Goal: Task Accomplishment & Management: Manage account settings

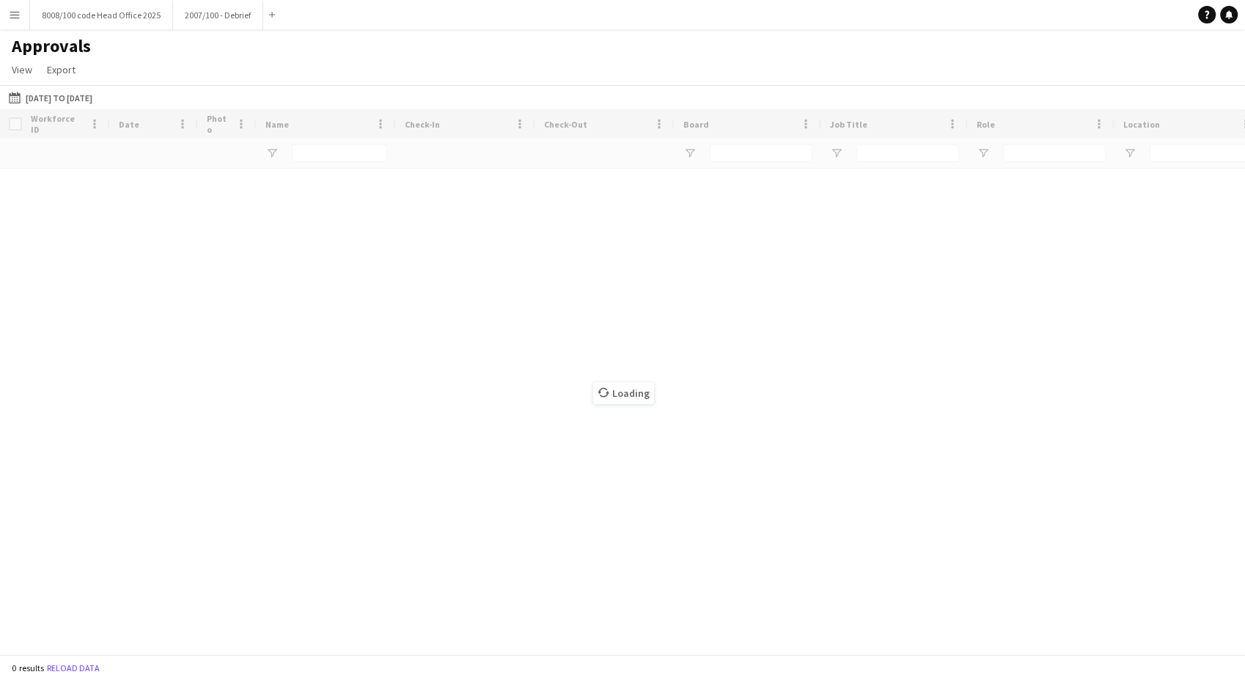
click at [13, 9] on app-icon "Menu" at bounding box center [15, 15] width 12 height 12
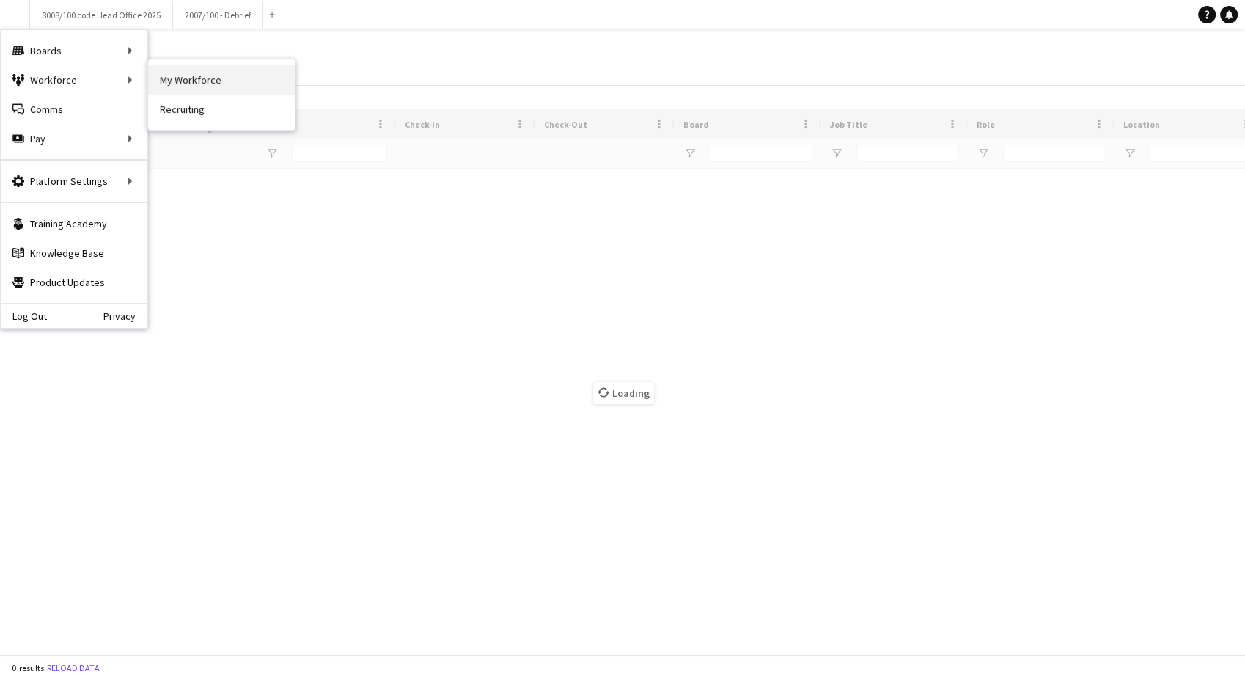
click at [202, 85] on link "My Workforce" at bounding box center [221, 79] width 147 height 29
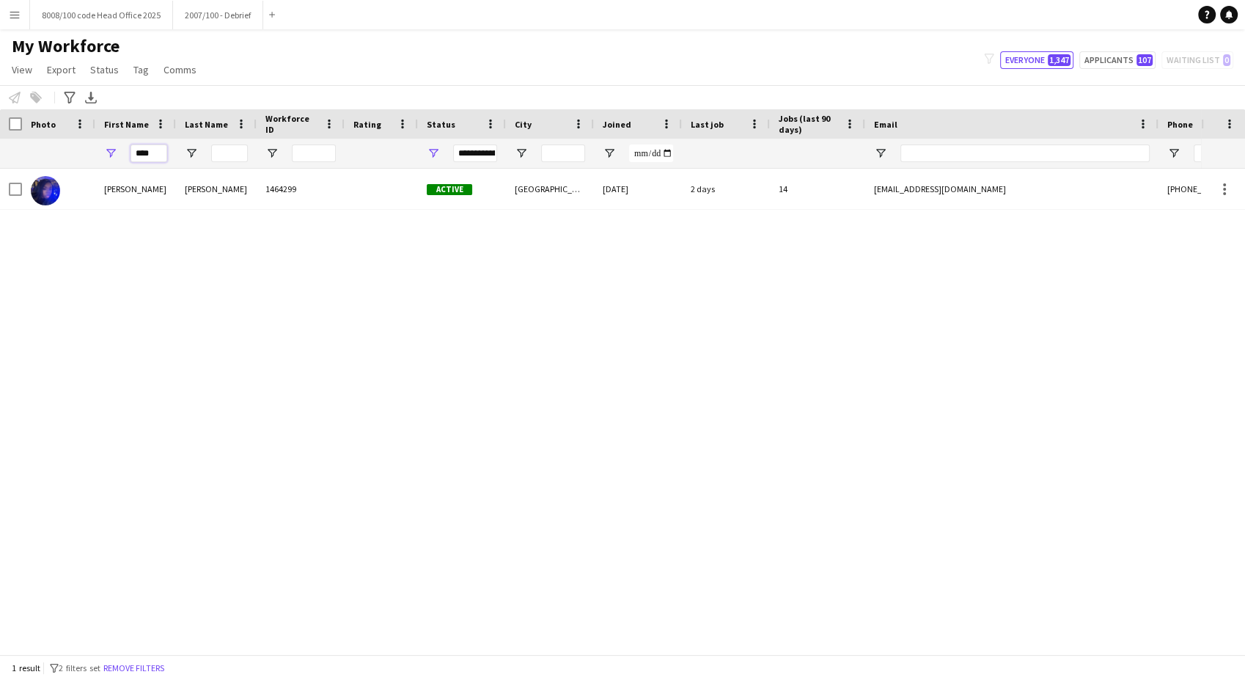
click at [150, 153] on input "****" at bounding box center [149, 153] width 37 height 18
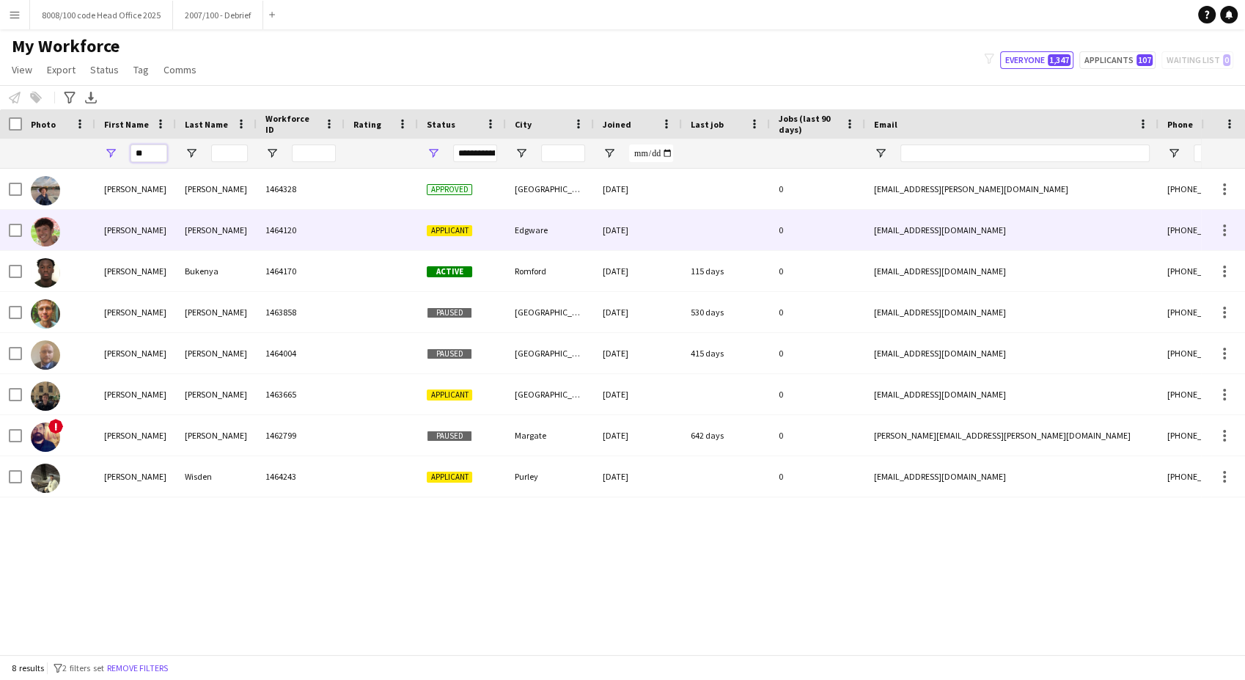
type input "*"
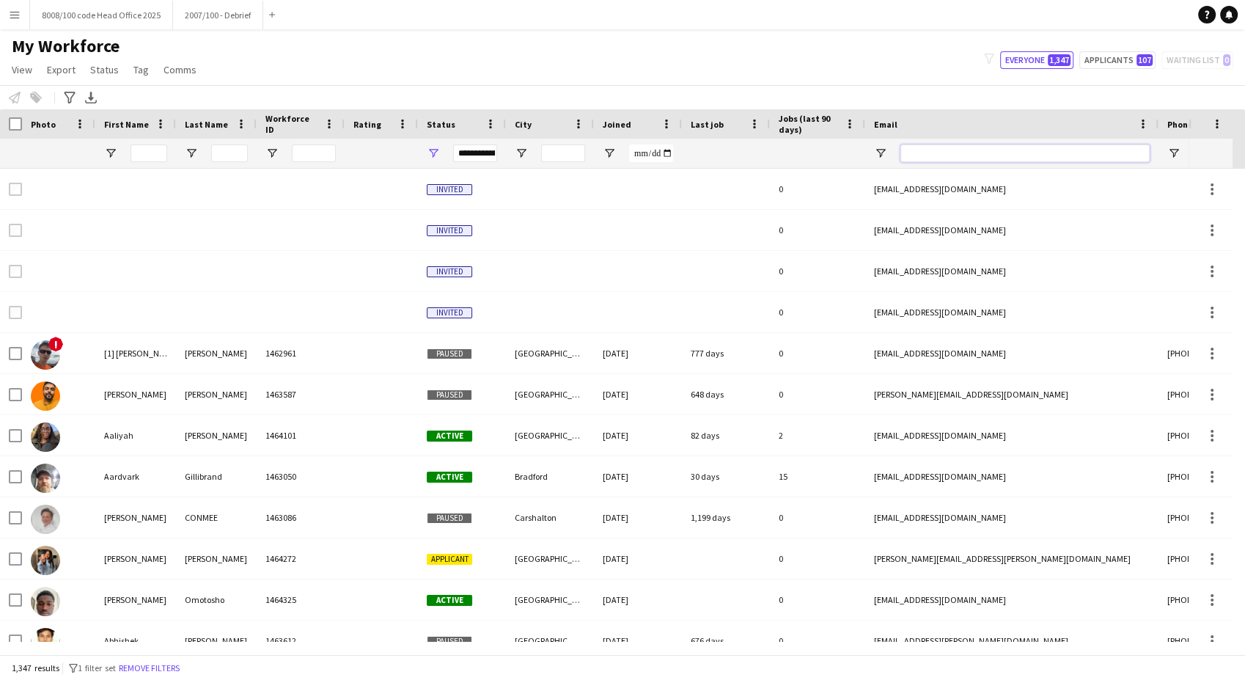
click at [932, 155] on input "Email Filter Input" at bounding box center [1025, 153] width 249 height 18
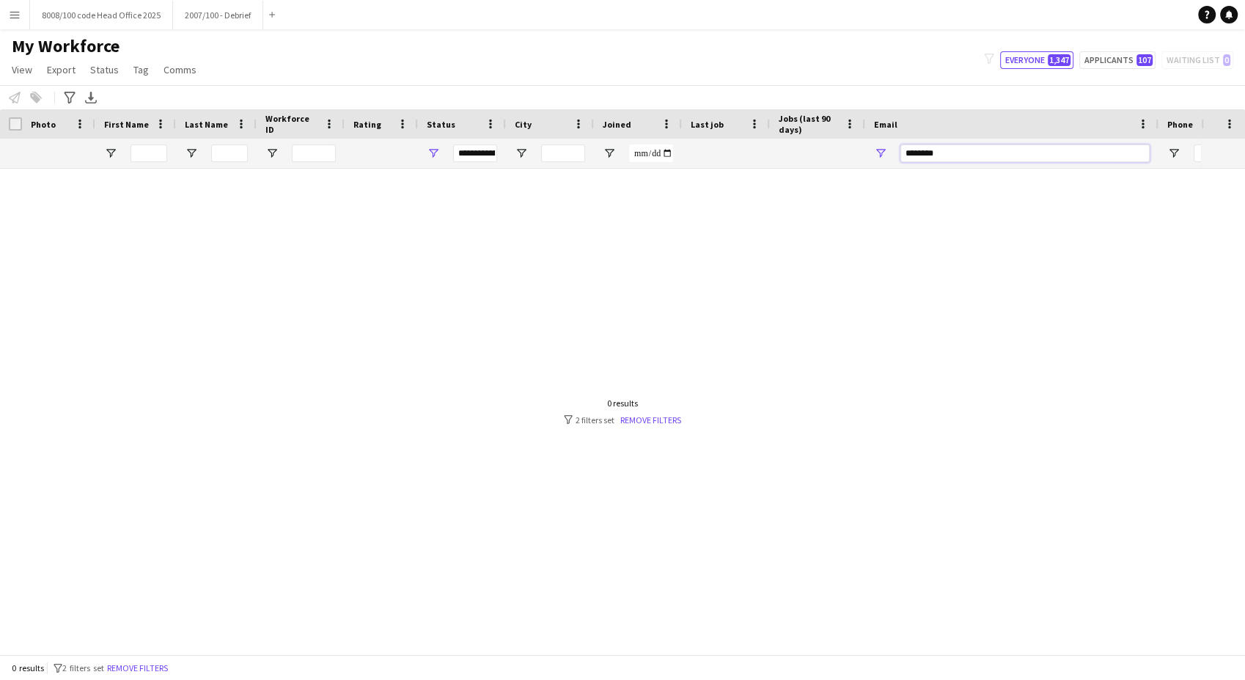
type input "********"
click at [222, 161] on input "Last Name Filter Input" at bounding box center [229, 153] width 37 height 18
type input "*****"
drag, startPoint x: 948, startPoint y: 152, endPoint x: 868, endPoint y: 150, distance: 79.2
click at [868, 150] on div at bounding box center [1011, 153] width 293 height 29
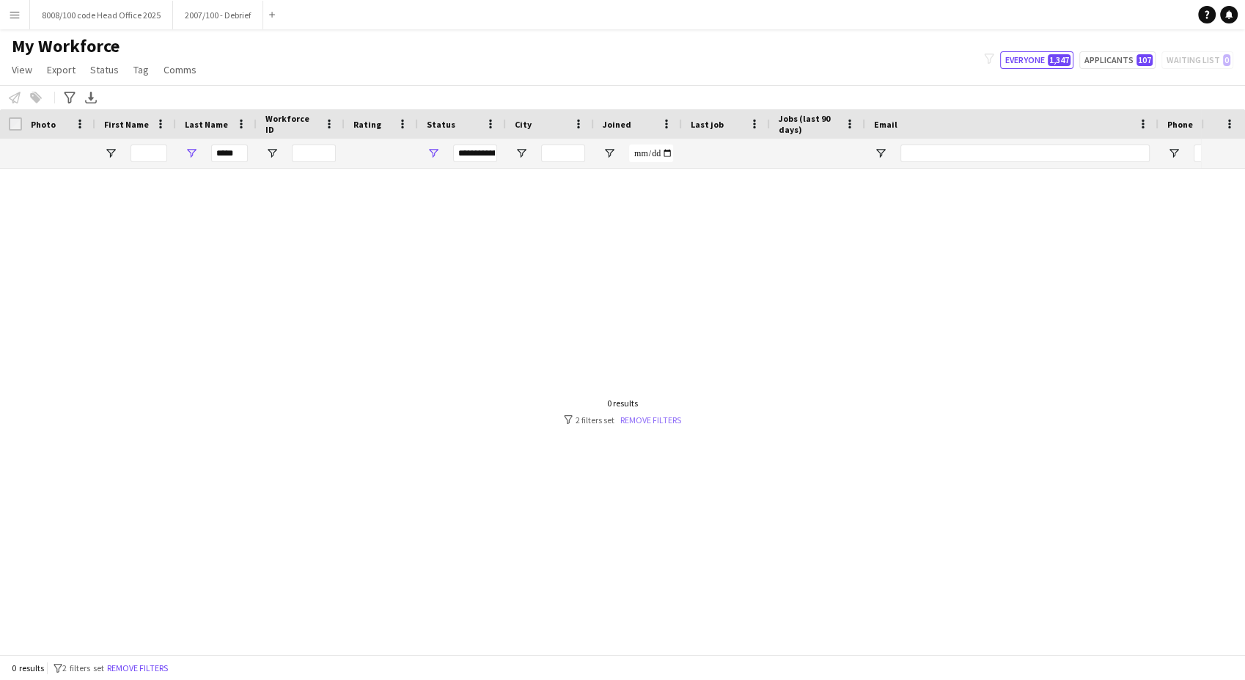
click at [647, 419] on link "Remove filters" at bounding box center [650, 419] width 61 height 11
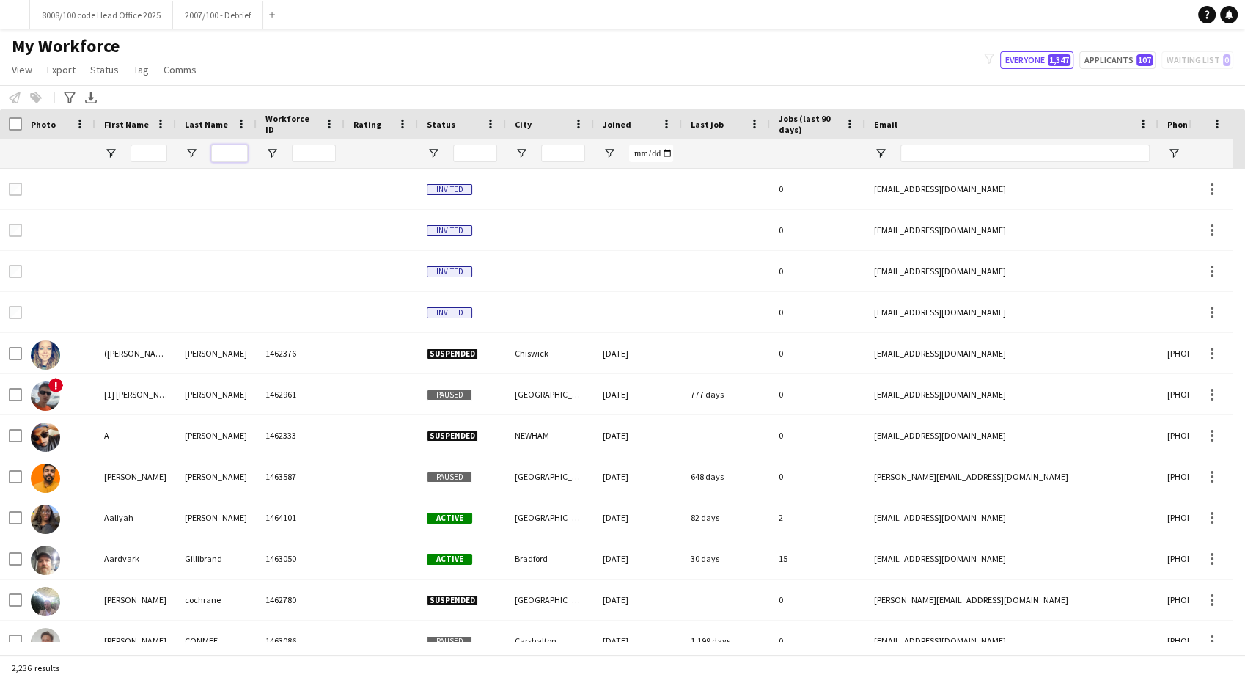
click at [233, 157] on input "Last Name Filter Input" at bounding box center [229, 153] width 37 height 18
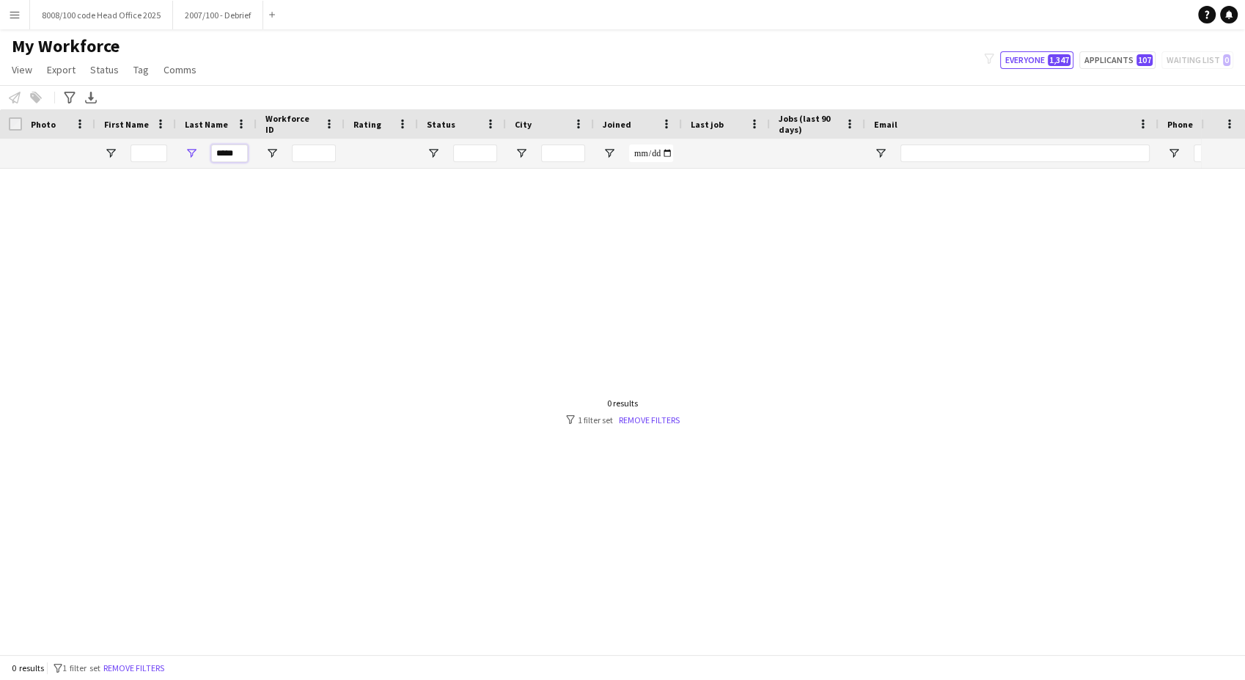
type input "*****"
click at [15, 23] on button "Menu" at bounding box center [14, 14] width 29 height 29
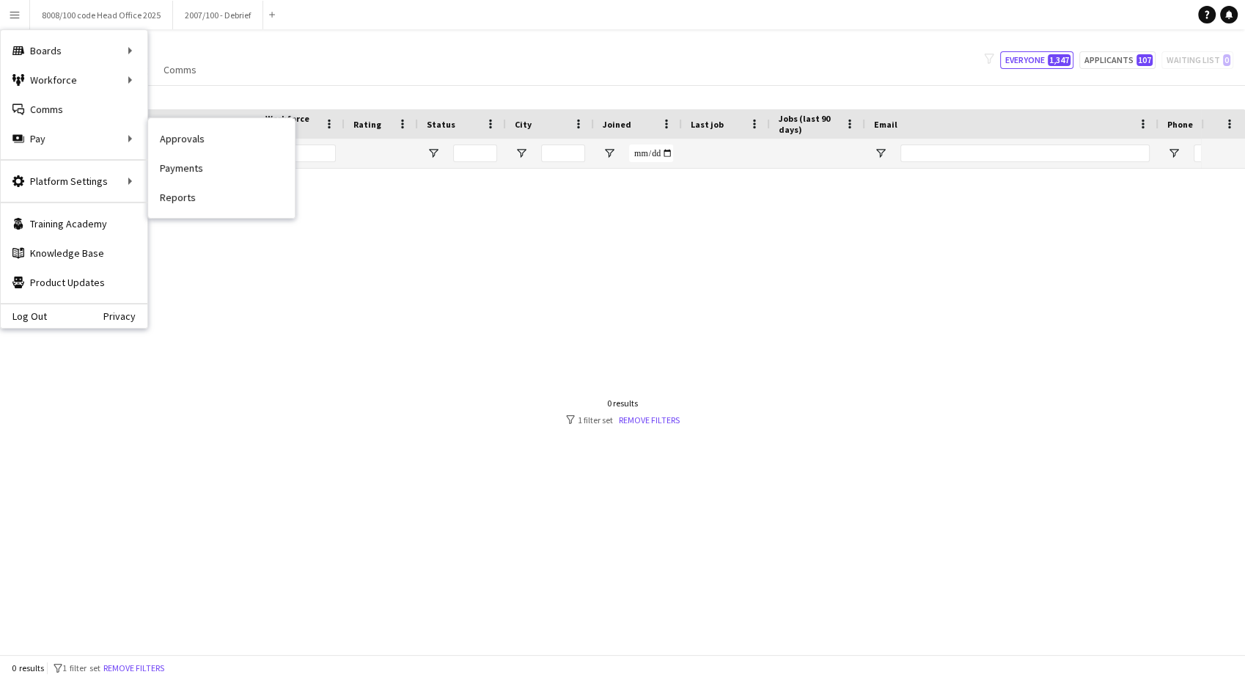
drag, startPoint x: 216, startPoint y: 133, endPoint x: 305, endPoint y: 172, distance: 96.9
click at [216, 133] on link "Approvals" at bounding box center [221, 138] width 147 height 29
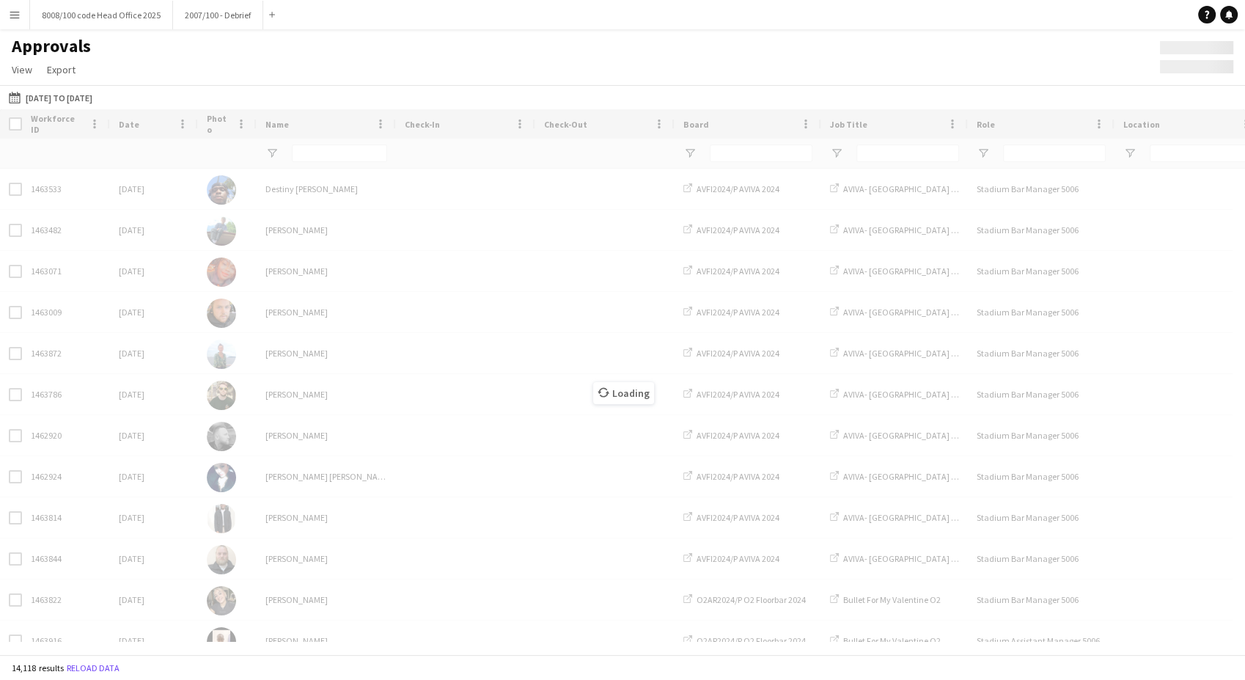
click at [9, 12] on app-icon "Menu" at bounding box center [15, 15] width 12 height 12
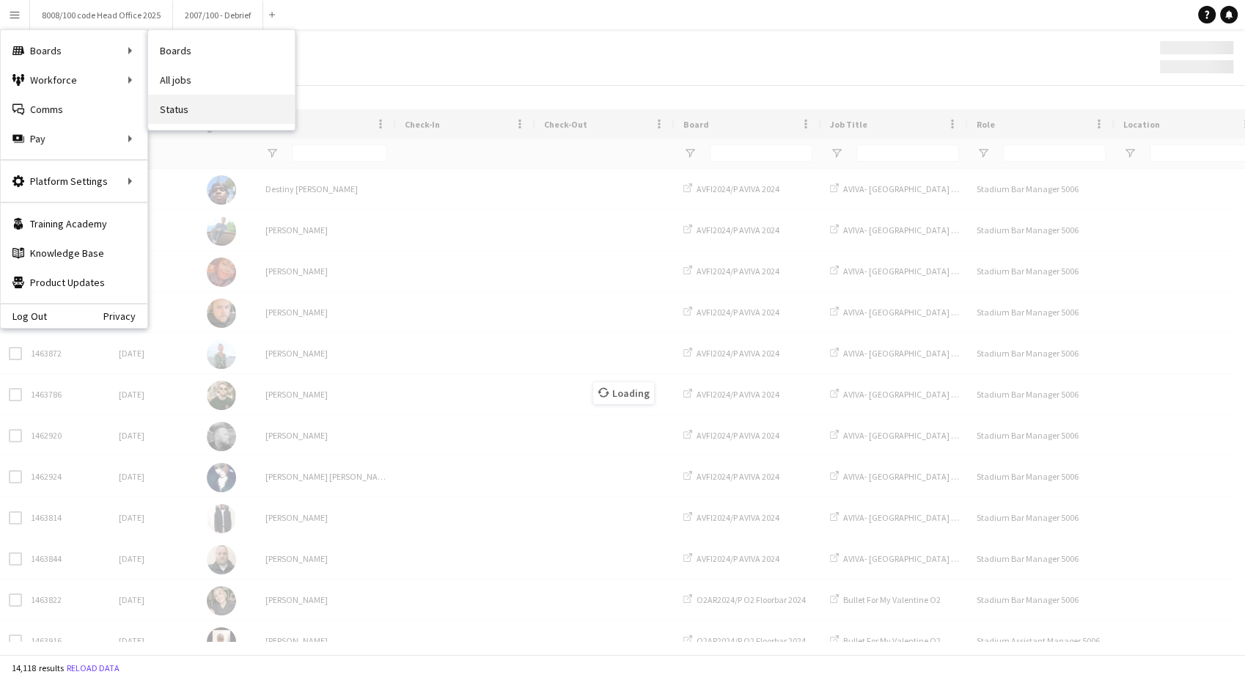
click at [216, 104] on link "Status" at bounding box center [221, 109] width 147 height 29
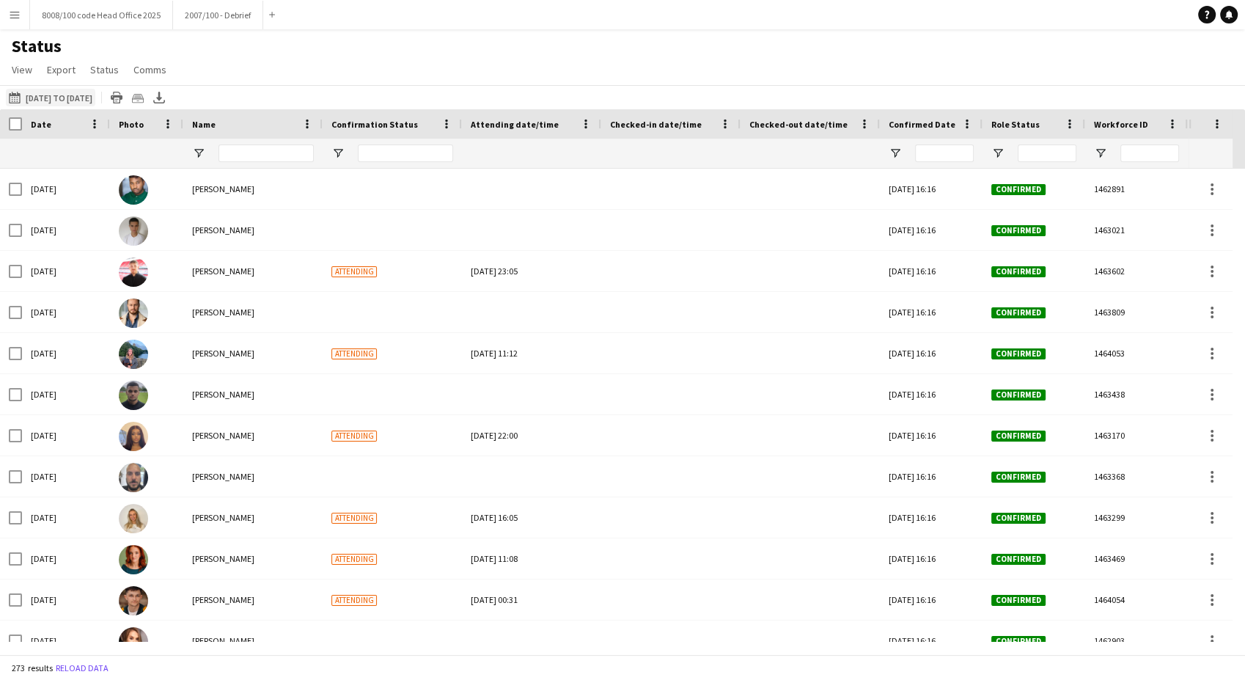
click at [56, 98] on button "[DATE] to [DATE] [DATE] to [DATE]" at bounding box center [50, 98] width 89 height 18
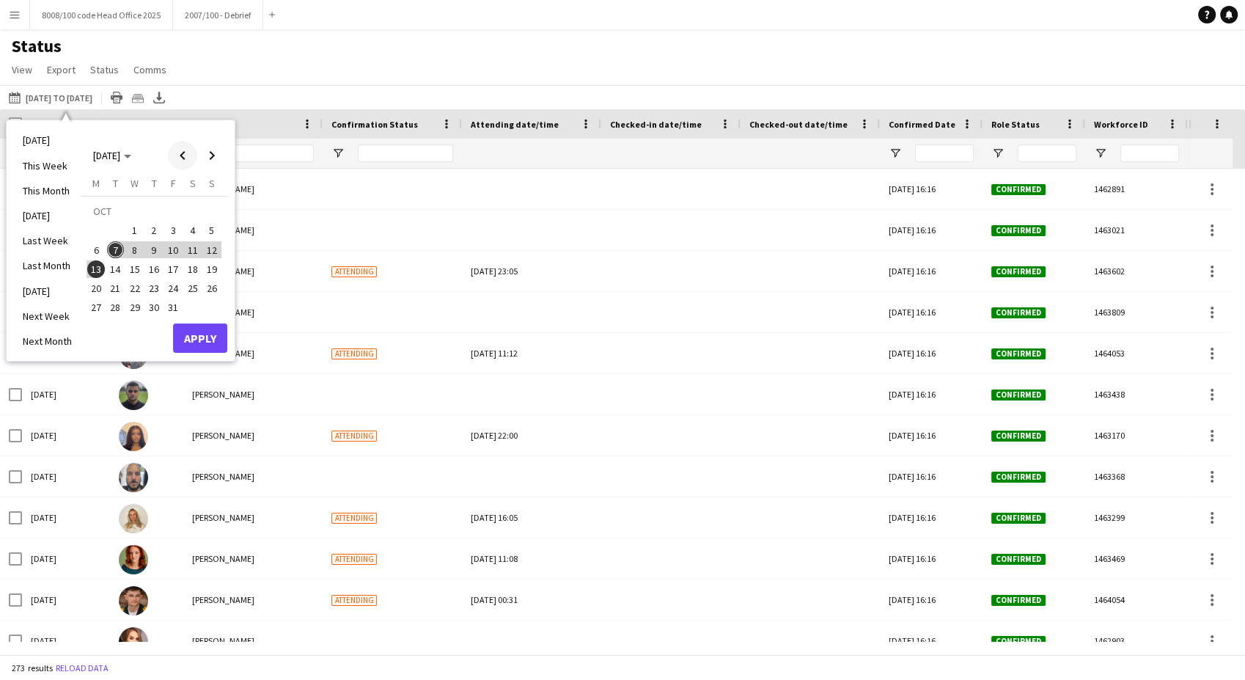
click at [185, 153] on span "Previous month" at bounding box center [182, 155] width 29 height 29
click at [88, 266] on span "15" at bounding box center [96, 269] width 18 height 18
click at [95, 265] on span "15" at bounding box center [96, 269] width 18 height 18
click at [206, 156] on span "Next month" at bounding box center [211, 155] width 29 height 29
click at [202, 249] on button "12" at bounding box center [211, 249] width 19 height 19
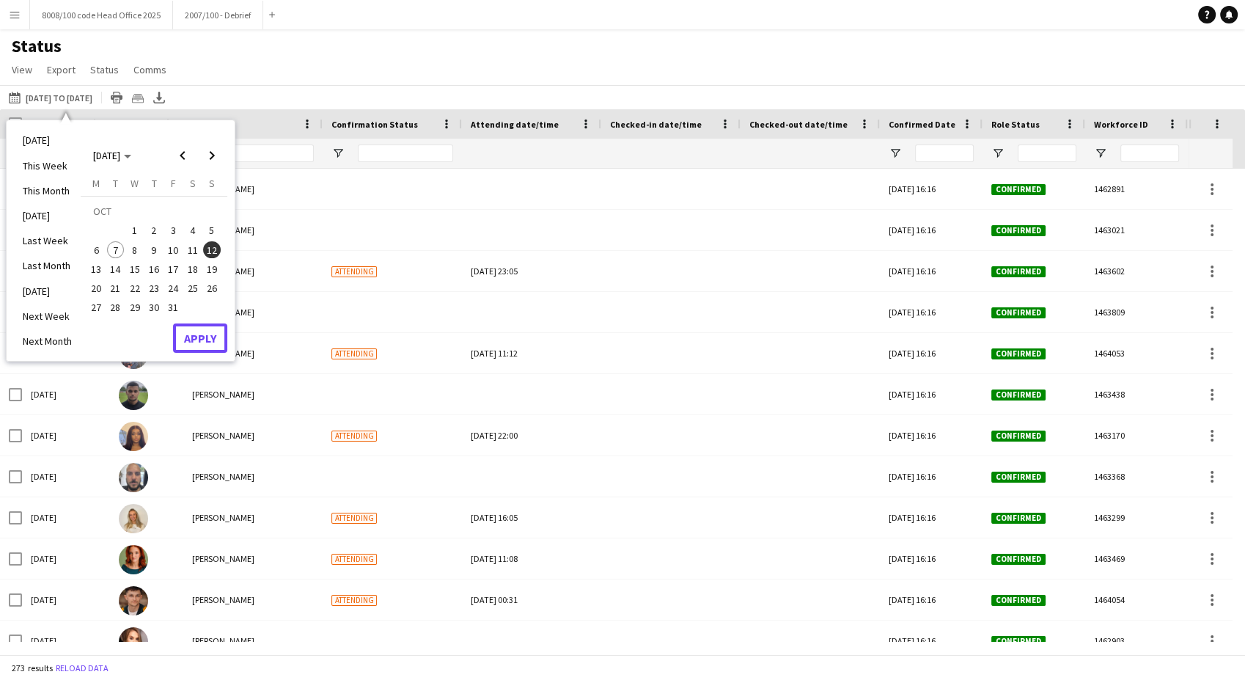
click at [213, 337] on button "Apply" at bounding box center [200, 337] width 54 height 29
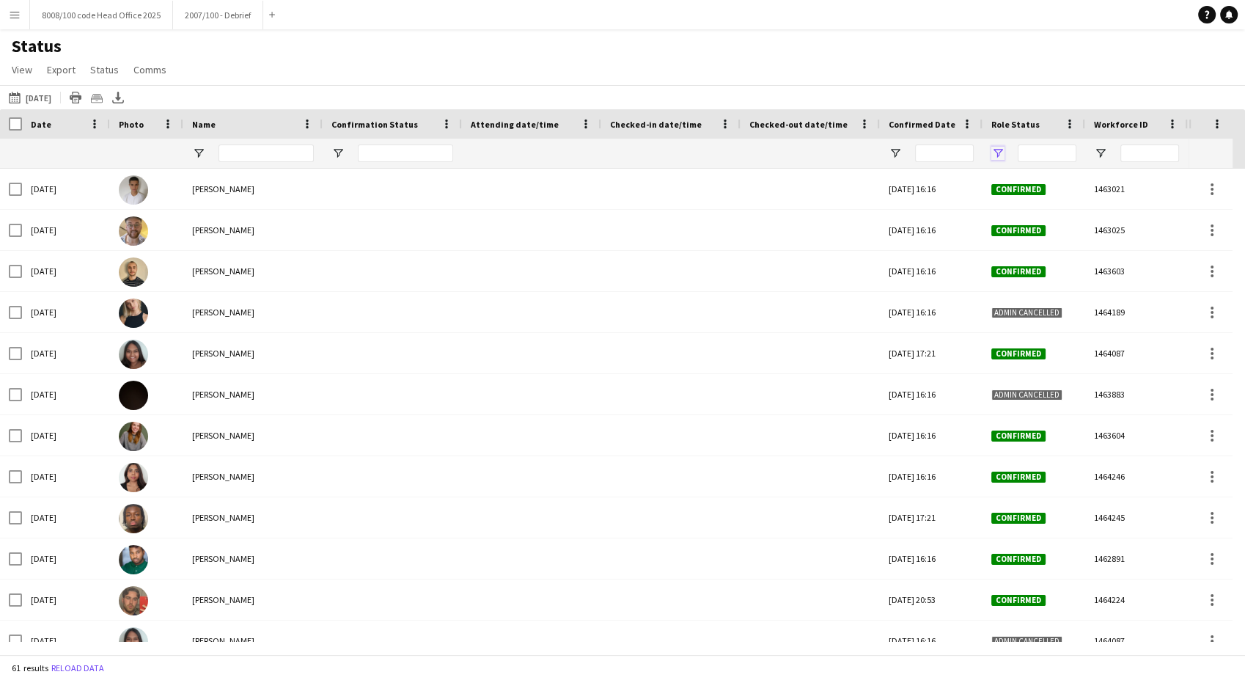
click at [992, 153] on span "Open Filter Menu" at bounding box center [998, 153] width 13 height 13
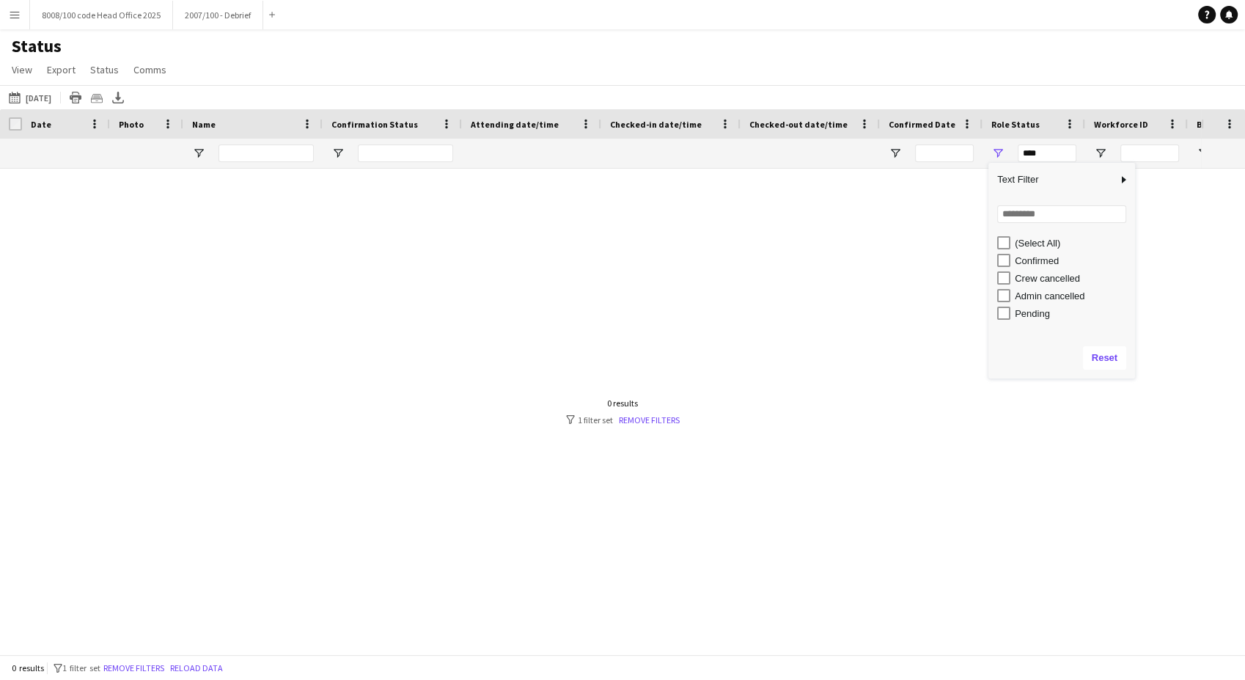
click at [1033, 263] on div "Confirmed" at bounding box center [1073, 260] width 116 height 11
type input "**********"
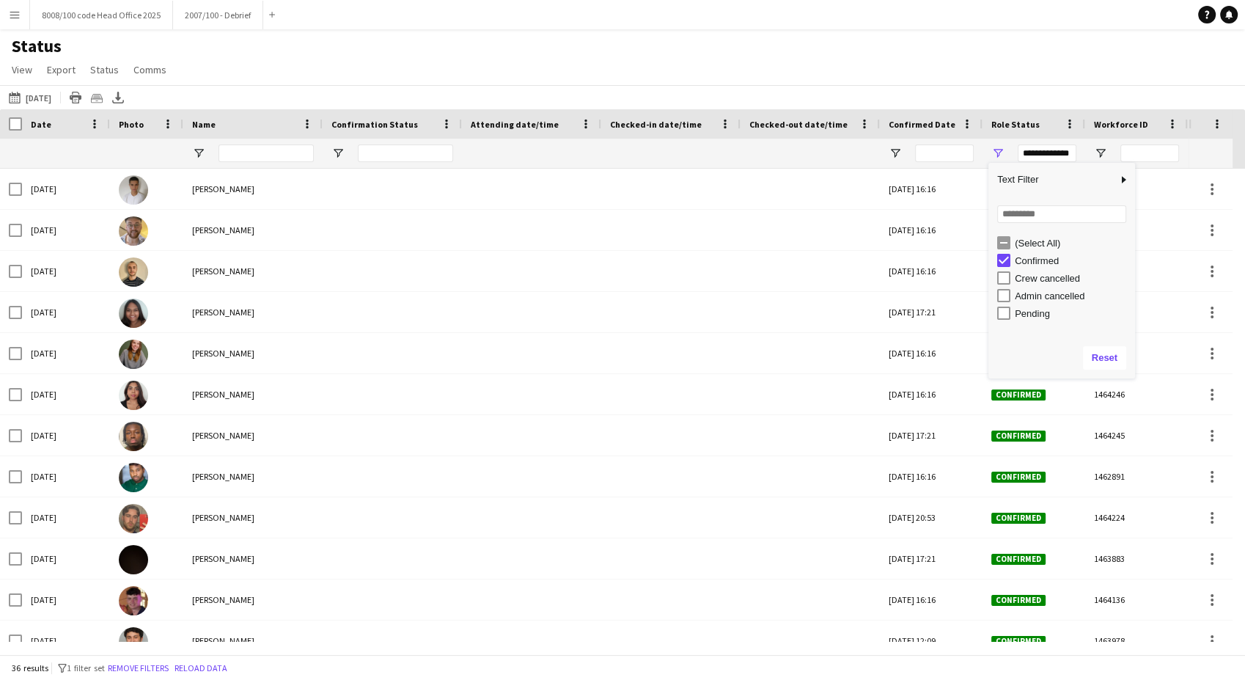
click at [772, 62] on div "Status View Views Default view BTB upload workforce New starters Payroll checks…" at bounding box center [622, 60] width 1245 height 50
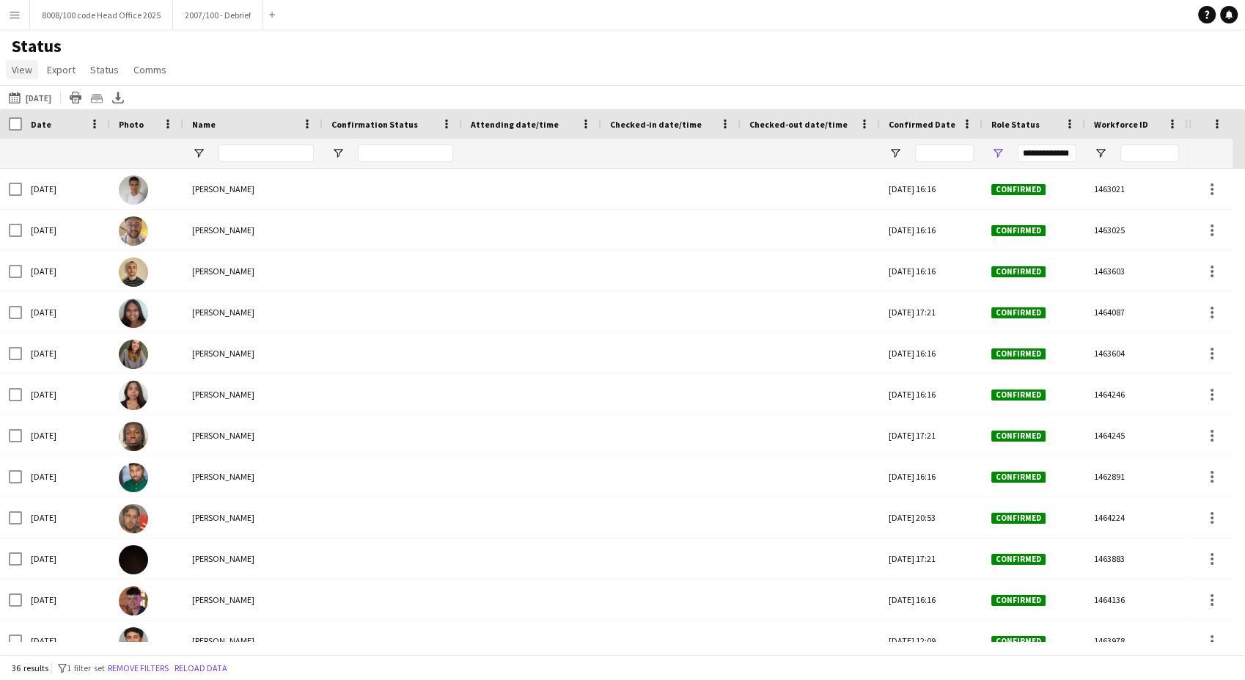
click at [31, 68] on span "View" at bounding box center [22, 69] width 21 height 13
click at [51, 148] on span "Customise view" at bounding box center [53, 144] width 70 height 13
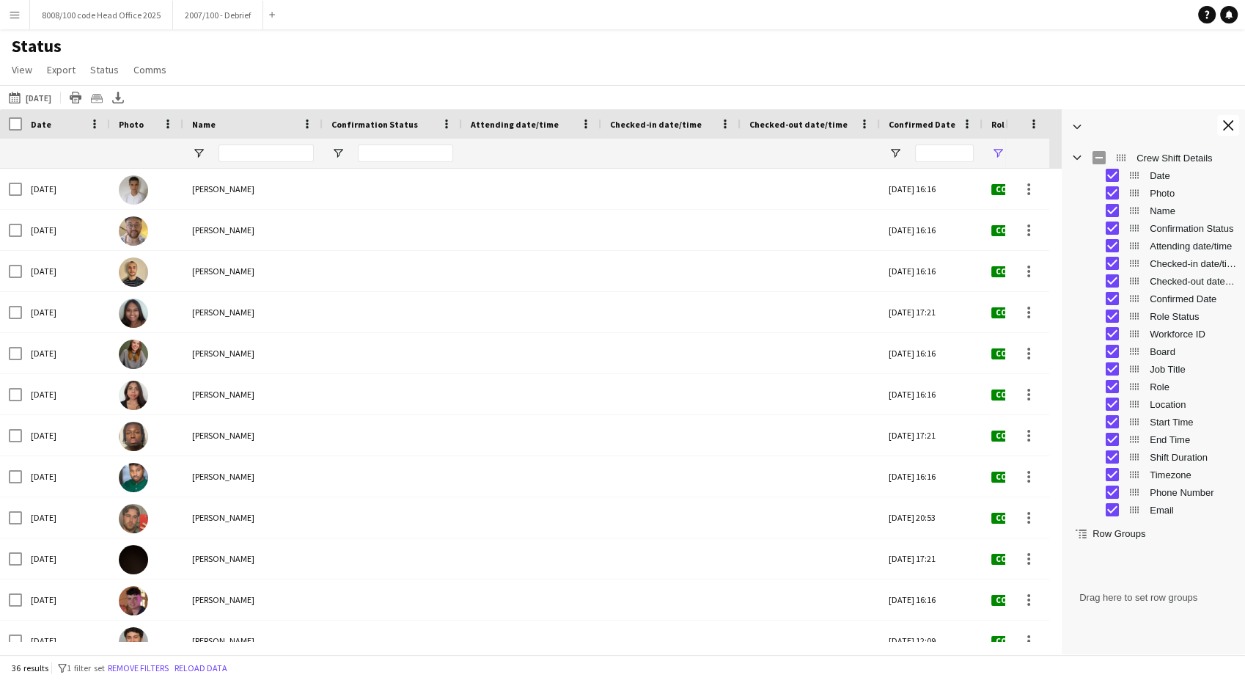
click at [1162, 251] on span "Attending date/time" at bounding box center [1193, 246] width 87 height 11
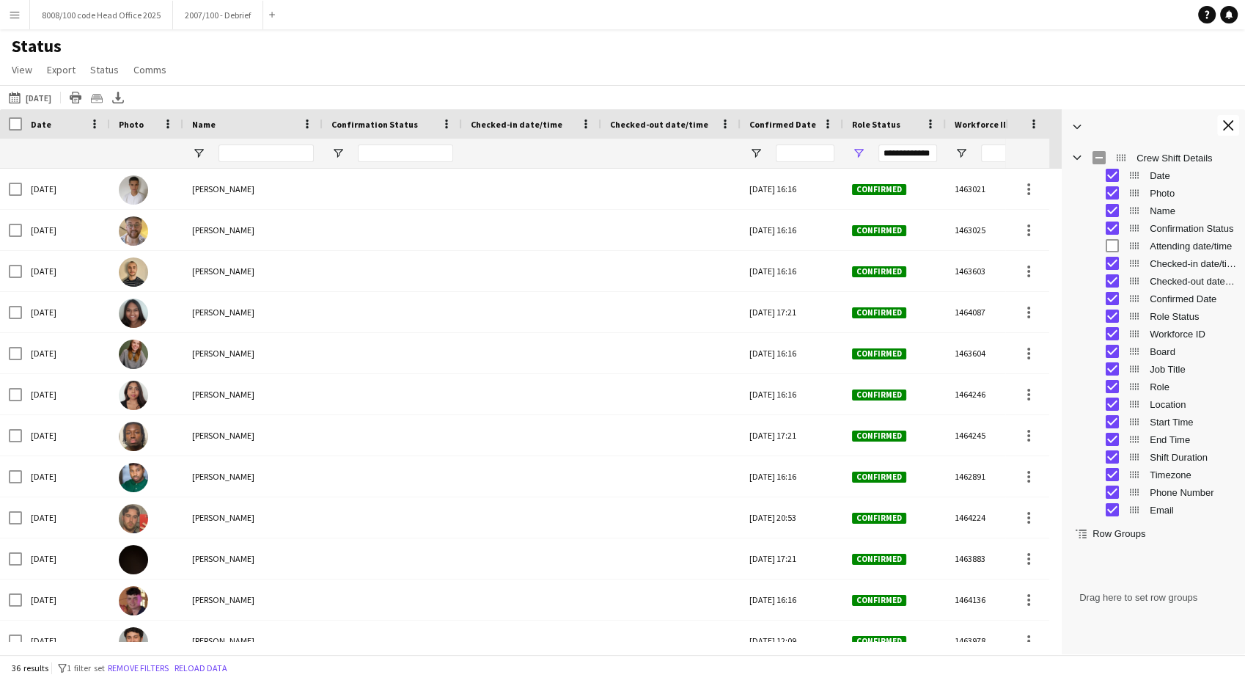
click at [1165, 266] on span "Checked-in date/time" at bounding box center [1193, 263] width 87 height 11
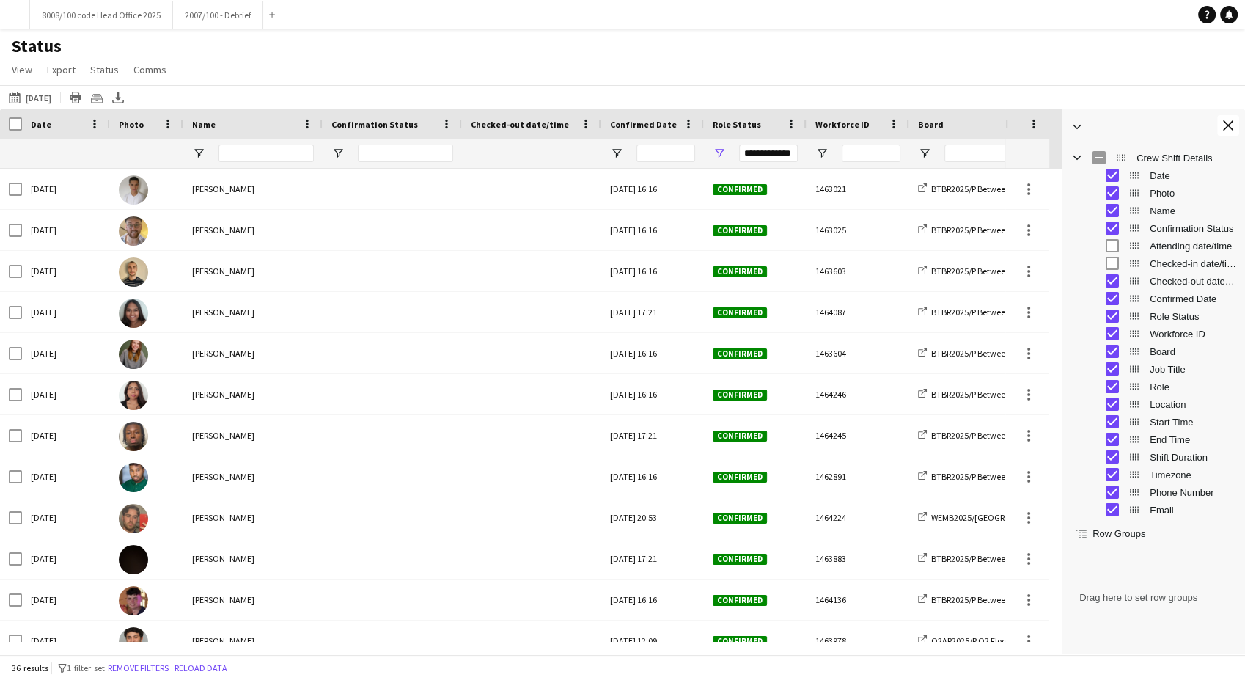
click at [1156, 286] on span "Checked-out date/time" at bounding box center [1193, 281] width 87 height 11
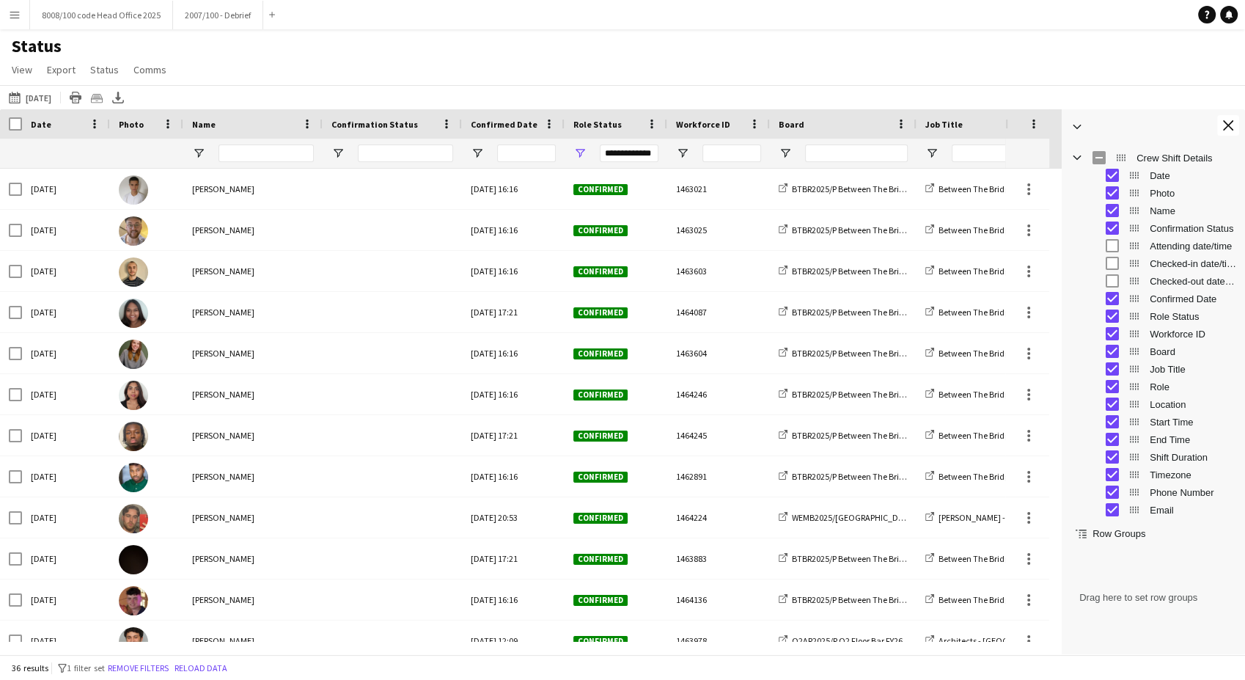
click at [1174, 228] on span "Confirmation Status" at bounding box center [1193, 228] width 87 height 11
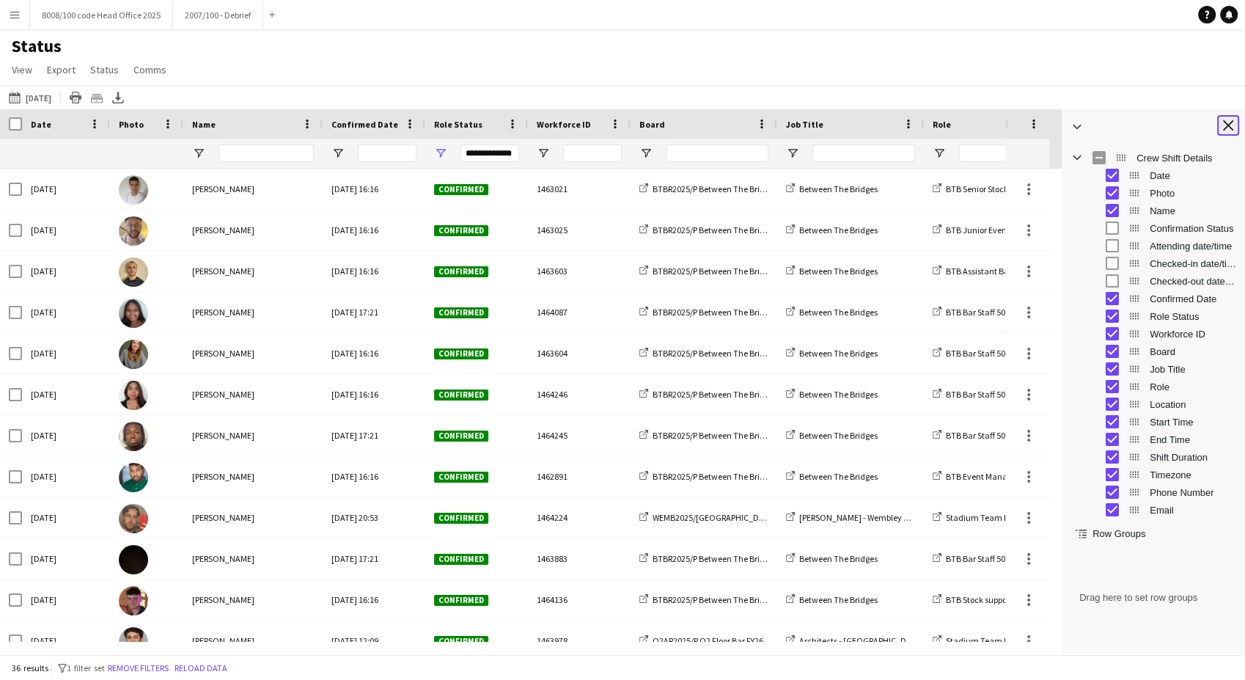
click at [1230, 127] on app-icon "Close tool panel" at bounding box center [1228, 125] width 10 height 10
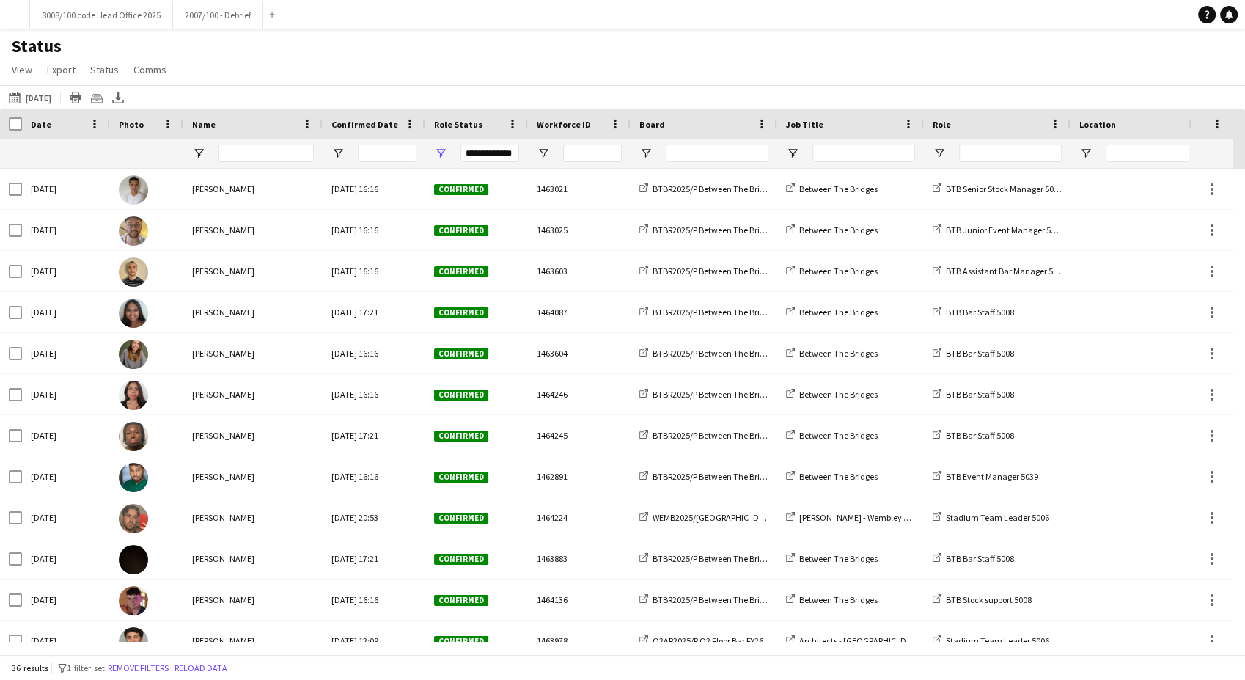
drag, startPoint x: 891, startPoint y: 65, endPoint x: 433, endPoint y: 109, distance: 460.5
click at [892, 67] on div "Status View Views Default view BTB upload workforce New starters Payroll checks…" at bounding box center [622, 60] width 1245 height 50
click at [648, 150] on span "Open Filter Menu" at bounding box center [646, 153] width 13 height 13
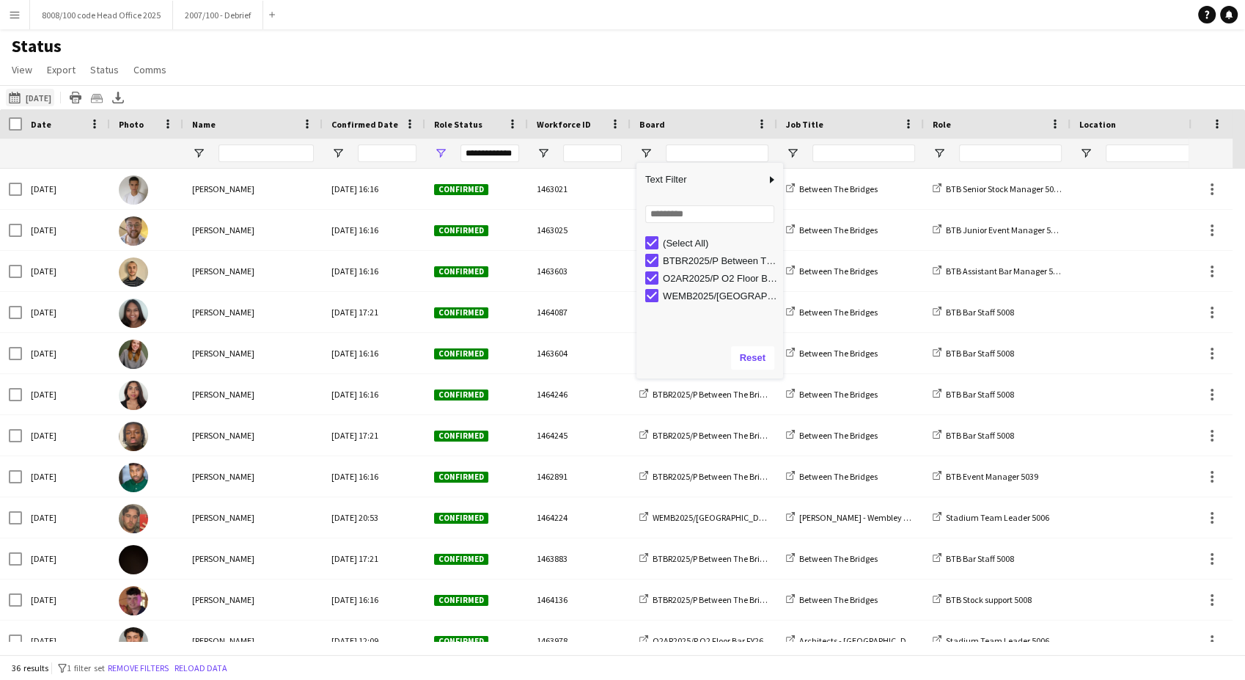
click at [35, 100] on button "[DATE] to [DATE] [DATE]" at bounding box center [30, 98] width 48 height 18
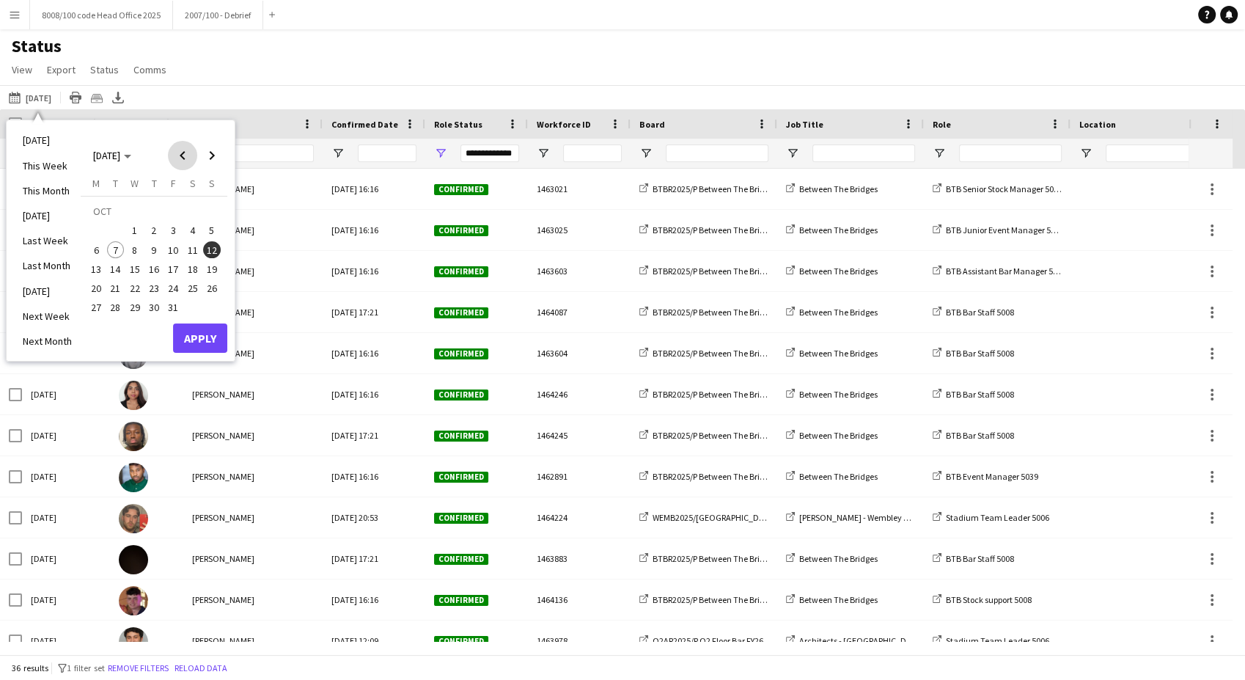
drag, startPoint x: 188, startPoint y: 153, endPoint x: 140, endPoint y: 210, distance: 75.0
click at [188, 153] on span "Previous month" at bounding box center [182, 155] width 29 height 29
drag, startPoint x: 102, startPoint y: 267, endPoint x: 169, endPoint y: 226, distance: 78.4
click at [103, 267] on span "15" at bounding box center [96, 269] width 18 height 18
drag, startPoint x: 209, startPoint y: 153, endPoint x: 220, endPoint y: 208, distance: 56.8
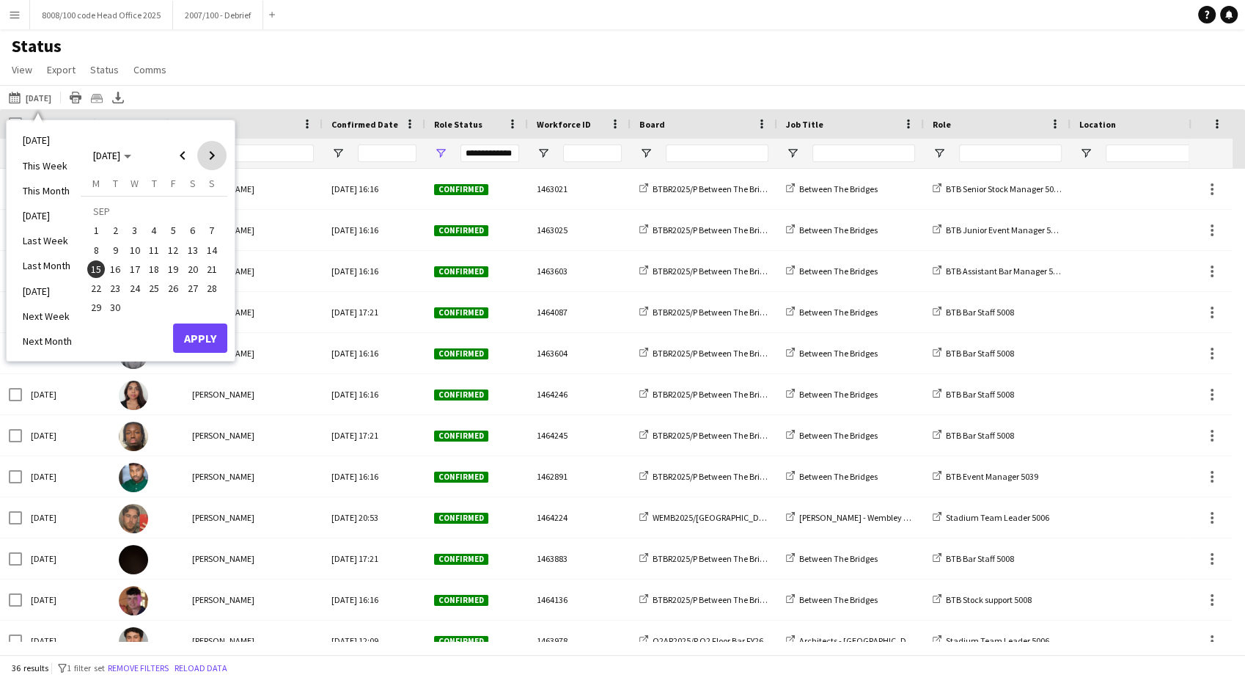
click at [210, 153] on span "Next month" at bounding box center [211, 155] width 29 height 29
drag, startPoint x: 211, startPoint y: 243, endPoint x: 213, endPoint y: 271, distance: 28.7
click at [211, 243] on span "12" at bounding box center [212, 250] width 18 height 18
click at [194, 340] on button "Apply" at bounding box center [200, 337] width 54 height 29
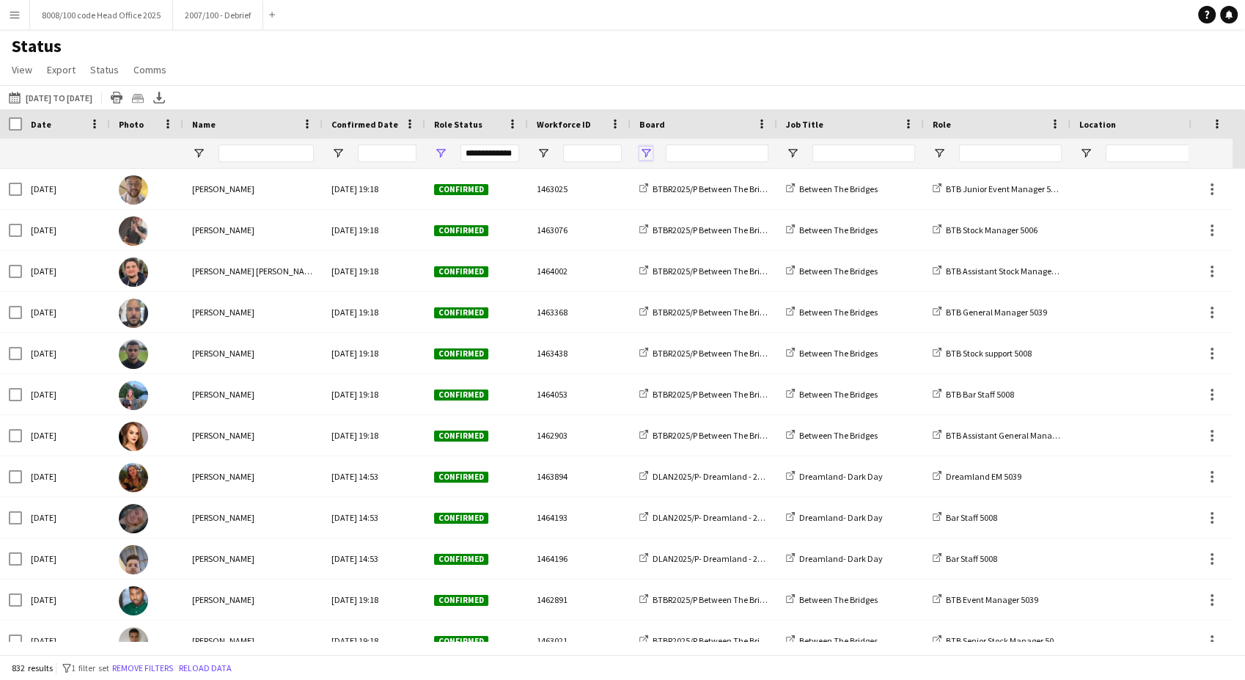
click at [650, 153] on span "Open Filter Menu" at bounding box center [646, 153] width 13 height 13
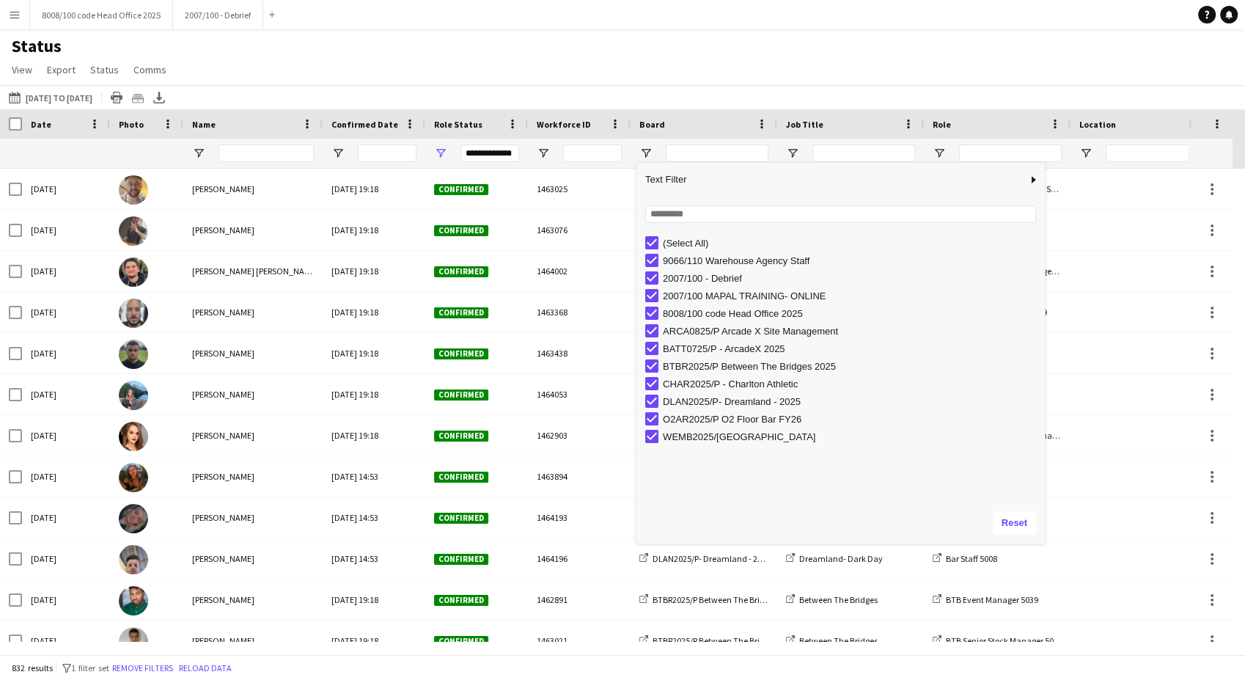
drag, startPoint x: 780, startPoint y: 377, endPoint x: 1048, endPoint y: 543, distance: 315.9
click at [1045, 543] on div "Drag here to set row groups Date Photo Name Confirmation Status Attending date/…" at bounding box center [622, 381] width 1245 height 545
type input "***"
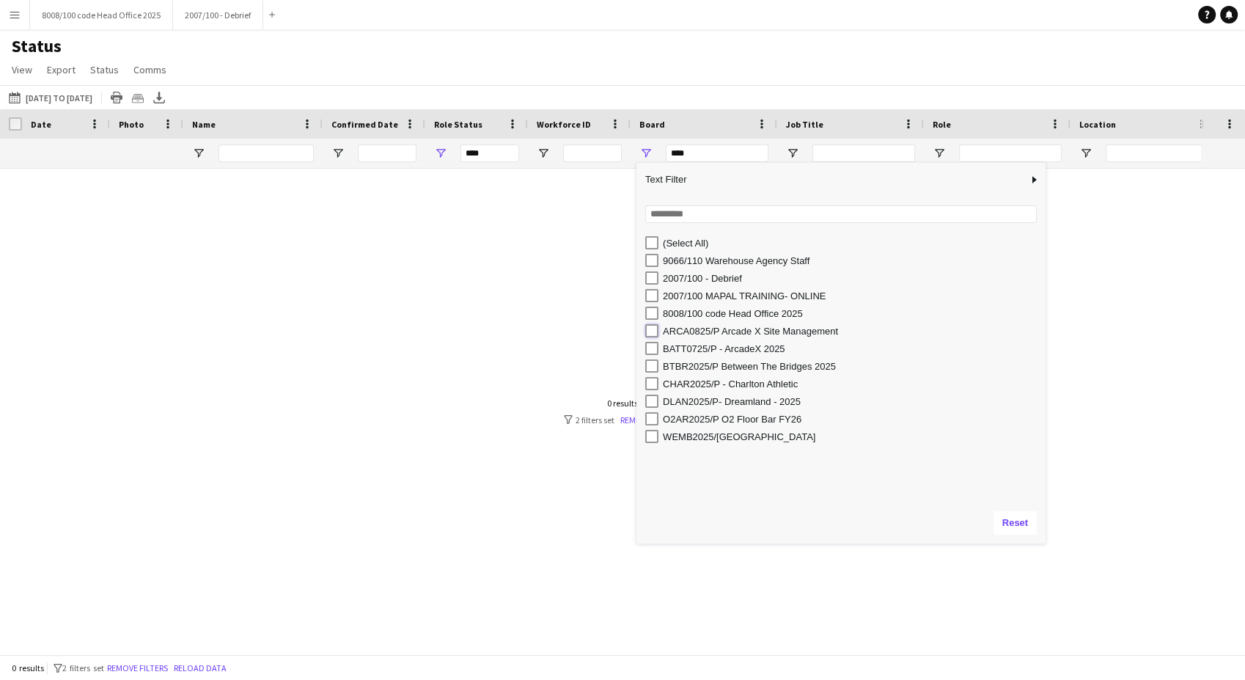
type input "**********"
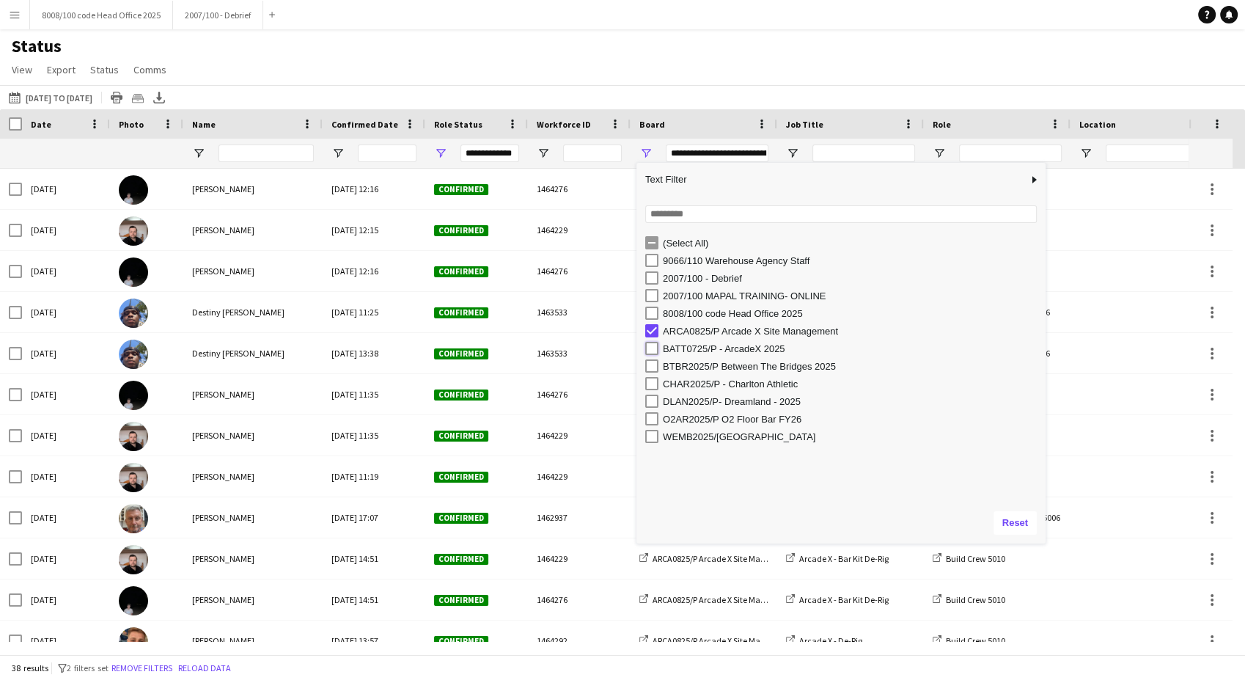
type input "**********"
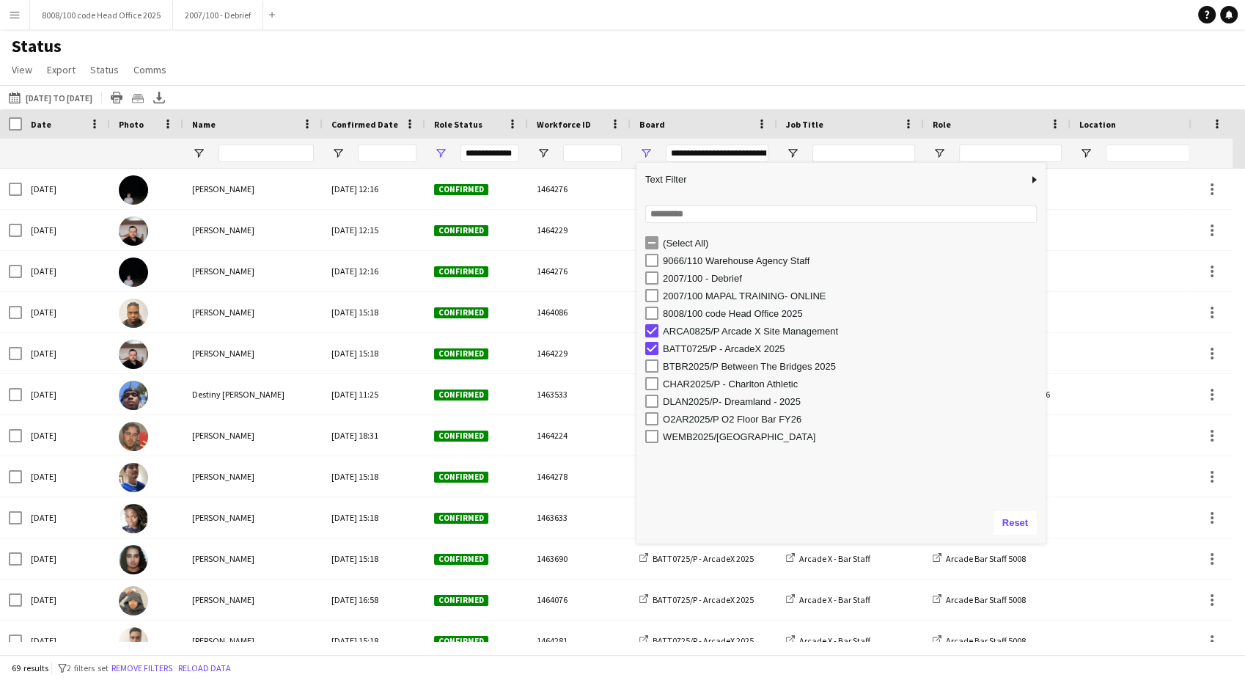
drag, startPoint x: 642, startPoint y: 61, endPoint x: 650, endPoint y: 60, distance: 7.4
click at [643, 59] on div "Status View Views Default view BTB upload workforce New starters Payroll checks…" at bounding box center [622, 60] width 1245 height 50
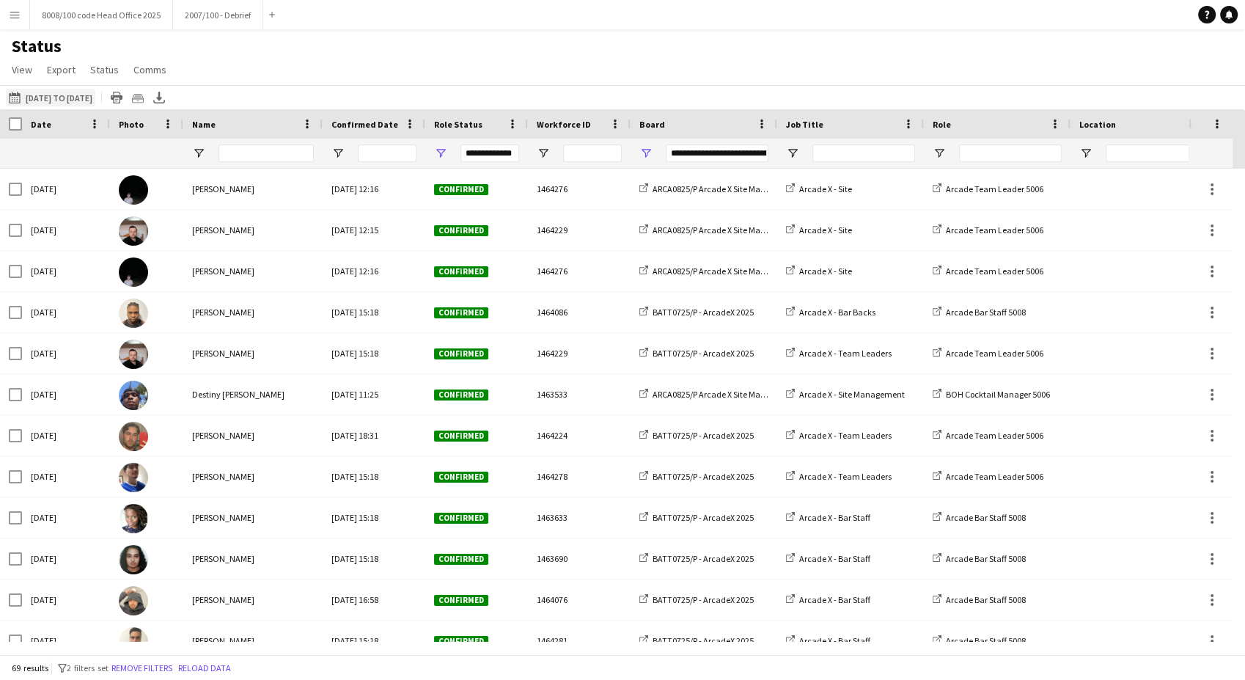
click at [88, 99] on button "[DATE] to [DATE] [DATE] to [DATE]" at bounding box center [50, 98] width 89 height 18
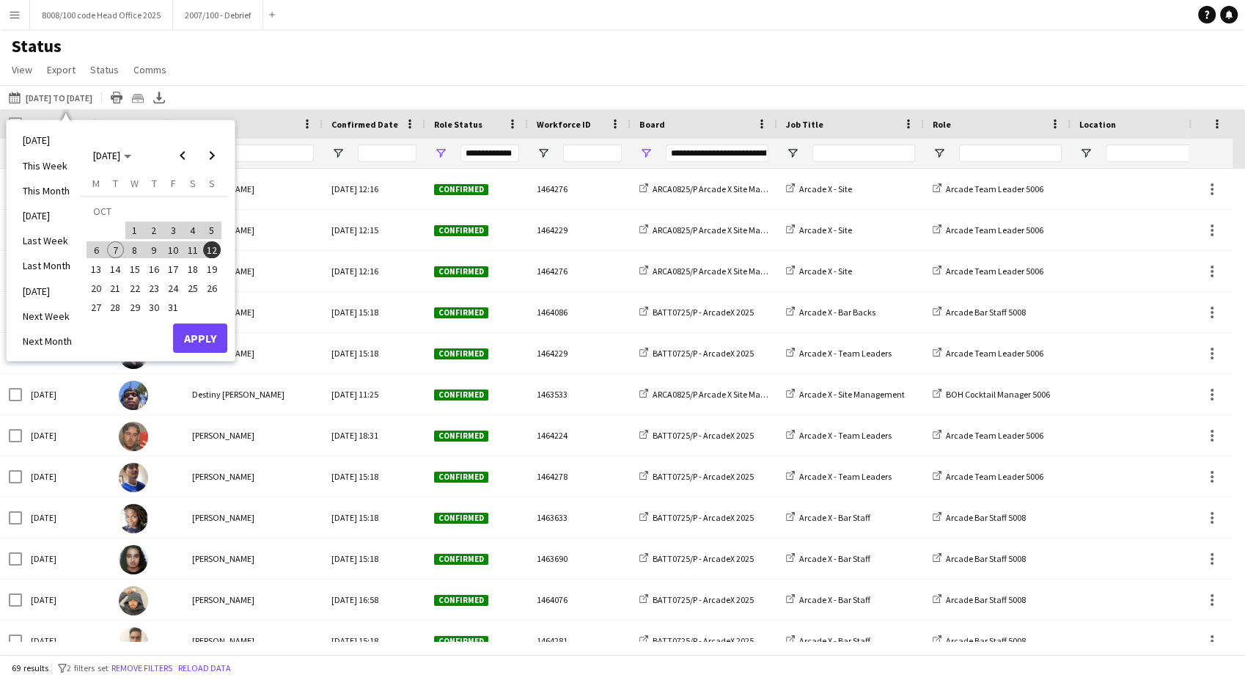
click at [49, 243] on li "Last Week" at bounding box center [47, 240] width 67 height 25
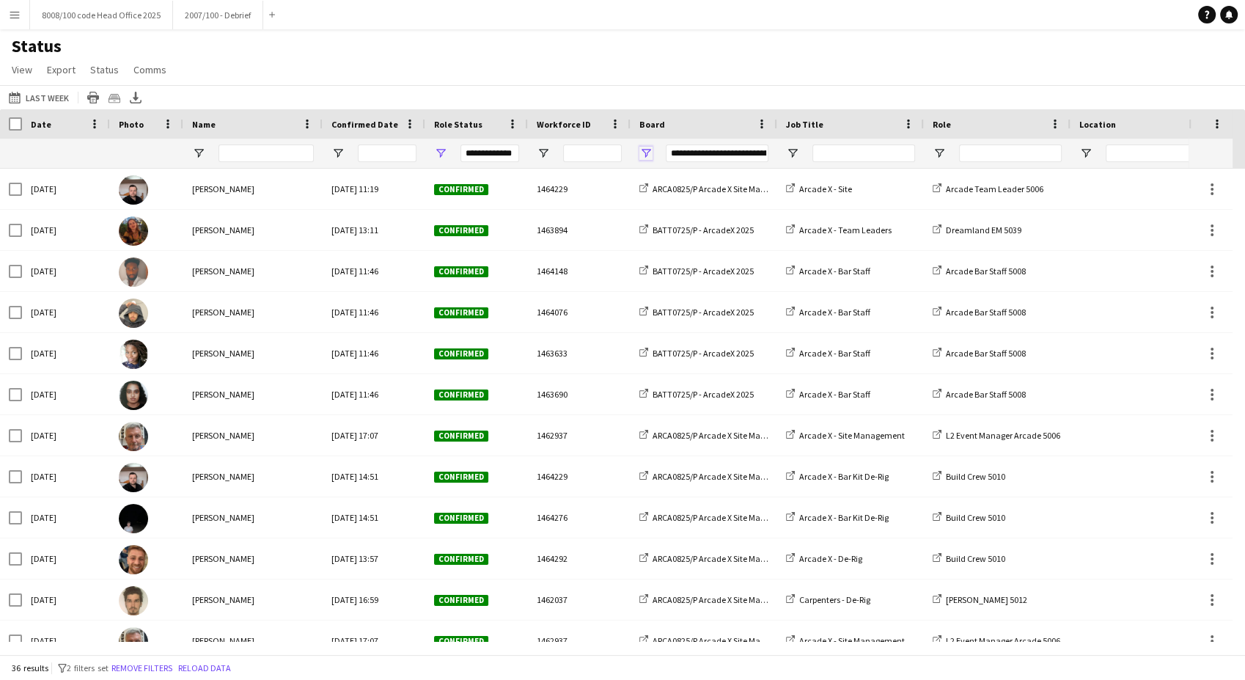
click at [648, 155] on span "Open Filter Menu" at bounding box center [646, 153] width 13 height 13
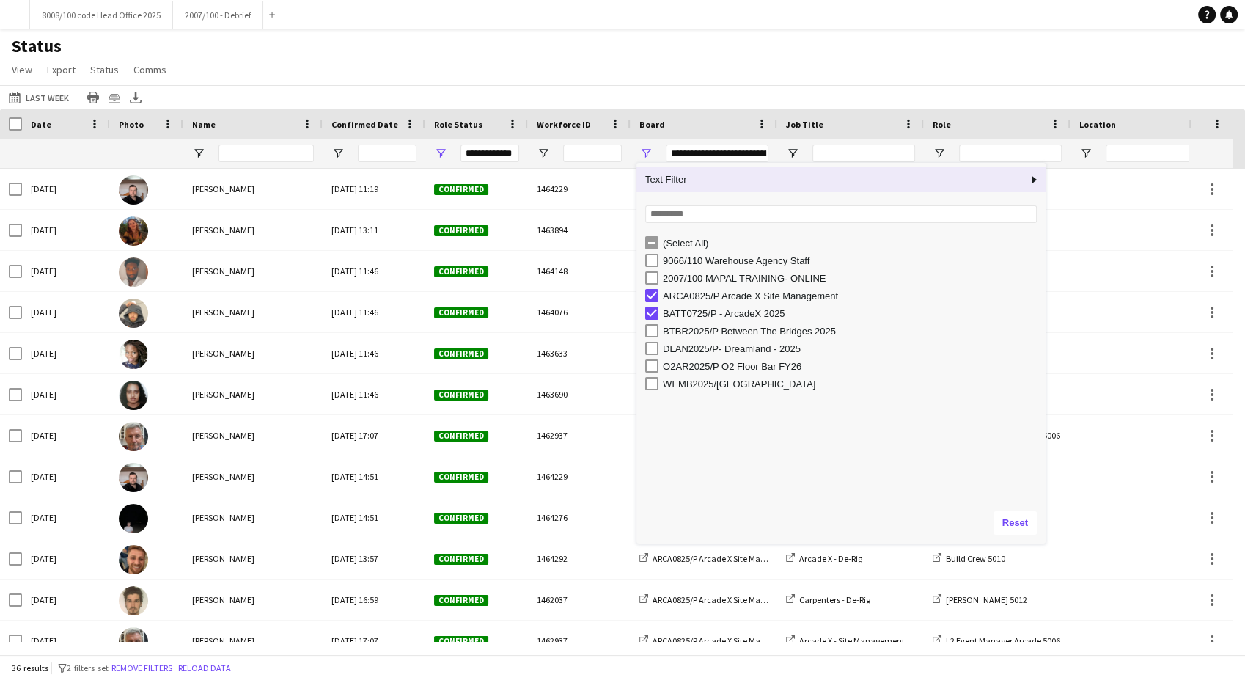
click at [651, 62] on div "Status View Views Default view BTB upload workforce New starters Payroll checks…" at bounding box center [622, 60] width 1245 height 50
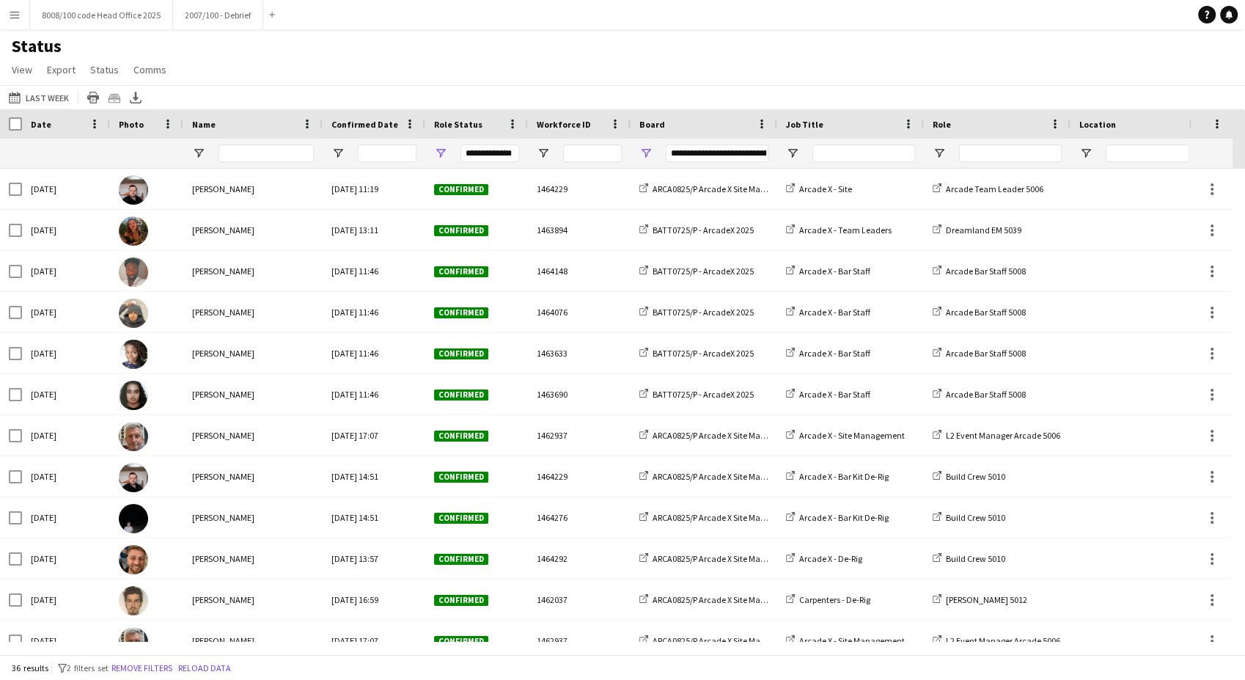
click at [50, 92] on button "[DATE] to [DATE] Last Week" at bounding box center [39, 98] width 66 height 18
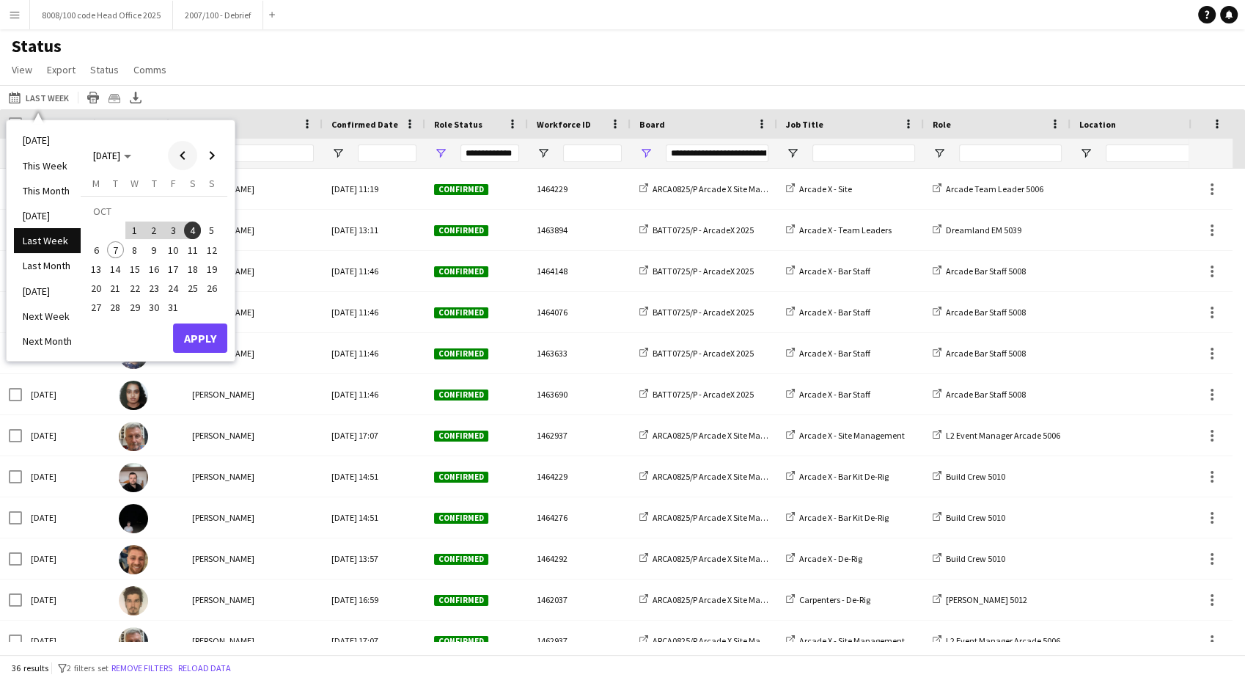
click at [180, 155] on span "Previous month" at bounding box center [182, 155] width 29 height 29
click at [100, 304] on span "29" at bounding box center [96, 308] width 18 height 18
click at [219, 155] on span "Next month" at bounding box center [211, 155] width 29 height 29
click at [211, 226] on span "5" at bounding box center [212, 230] width 18 height 18
click at [185, 333] on button "Apply" at bounding box center [200, 337] width 54 height 29
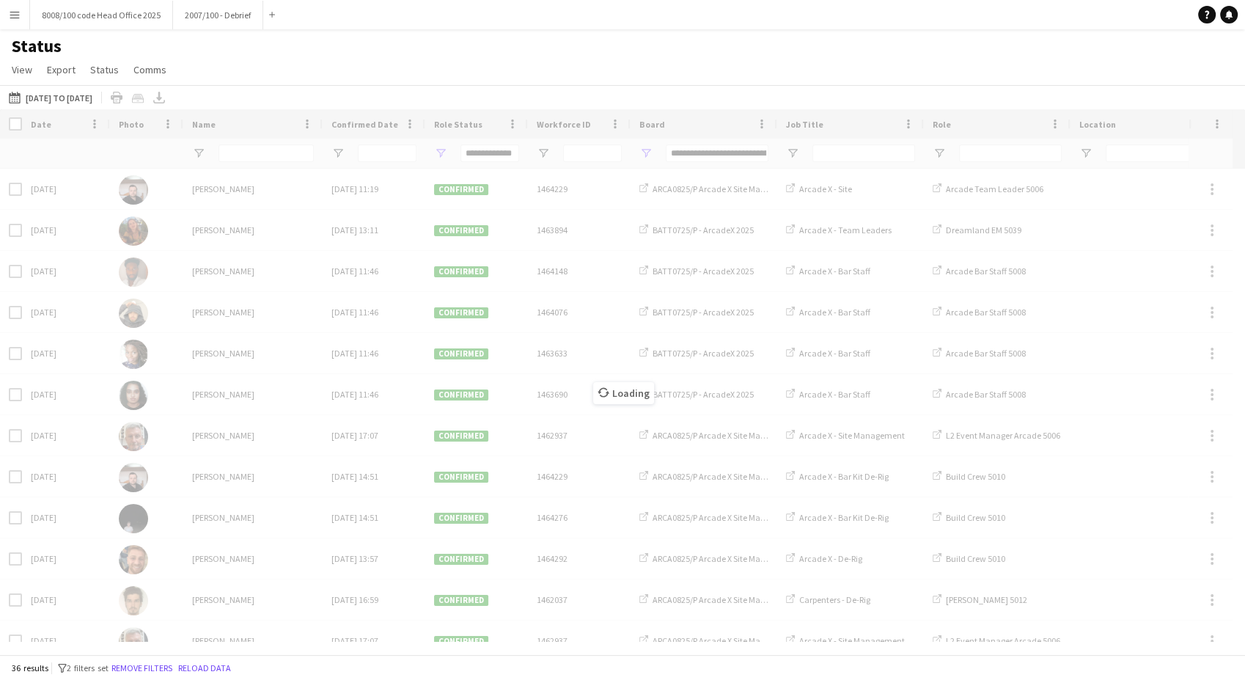
type input "**********"
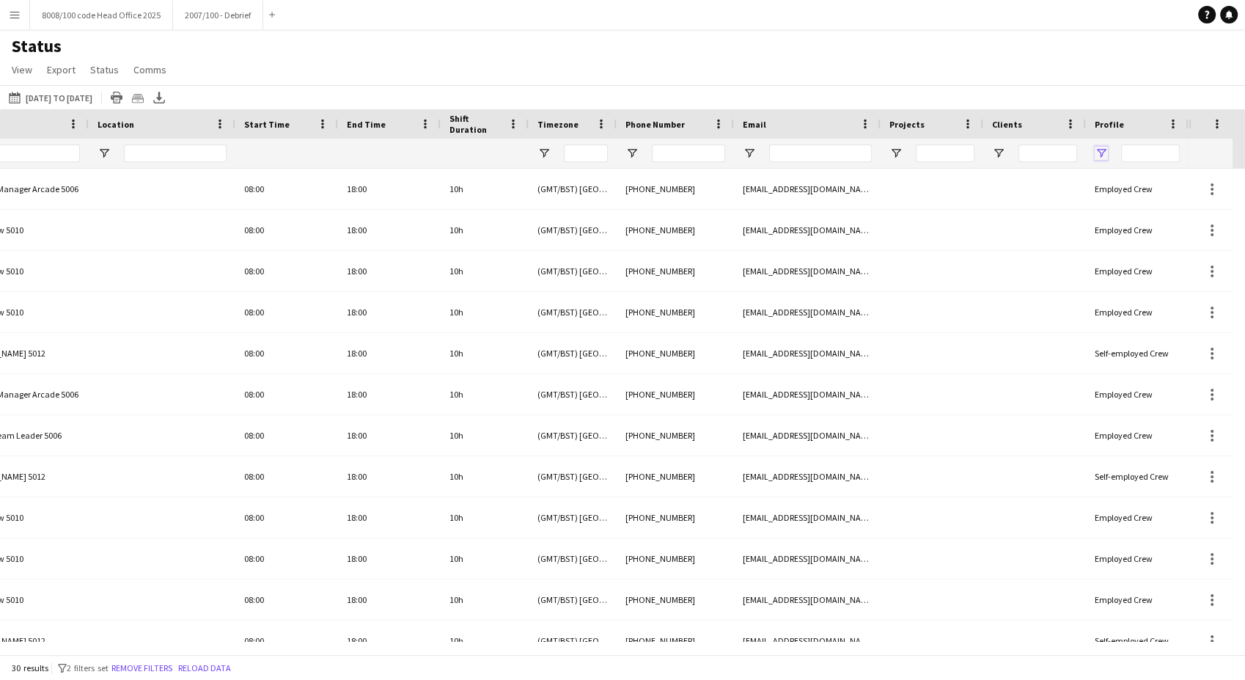
click at [1100, 155] on span "Open Filter Menu" at bounding box center [1101, 153] width 13 height 13
click at [1131, 277] on div "Self-employed Crew" at bounding box center [1176, 278] width 116 height 11
type input "**********"
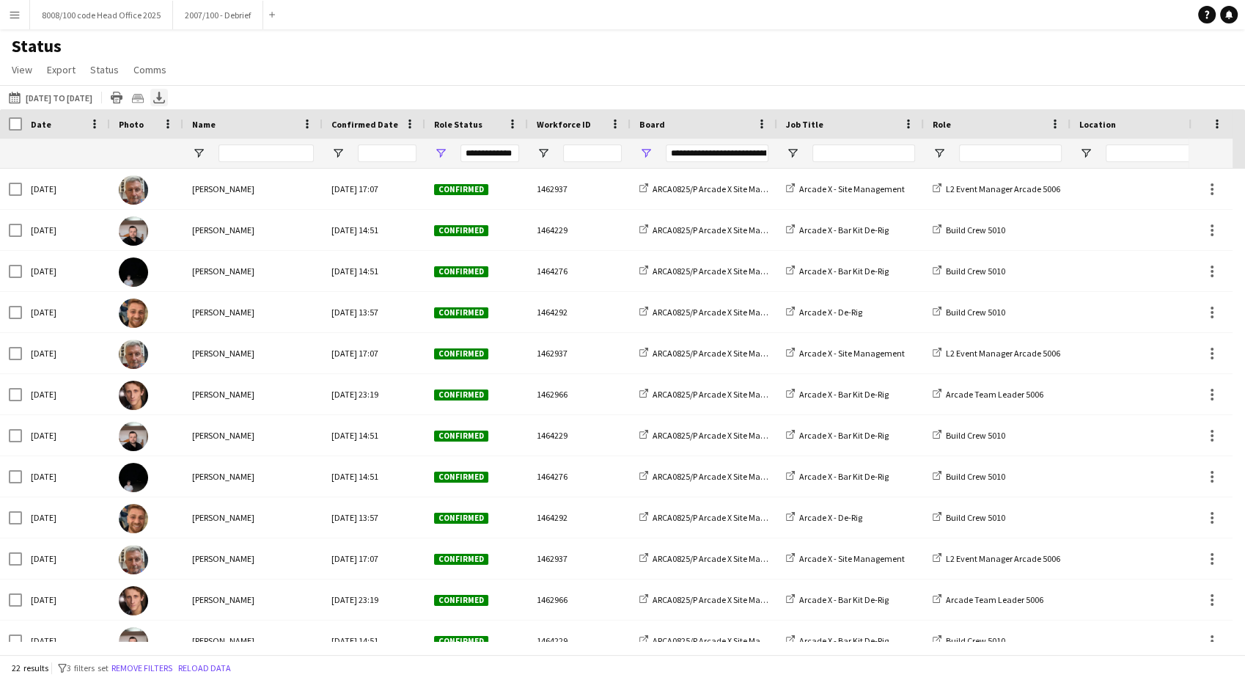
click at [165, 97] on icon "Export XLSX" at bounding box center [159, 98] width 12 height 12
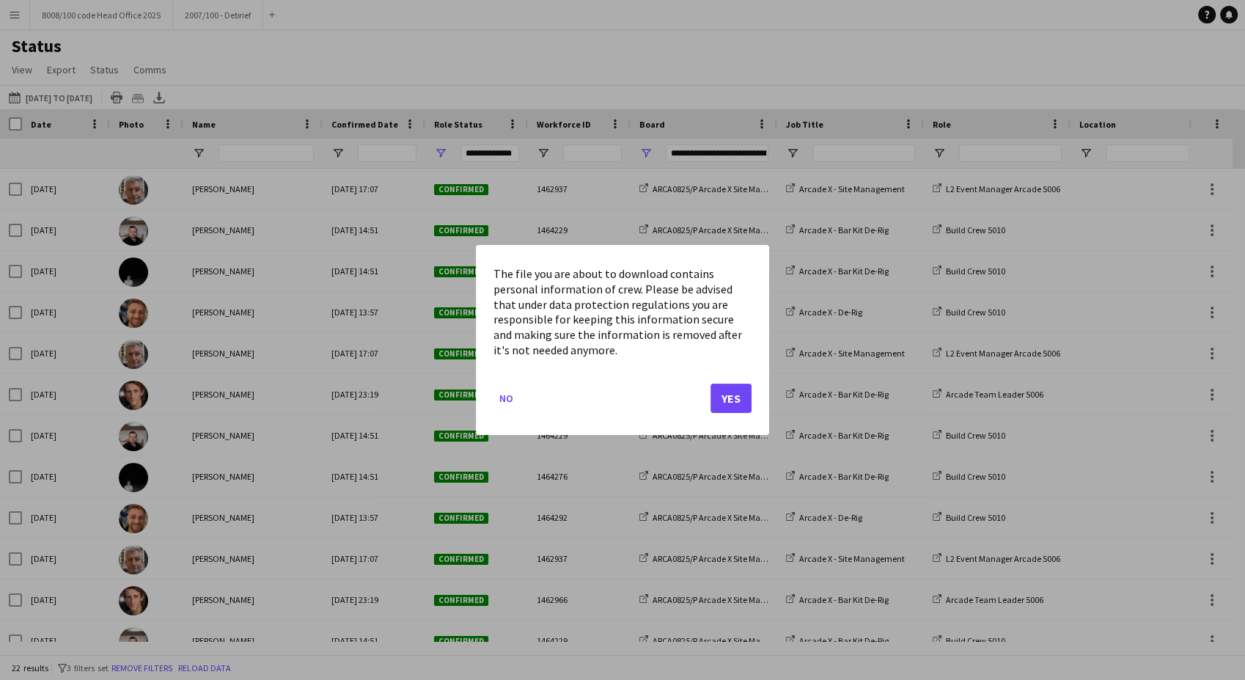
click at [725, 414] on mat-dialog-actions "No Yes" at bounding box center [623, 404] width 258 height 62
click at [732, 409] on button "Yes" at bounding box center [731, 398] width 41 height 29
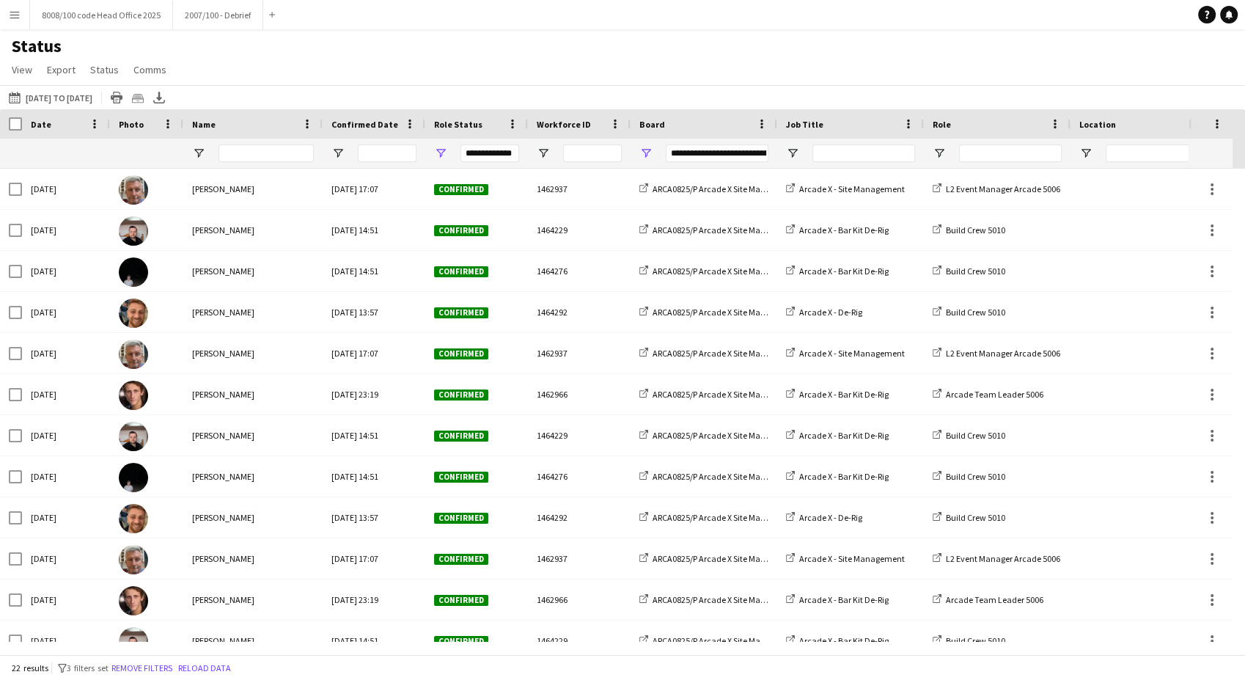
click at [689, 62] on div "Status View Views Default view BTB upload workforce New starters Payroll checks…" at bounding box center [622, 60] width 1245 height 50
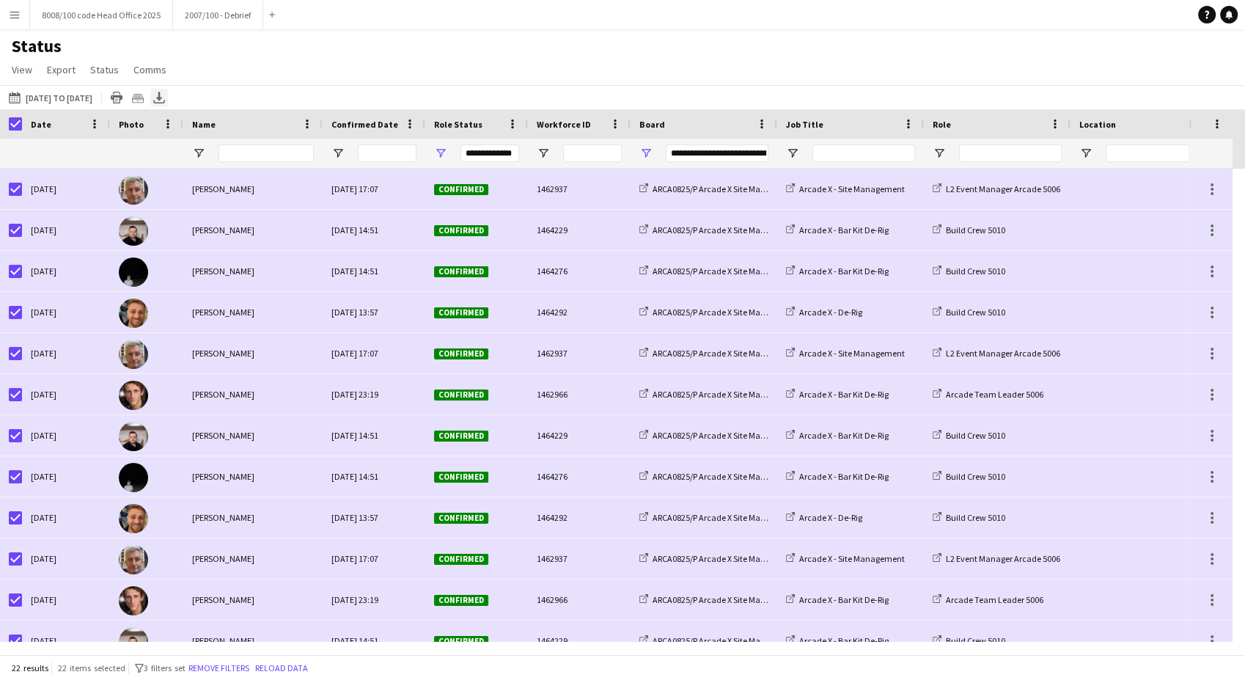
click at [165, 95] on icon "Export XLSX" at bounding box center [159, 98] width 12 height 12
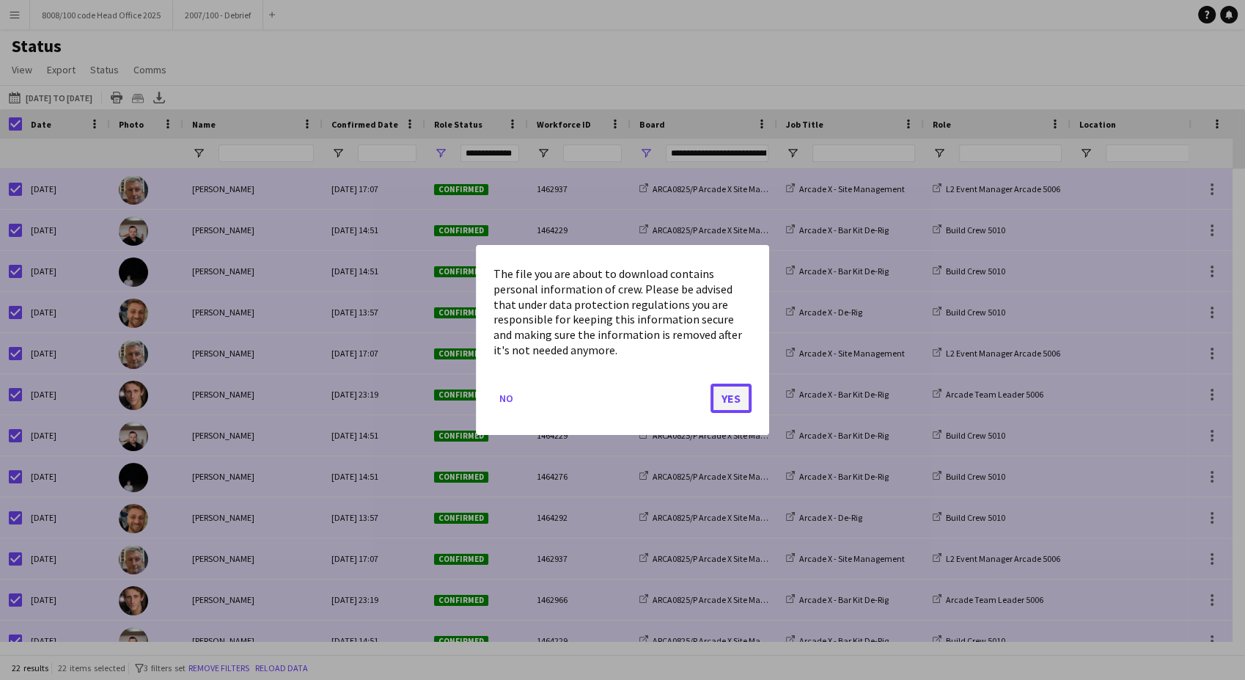
click at [739, 395] on button "Yes" at bounding box center [731, 398] width 41 height 29
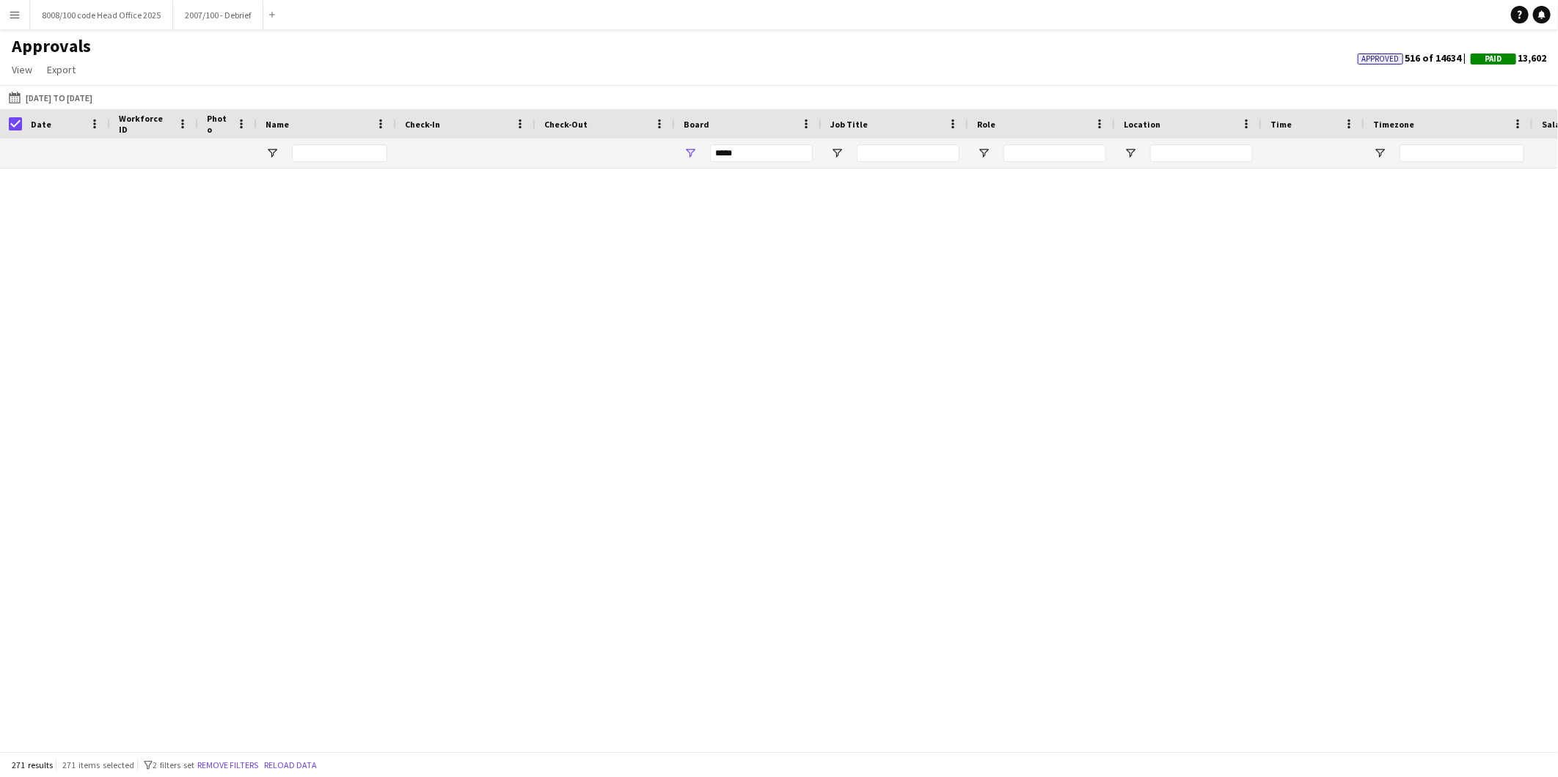
scroll to position [10234, 0]
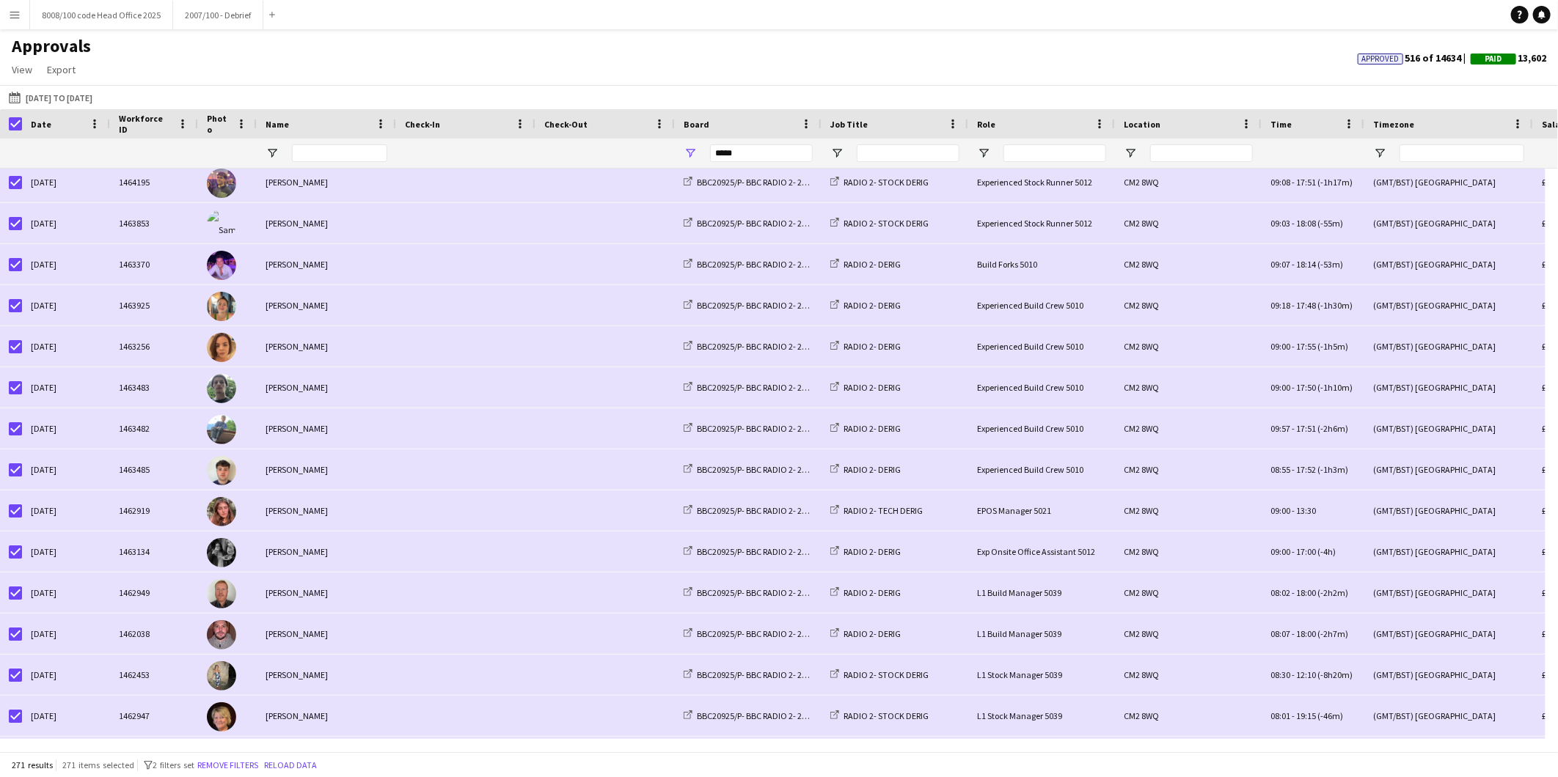
click at [10, 9] on app-icon "Menu" at bounding box center [15, 15] width 12 height 12
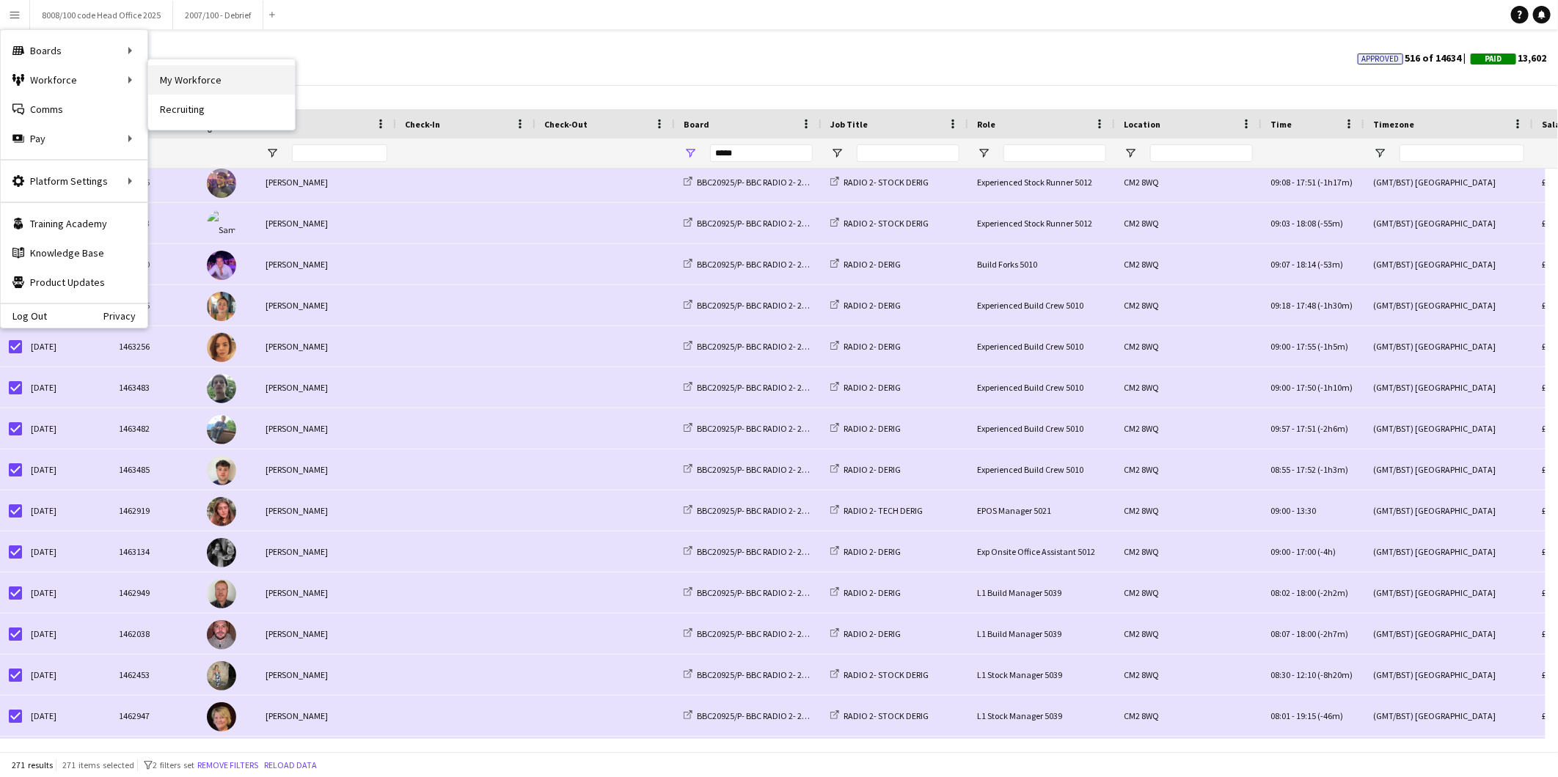
click at [223, 78] on link "My Workforce" at bounding box center [221, 79] width 147 height 29
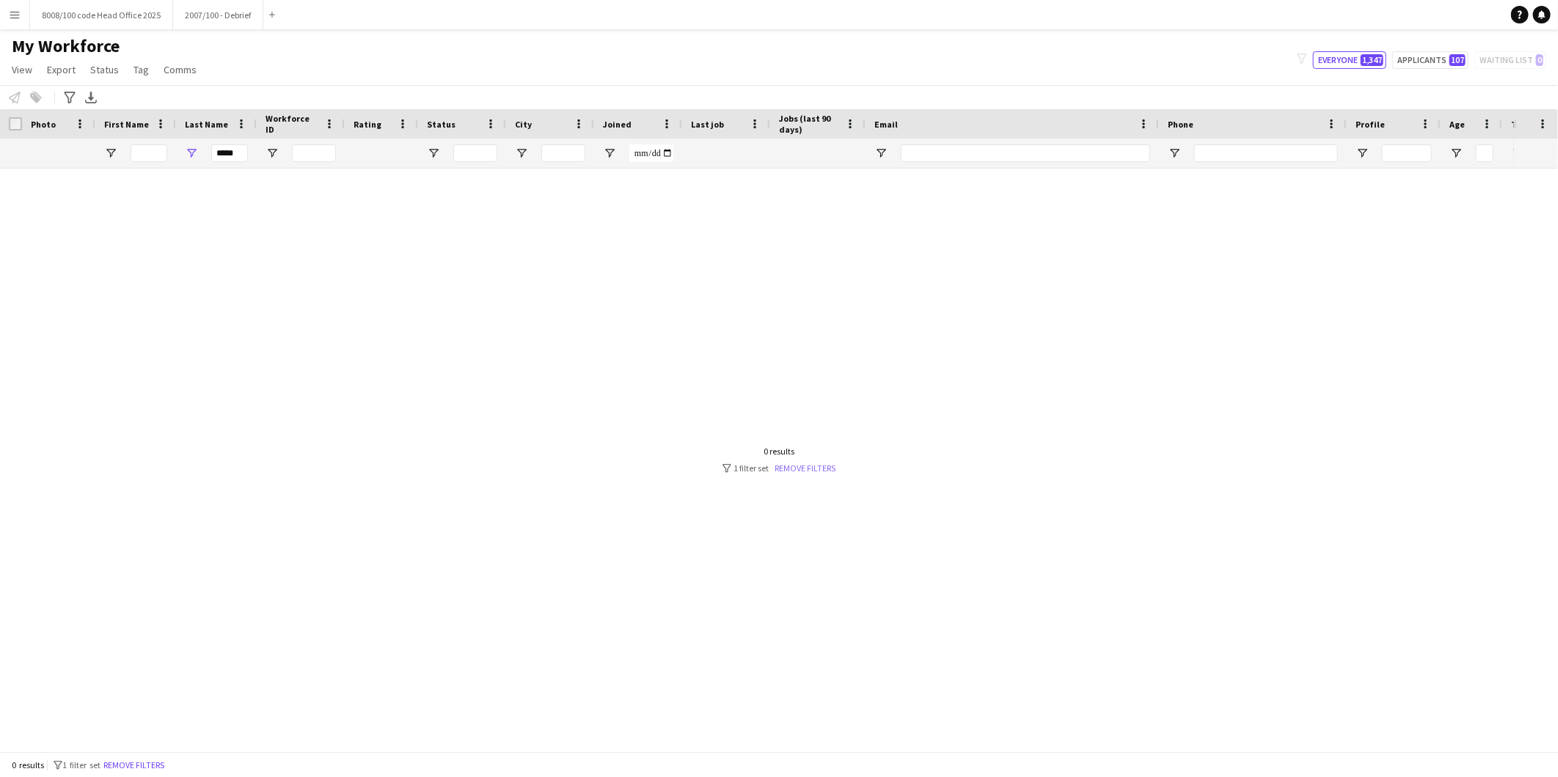
click at [822, 467] on link "Remove filters" at bounding box center [805, 468] width 61 height 11
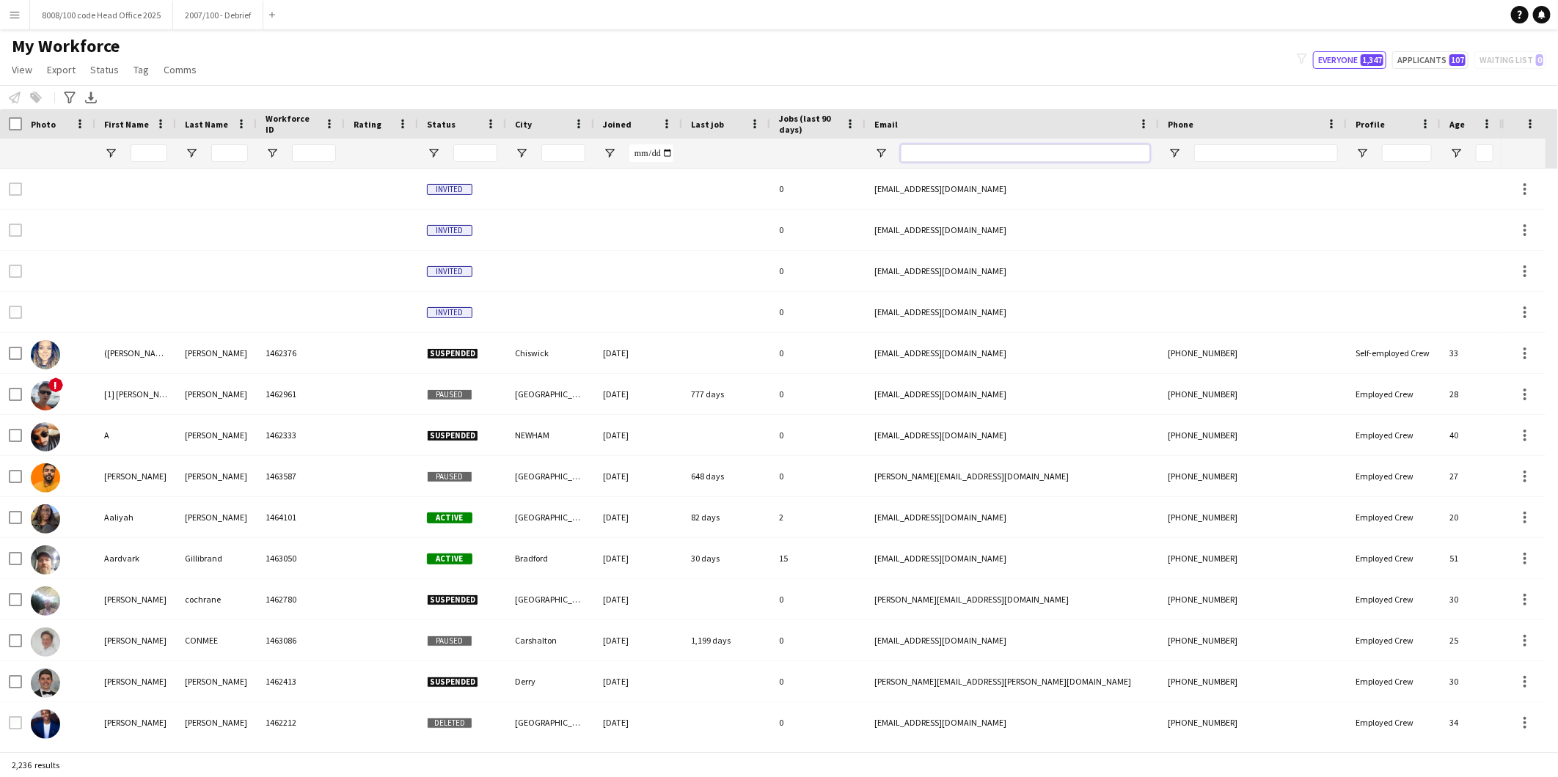
click at [1101, 149] on input "Email Filter Input" at bounding box center [1025, 153] width 249 height 18
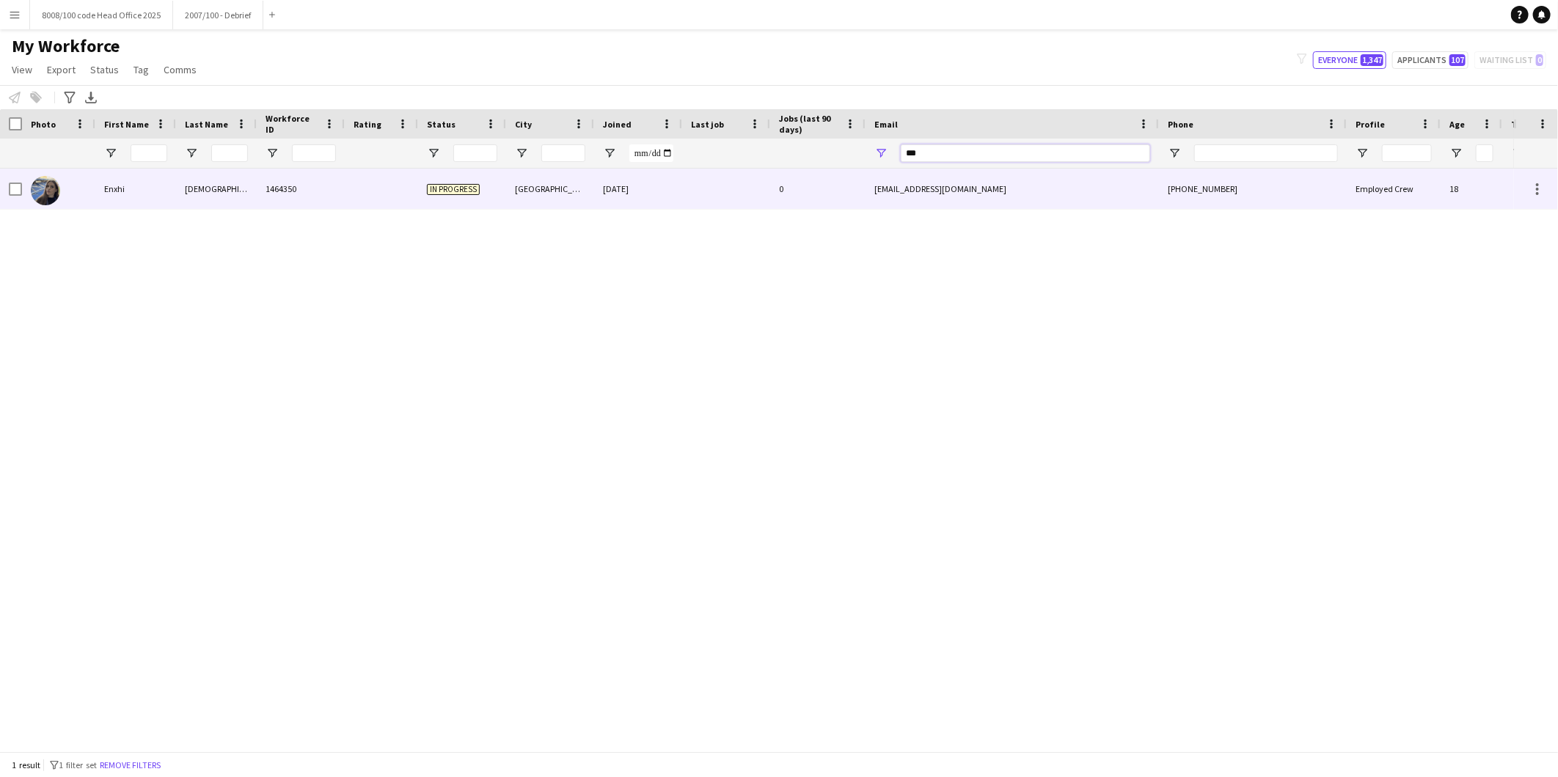
type input "***"
click at [117, 192] on div "Enxhi" at bounding box center [135, 189] width 81 height 40
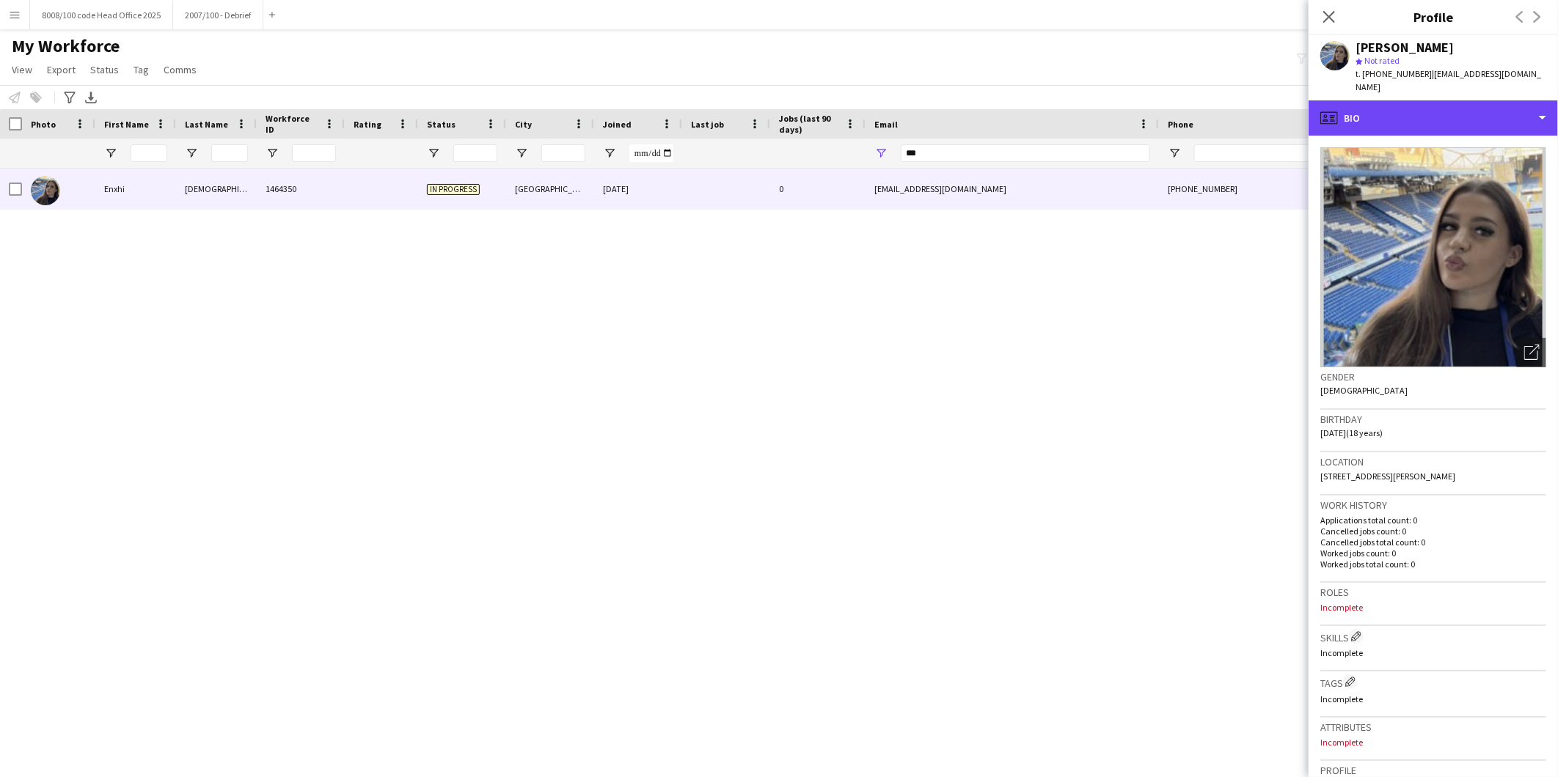
drag, startPoint x: 1399, startPoint y: 107, endPoint x: 1425, endPoint y: 142, distance: 43.6
click at [1399, 108] on div "profile Bio" at bounding box center [1432, 117] width 249 height 35
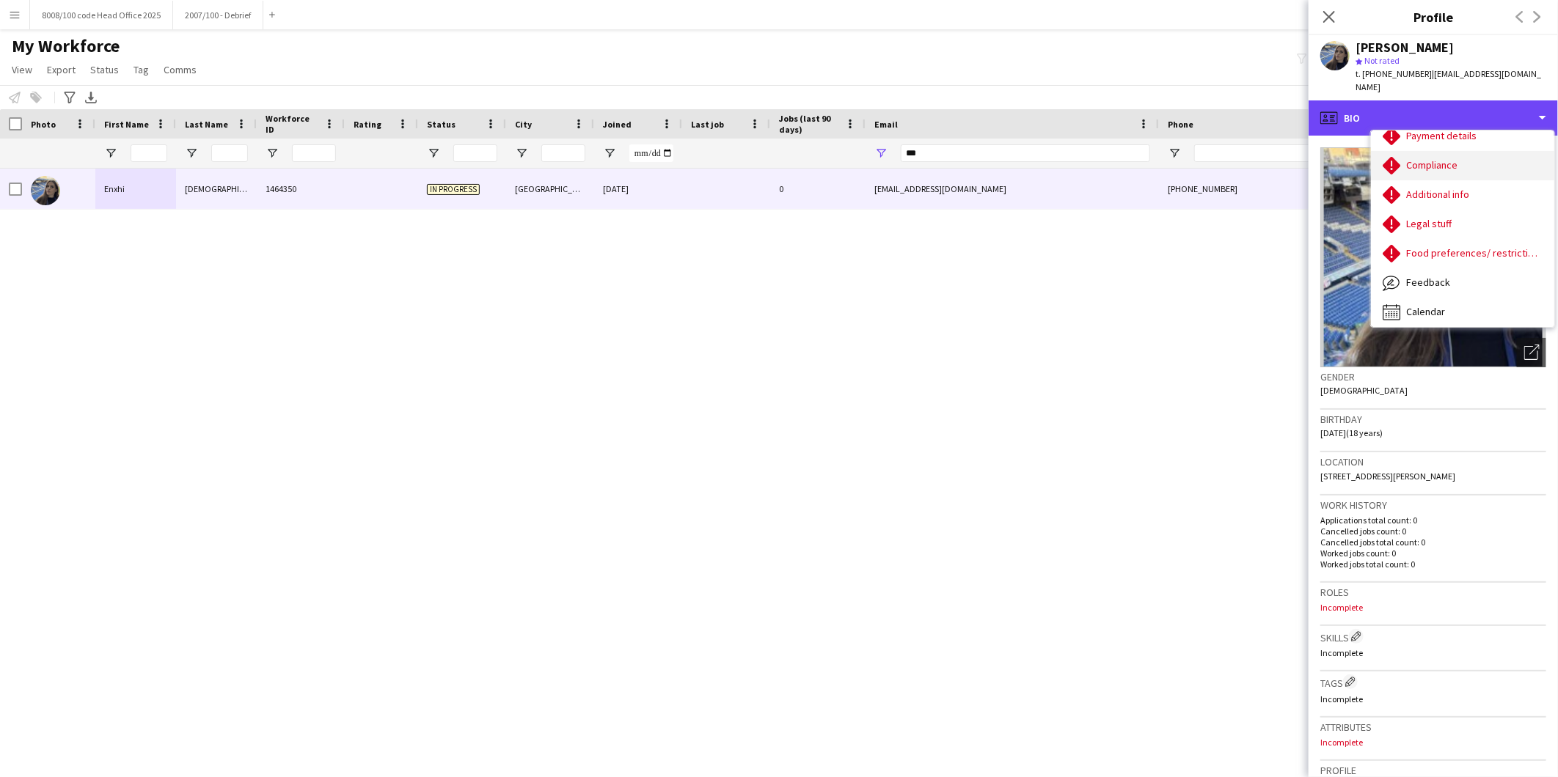
scroll to position [195, 0]
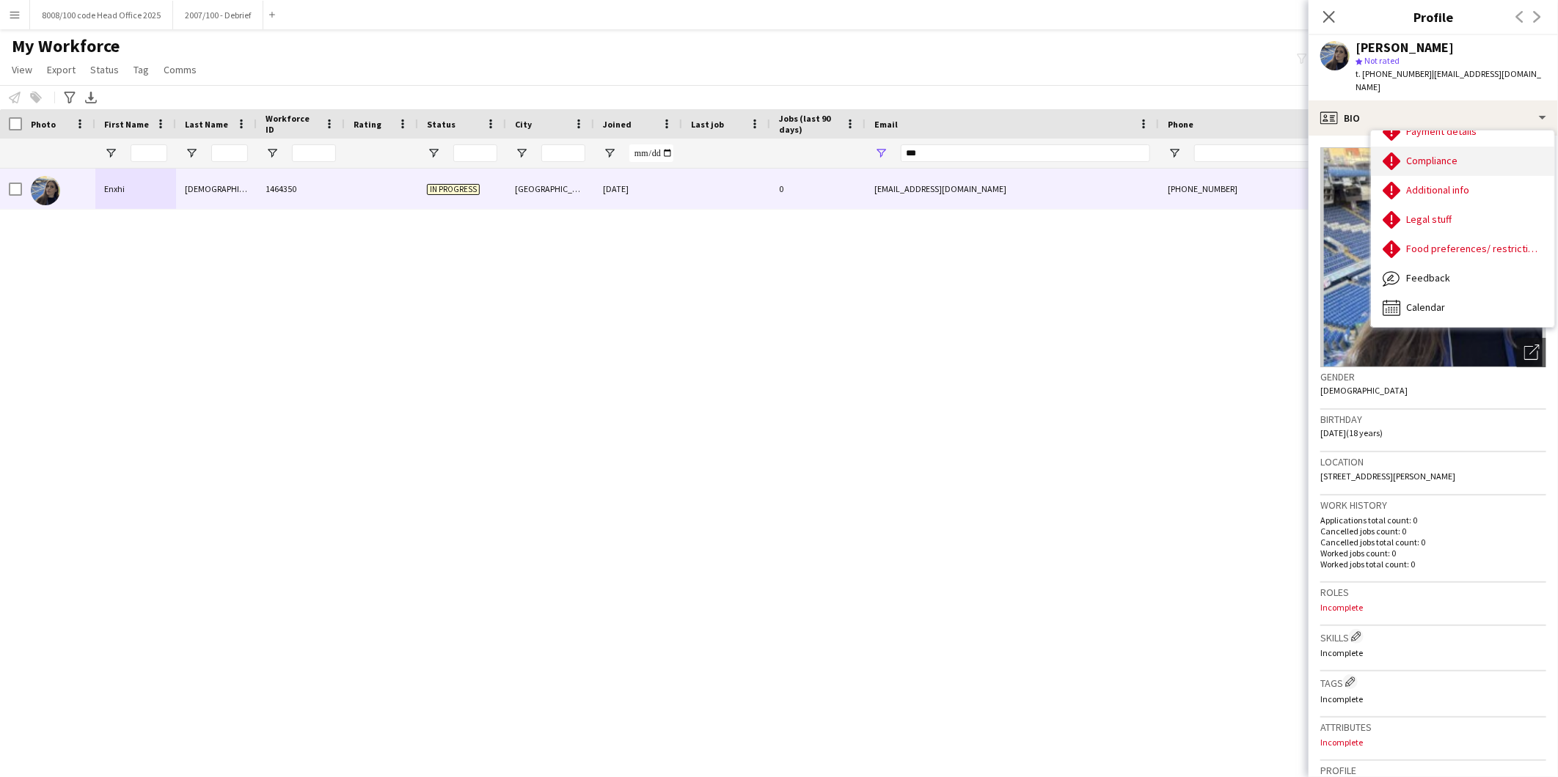
click at [1433, 153] on div "Compliance Compliance" at bounding box center [1462, 161] width 183 height 29
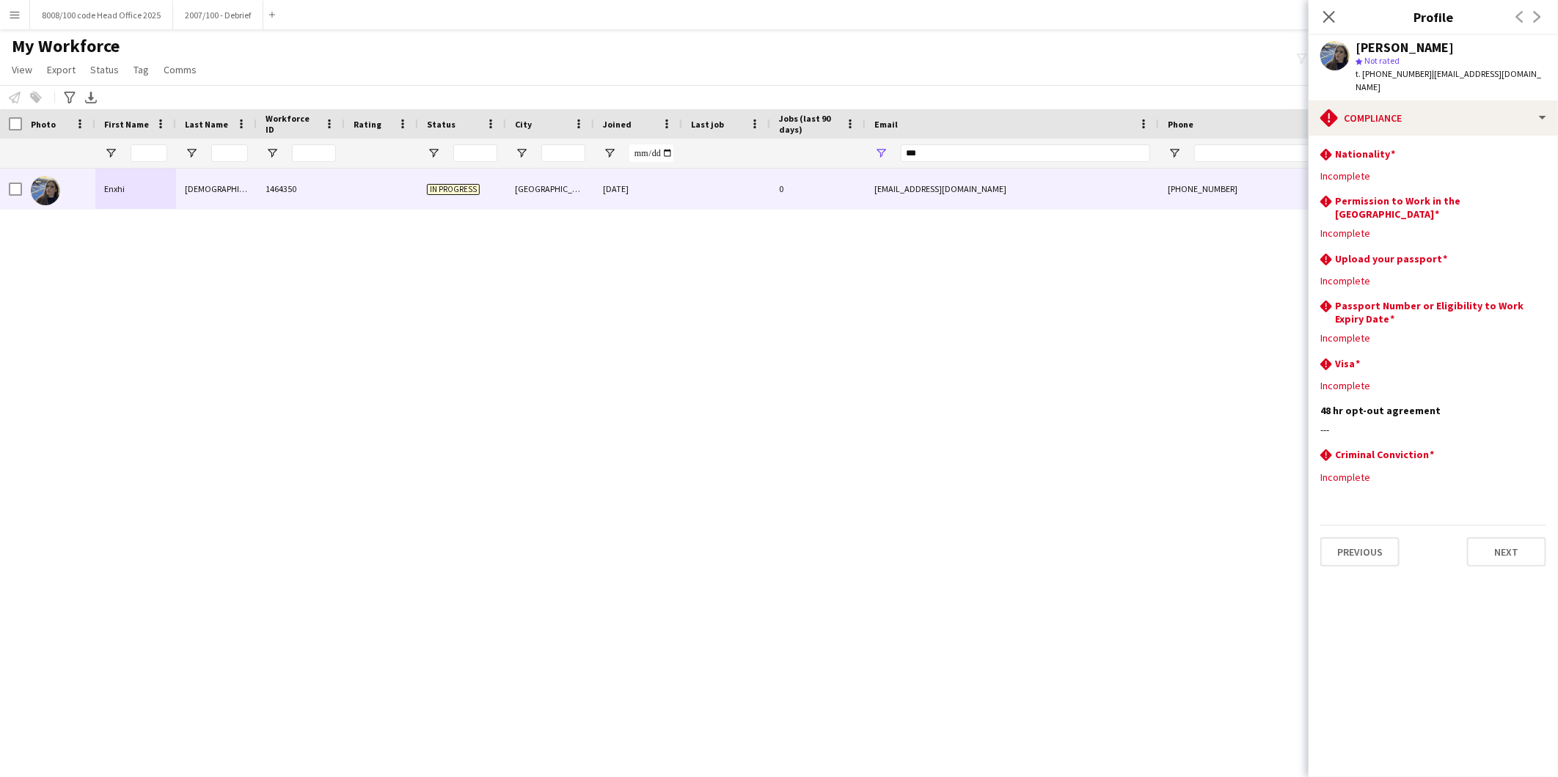
drag, startPoint x: 1441, startPoint y: 46, endPoint x: 1351, endPoint y: 46, distance: 90.2
click at [1351, 46] on div "Enxhi Ismaili star Not rated t. +4407909948548 | enxhism@outlook.com" at bounding box center [1432, 67] width 249 height 65
copy div "Enxhi Ismaili"
drag, startPoint x: 34, startPoint y: 298, endPoint x: 59, endPoint y: 302, distance: 26.0
click at [37, 299] on div "Enxhi Ismaili 1464350 In progress London 07-10-2025 0 enxhism@outlook.com +4407…" at bounding box center [757, 454] width 1514 height 571
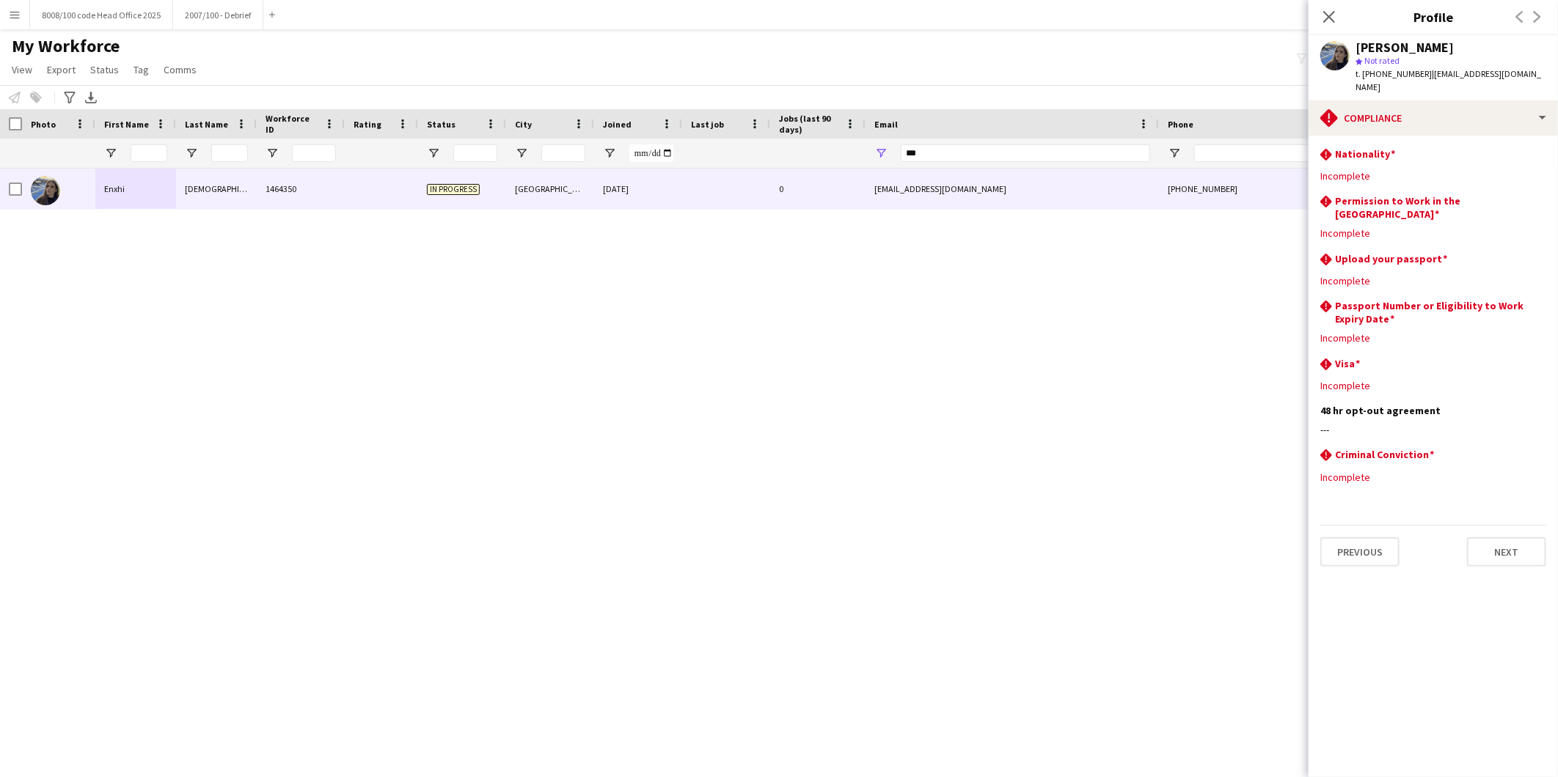
copy div "Enxhi Ismaili"
click at [1540, 252] on app-icon "Edit this field" at bounding box center [1540, 258] width 12 height 12
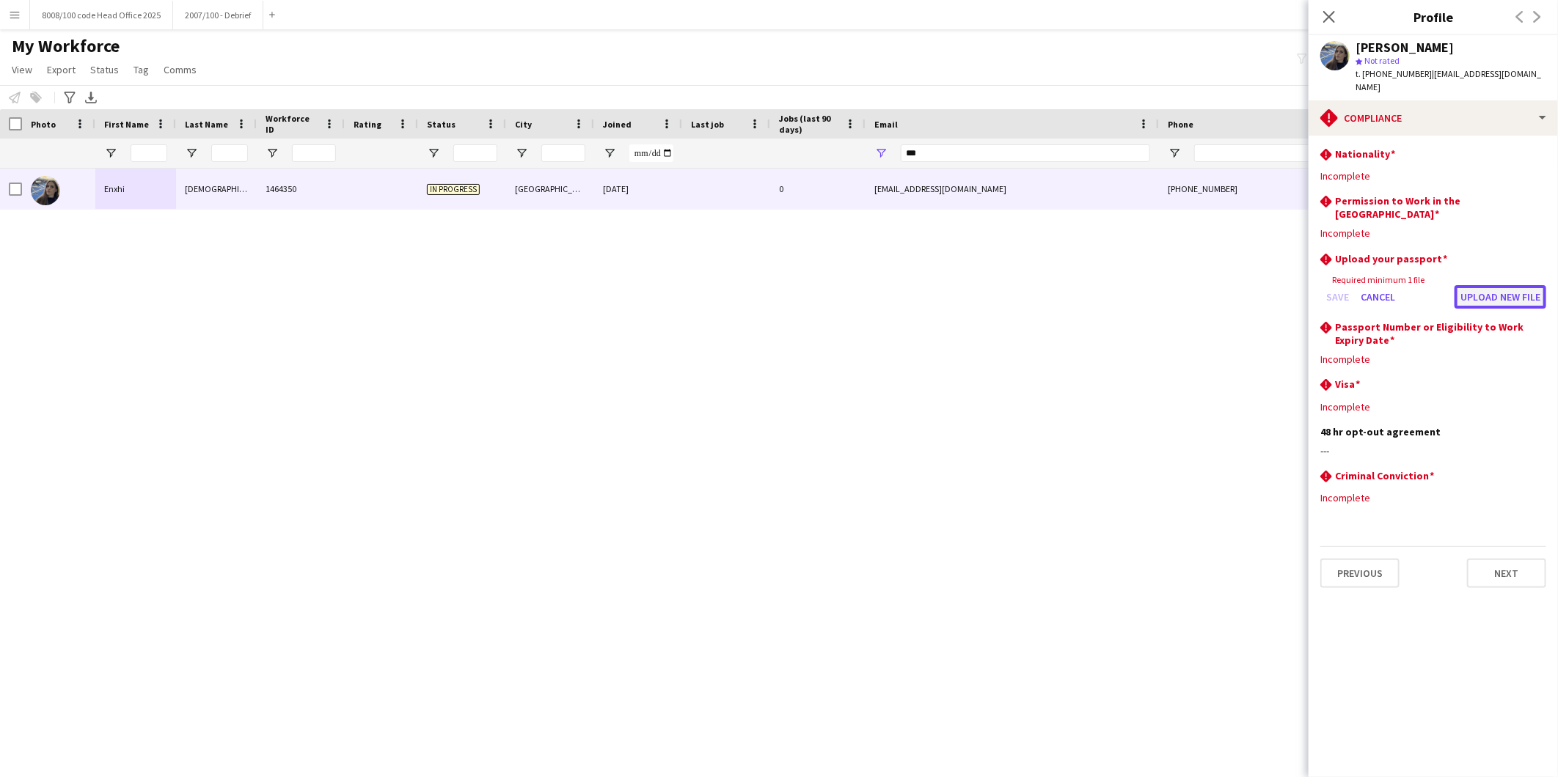
click at [1515, 285] on button "Upload new file" at bounding box center [1500, 296] width 92 height 23
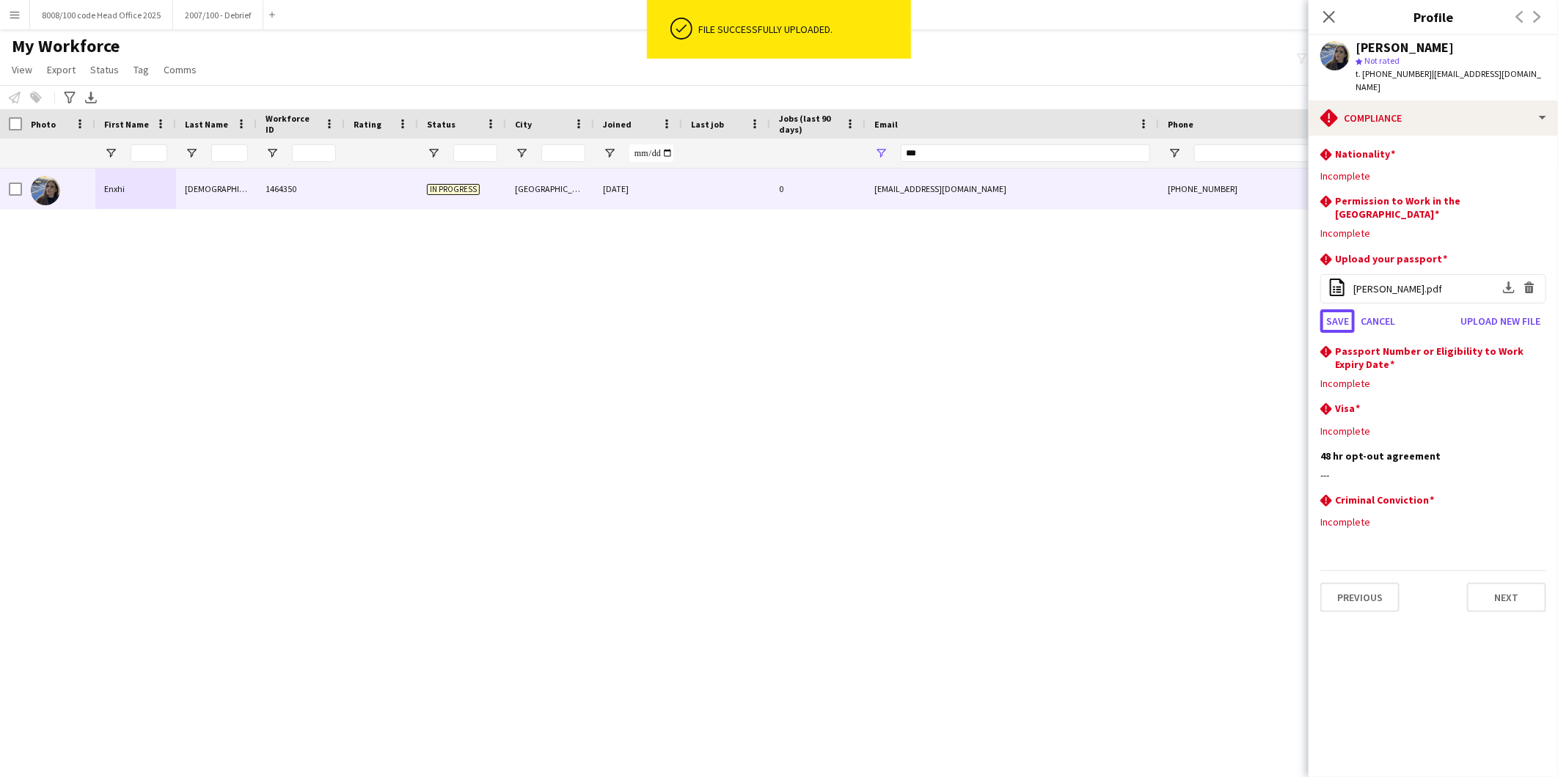
click at [1336, 310] on button "Save" at bounding box center [1337, 321] width 34 height 23
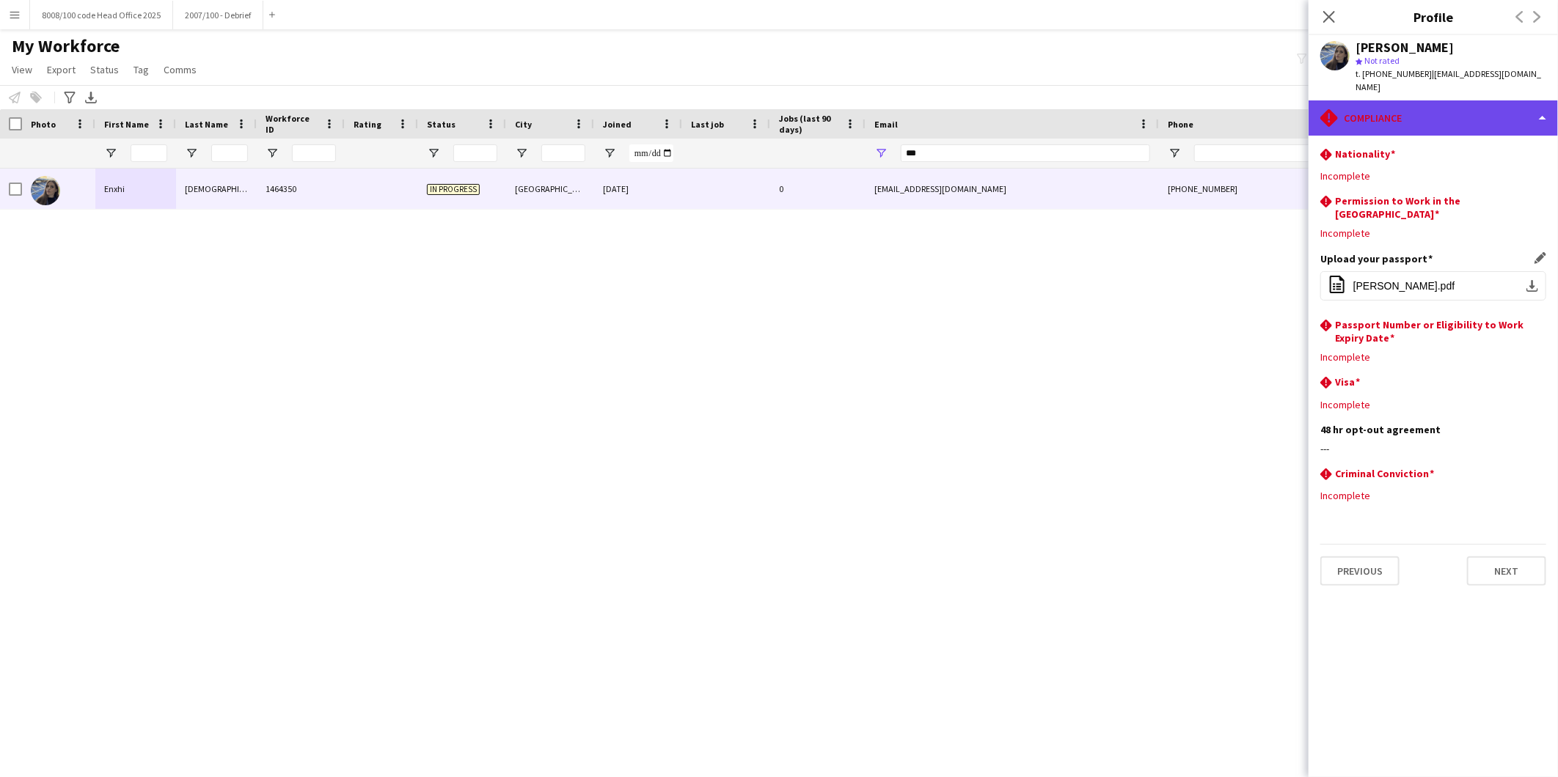
click at [1383, 100] on div "rhombus-alert Compliance" at bounding box center [1432, 117] width 249 height 35
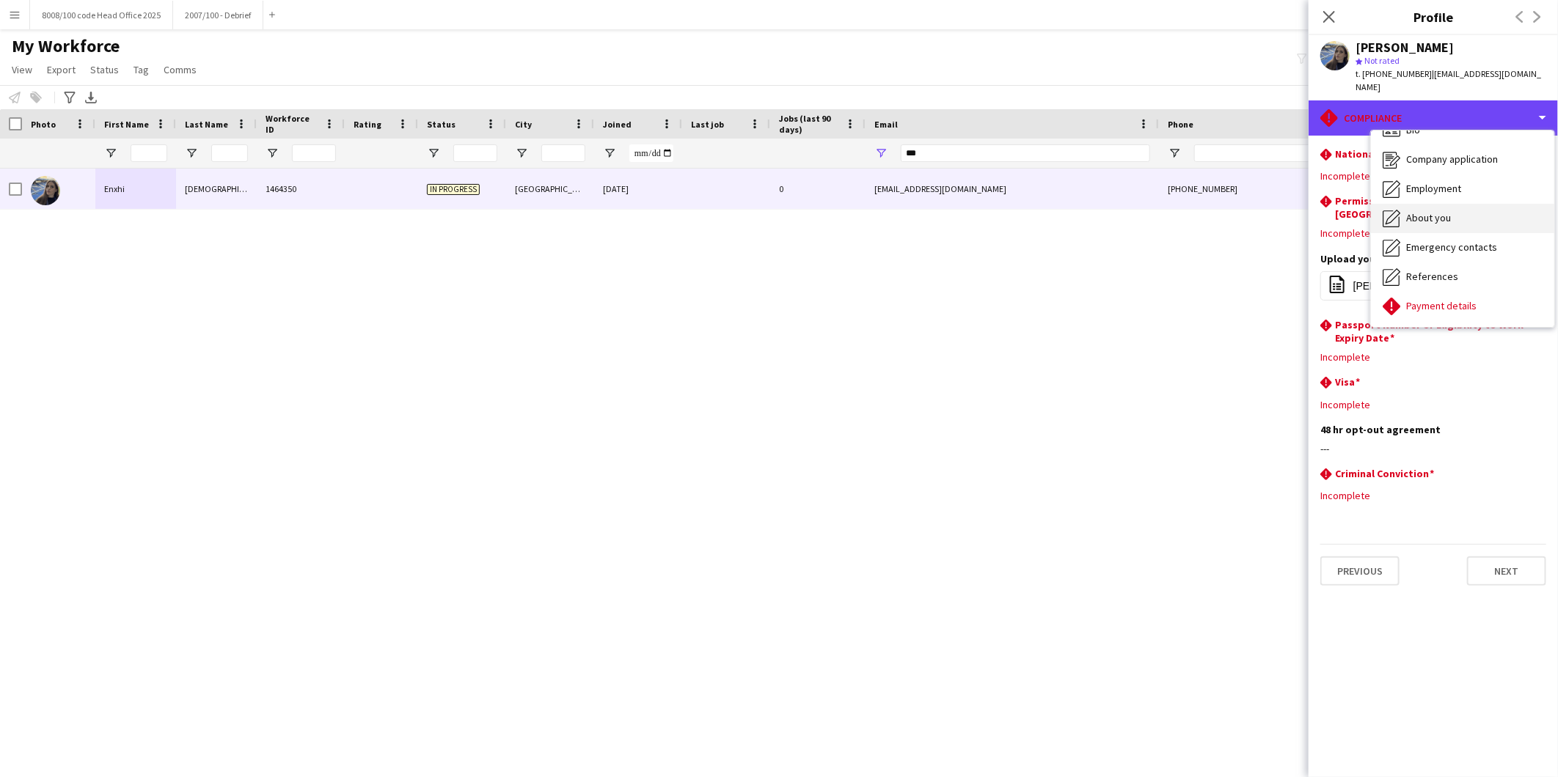
scroll to position [0, 0]
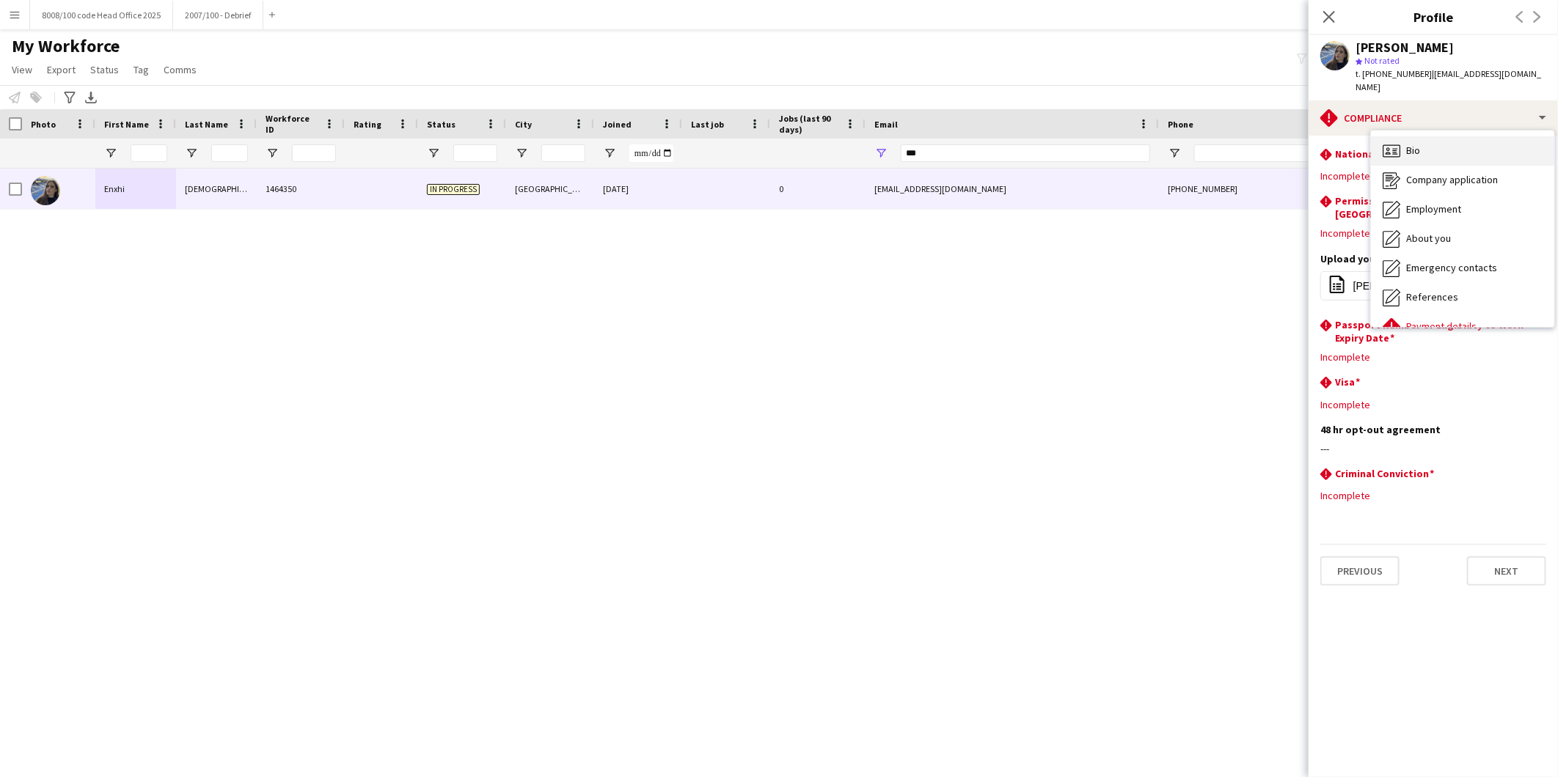
click at [1451, 136] on div "Bio Bio" at bounding box center [1462, 150] width 183 height 29
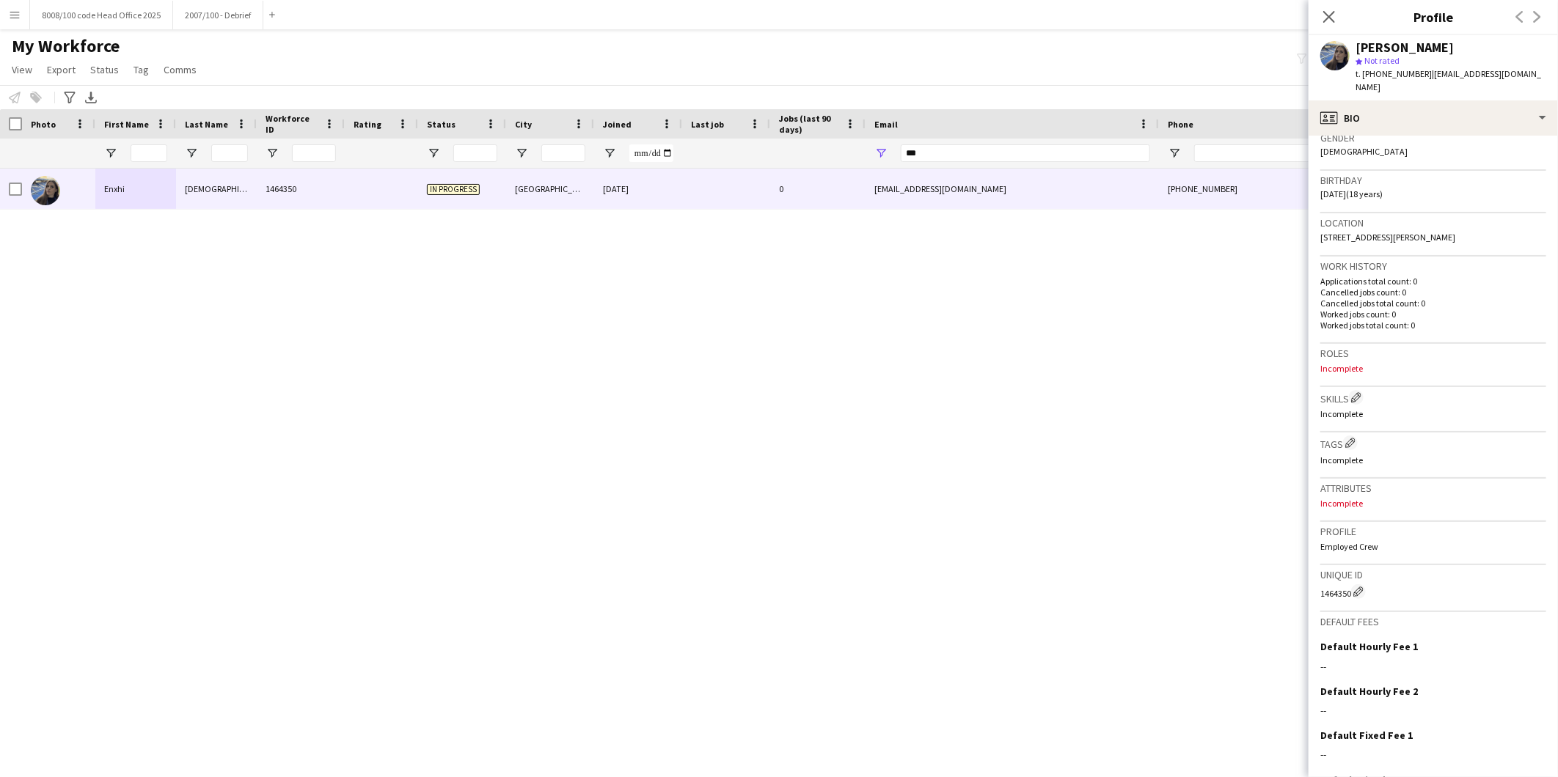
scroll to position [244, 0]
click at [1352, 433] on app-icon "Edit crew company tags" at bounding box center [1350, 438] width 10 height 10
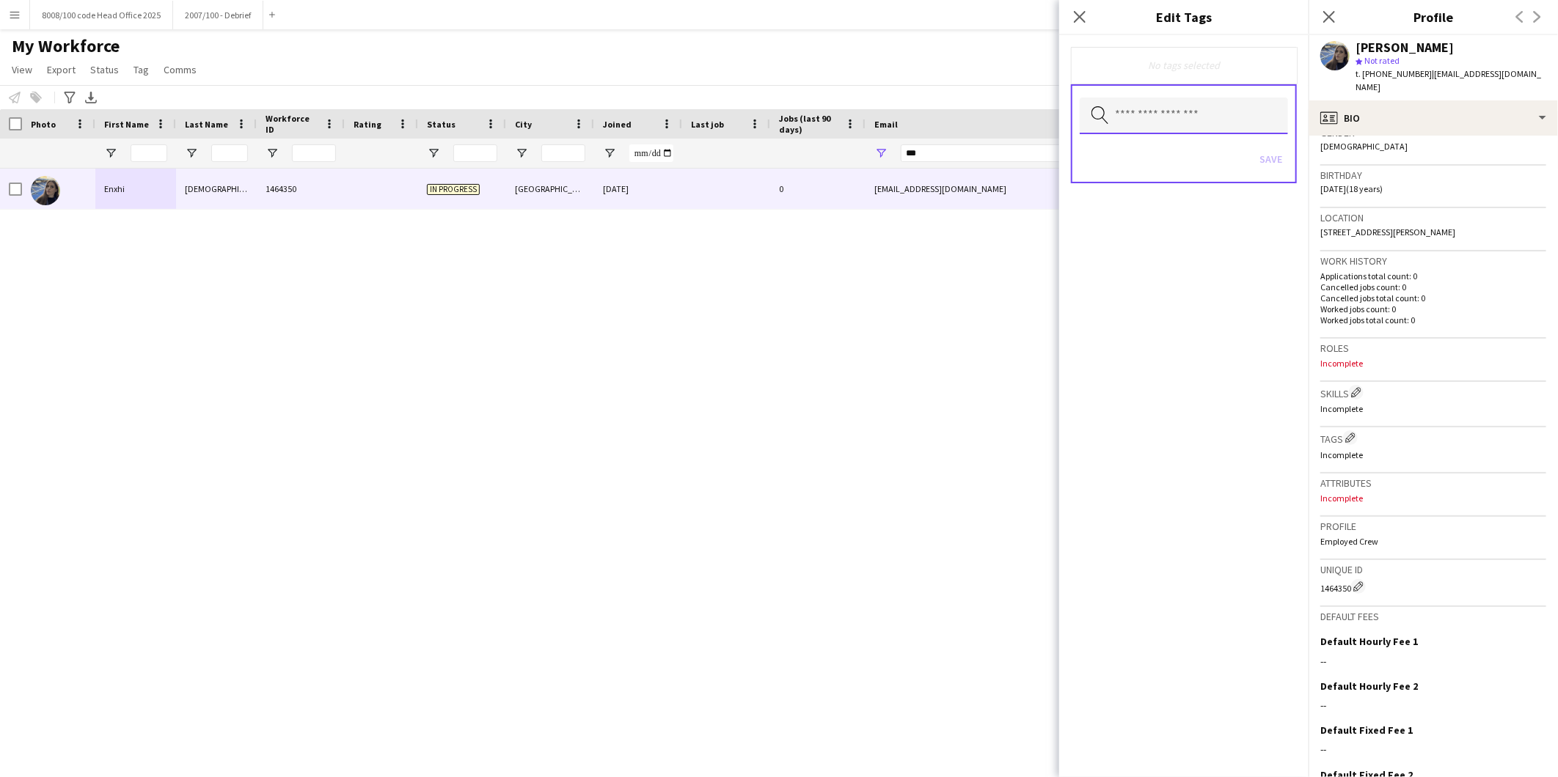
click at [1187, 117] on input "text" at bounding box center [1184, 116] width 208 height 37
type input "***"
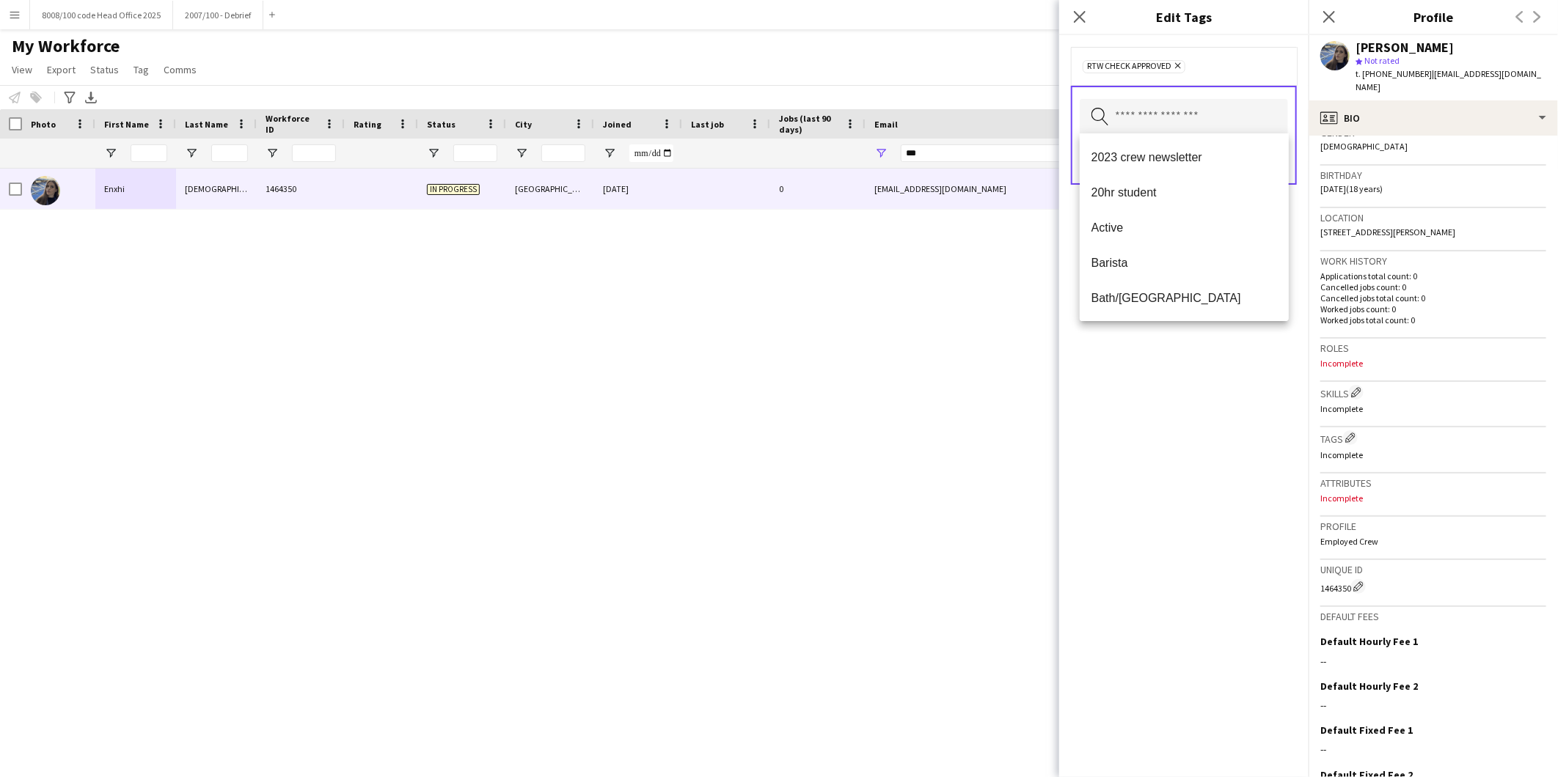
drag, startPoint x: 1228, startPoint y: 409, endPoint x: 1173, endPoint y: 348, distance: 81.6
click at [1228, 411] on div "RTW check approved Remove Search by tag name Save" at bounding box center [1183, 406] width 249 height 742
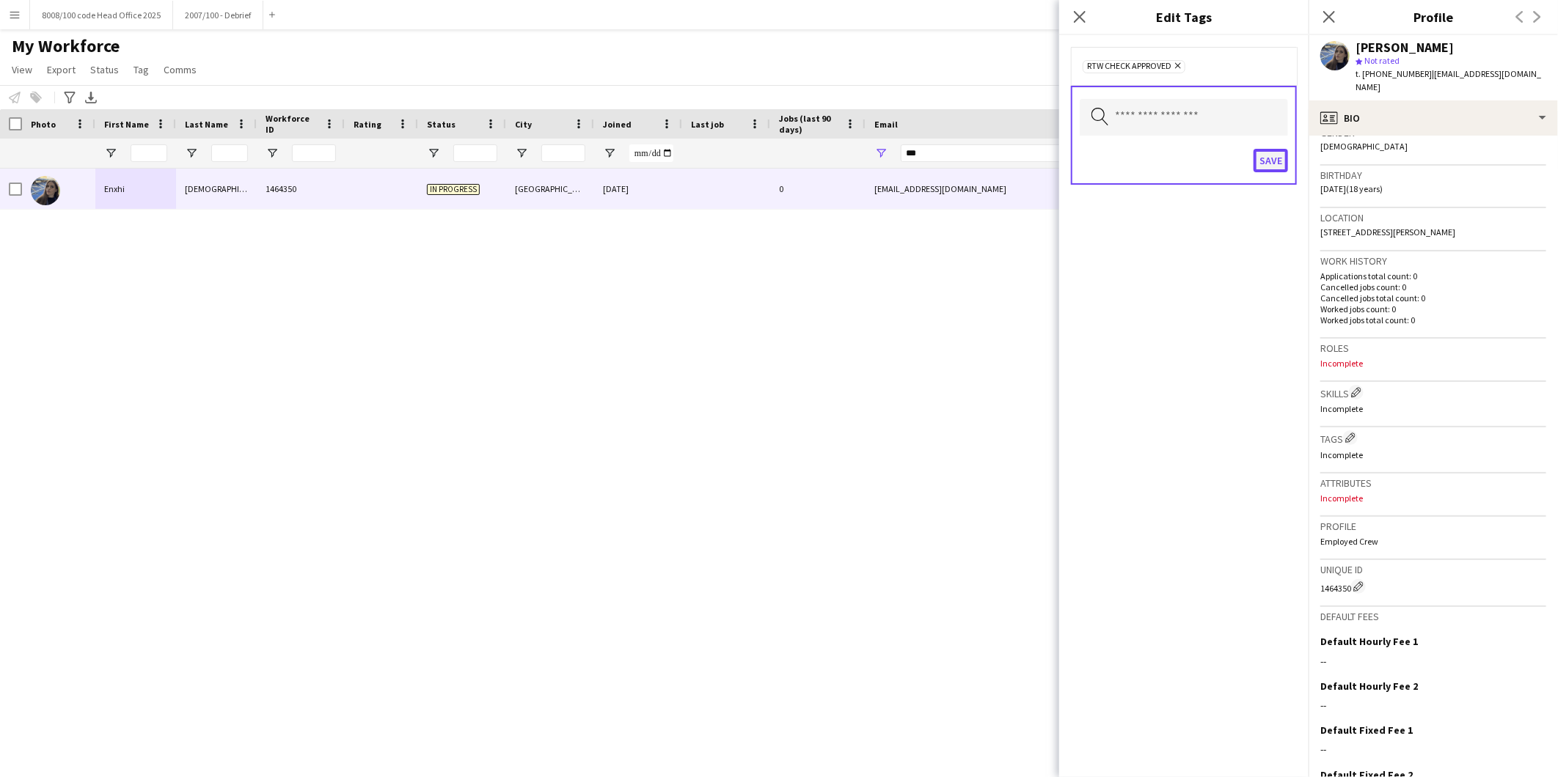
click at [1264, 162] on button "Save" at bounding box center [1270, 160] width 34 height 23
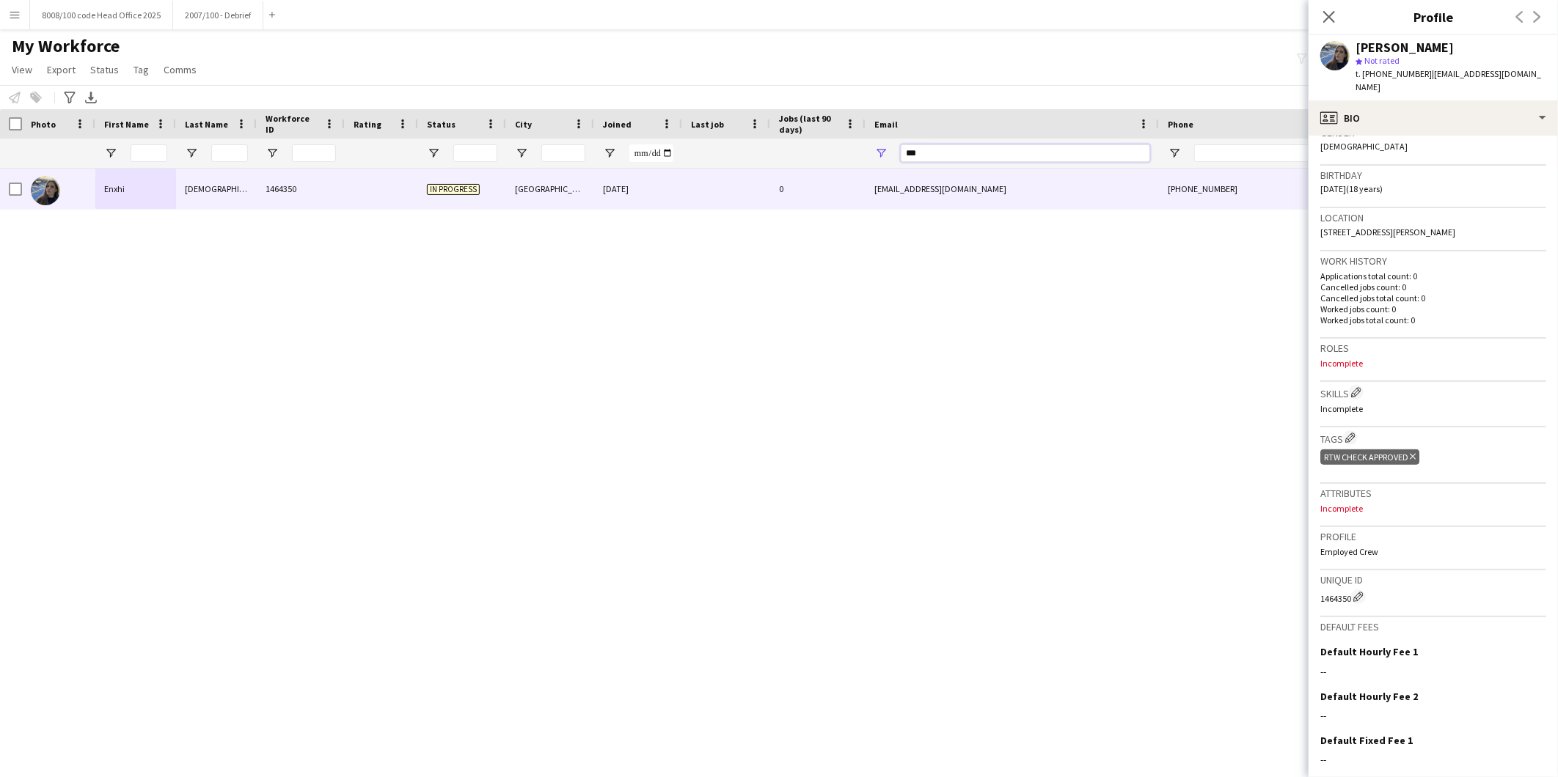
drag, startPoint x: 971, startPoint y: 155, endPoint x: 764, endPoint y: 157, distance: 206.8
click at [764, 157] on div at bounding box center [795, 153] width 1590 height 29
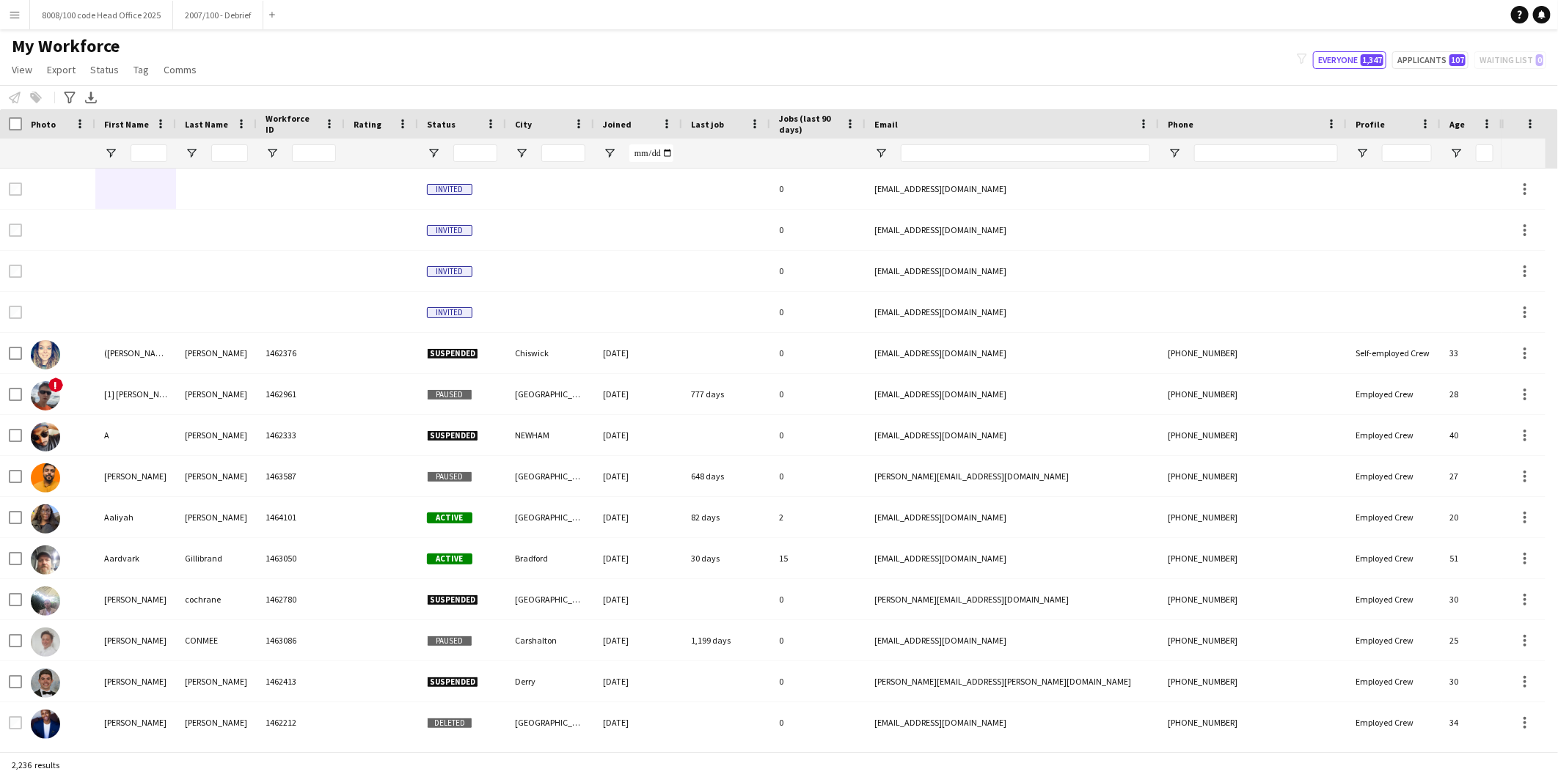
click at [150, 143] on div at bounding box center [149, 153] width 37 height 29
click at [147, 150] on input "First Name Filter Input" at bounding box center [149, 153] width 37 height 18
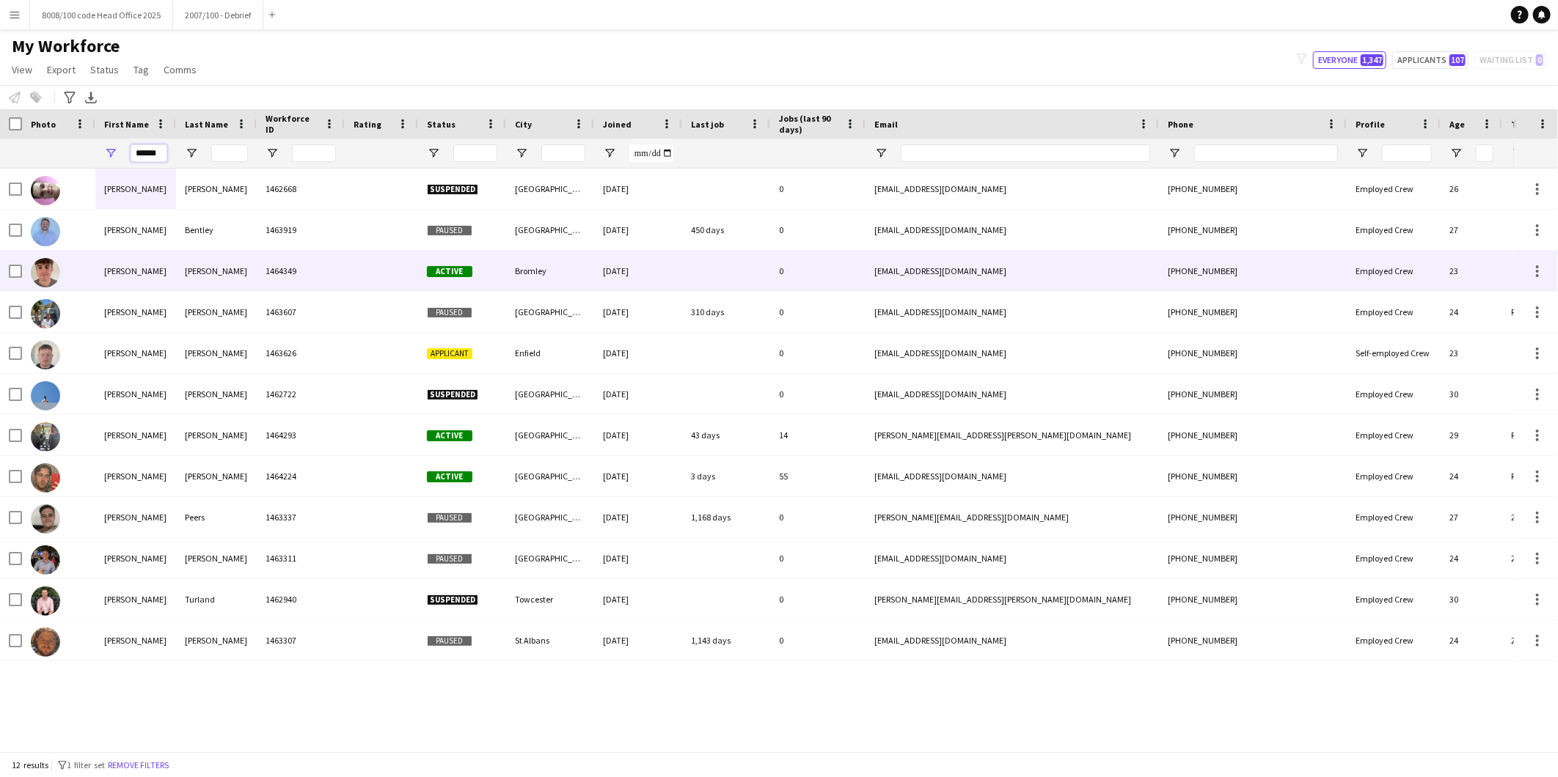
type input "******"
click at [216, 271] on div "Brinson" at bounding box center [216, 271] width 81 height 40
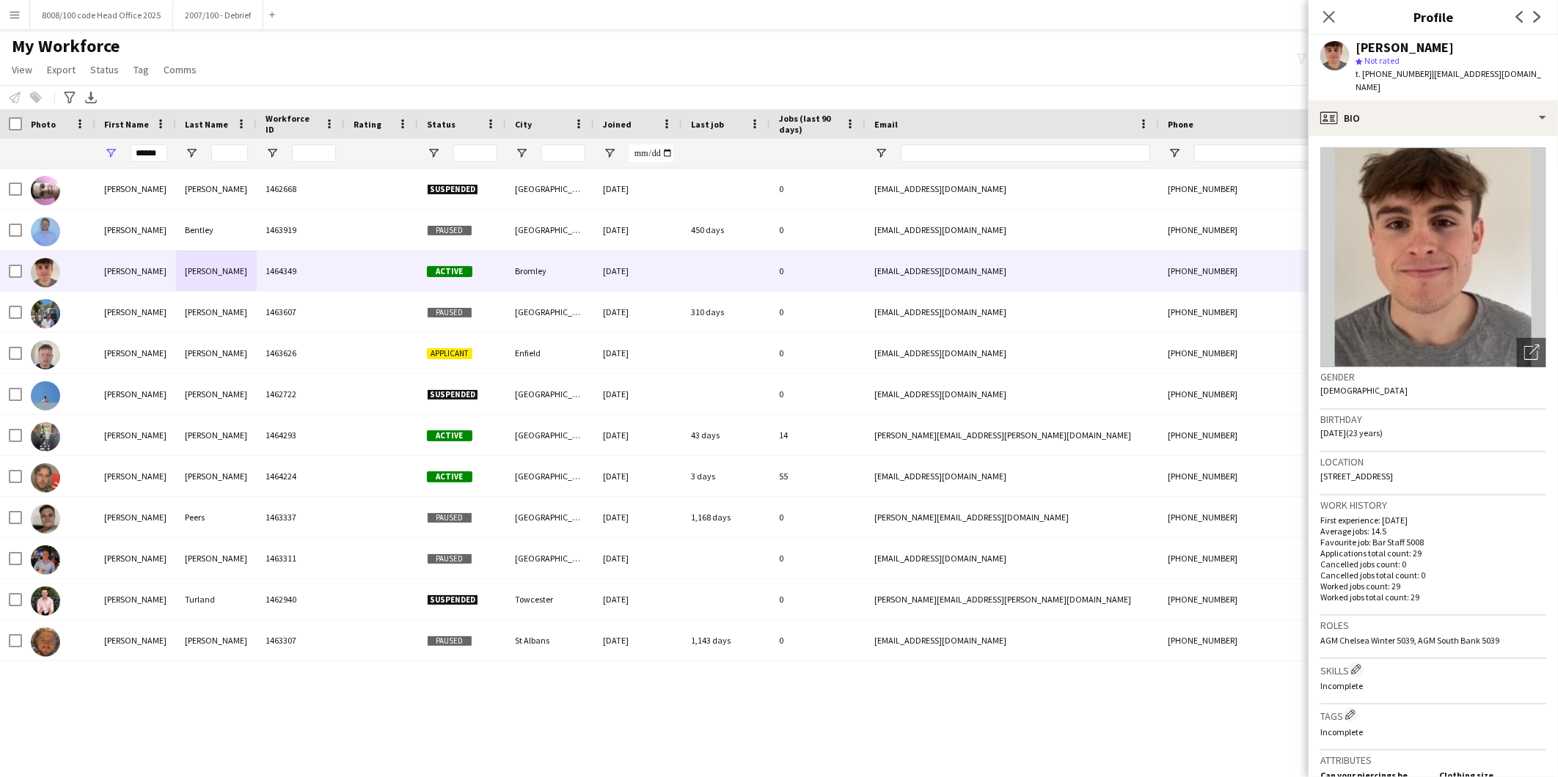
drag, startPoint x: 1442, startPoint y: 49, endPoint x: 1359, endPoint y: 48, distance: 82.9
click at [1359, 48] on div "George Brinson" at bounding box center [1404, 47] width 98 height 13
copy div "George Brinson"
click at [1391, 100] on div "profile Bio" at bounding box center [1432, 117] width 249 height 35
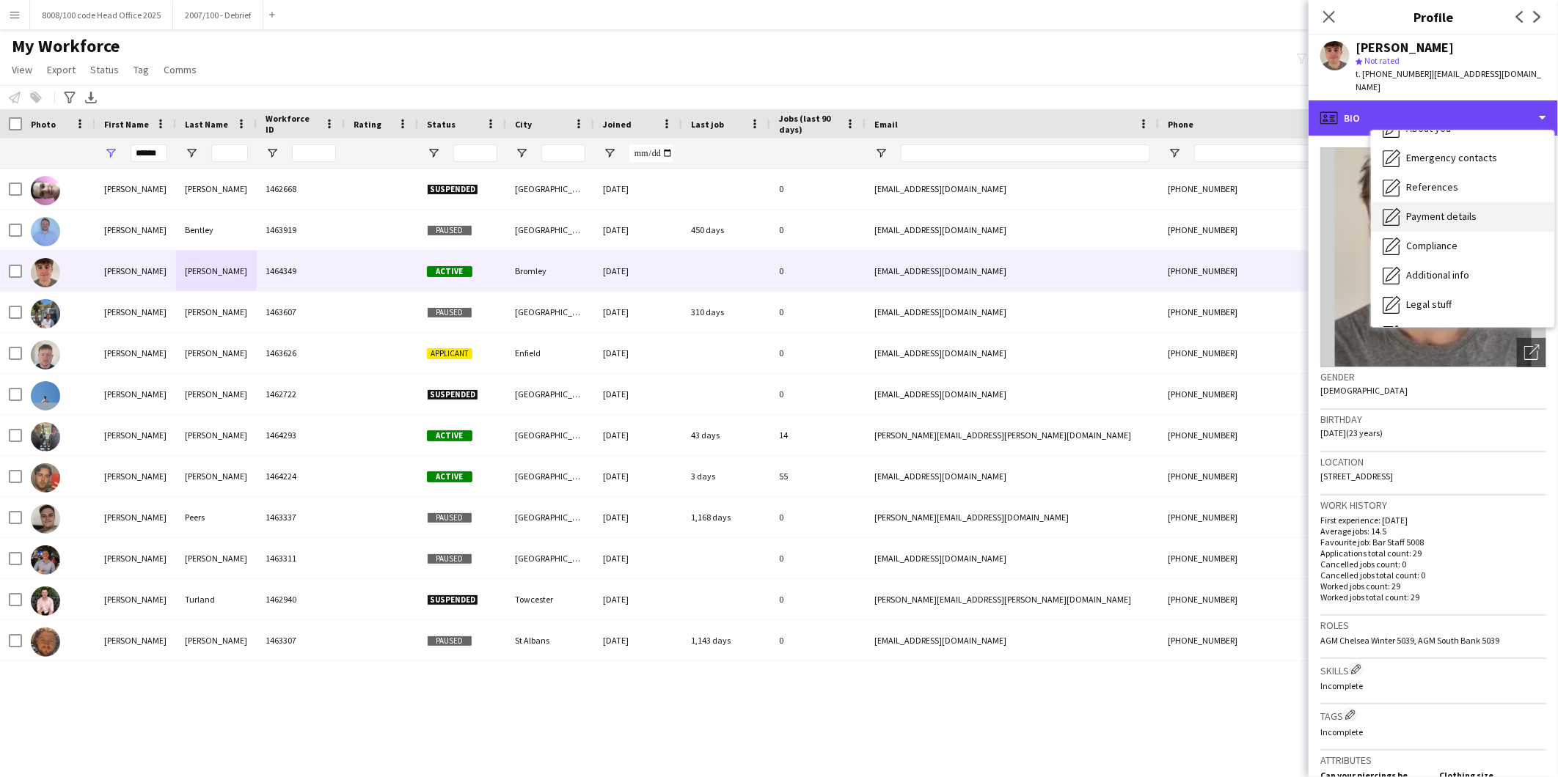
scroll to position [163, 0]
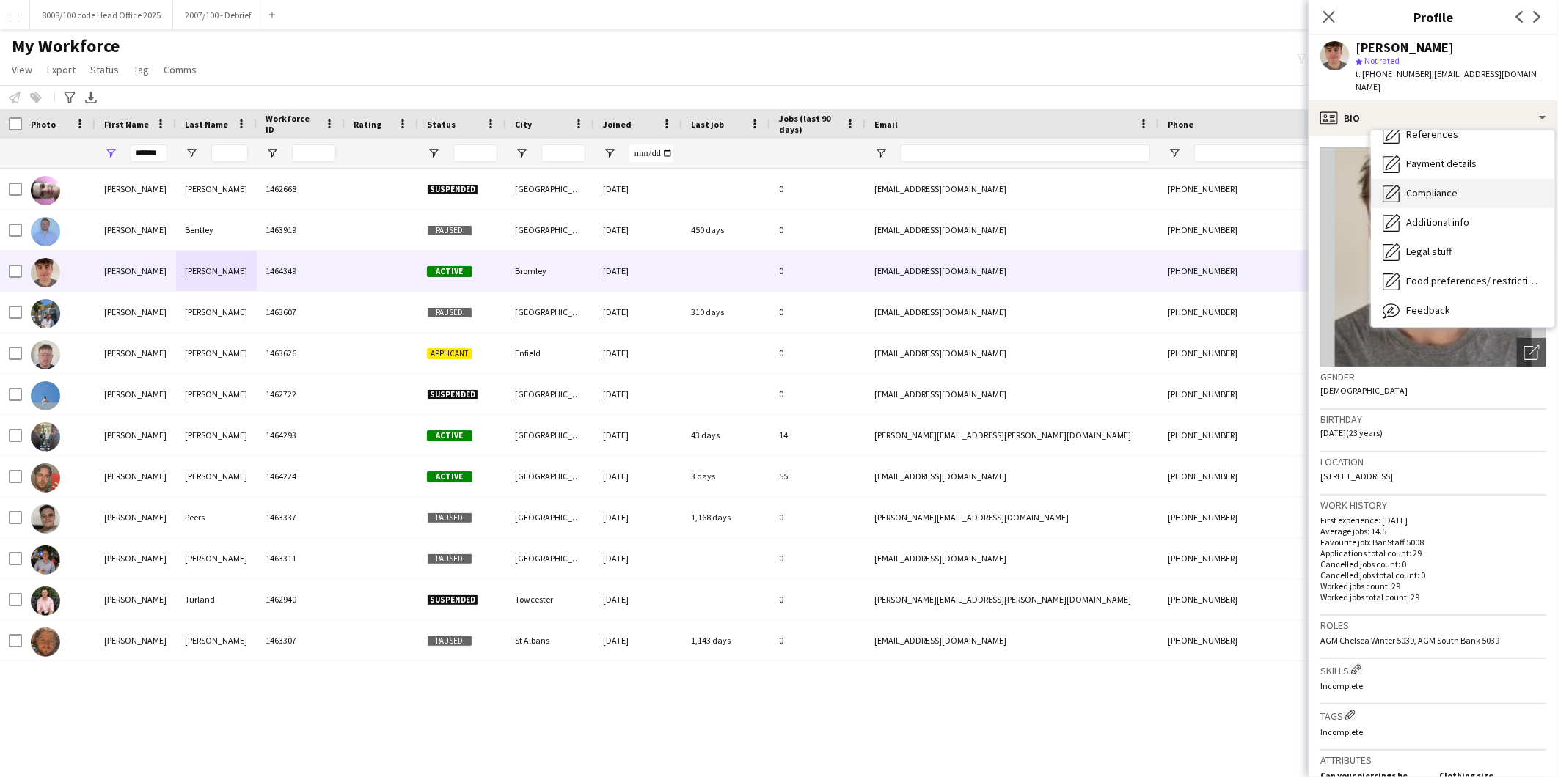
click at [1454, 186] on span "Compliance" at bounding box center [1431, 192] width 51 height 13
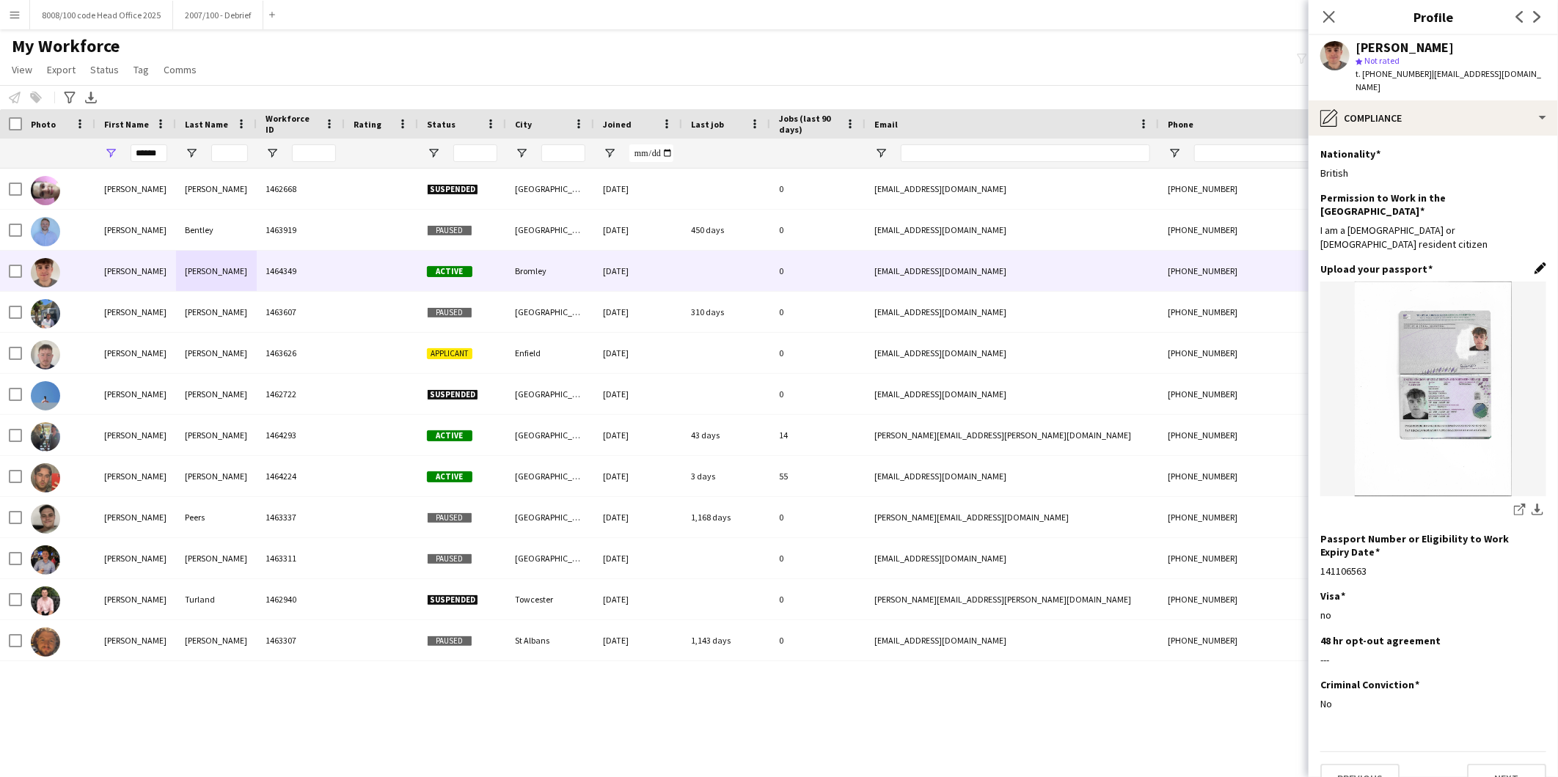
click at [1539, 263] on app-icon "Edit this field" at bounding box center [1540, 269] width 12 height 12
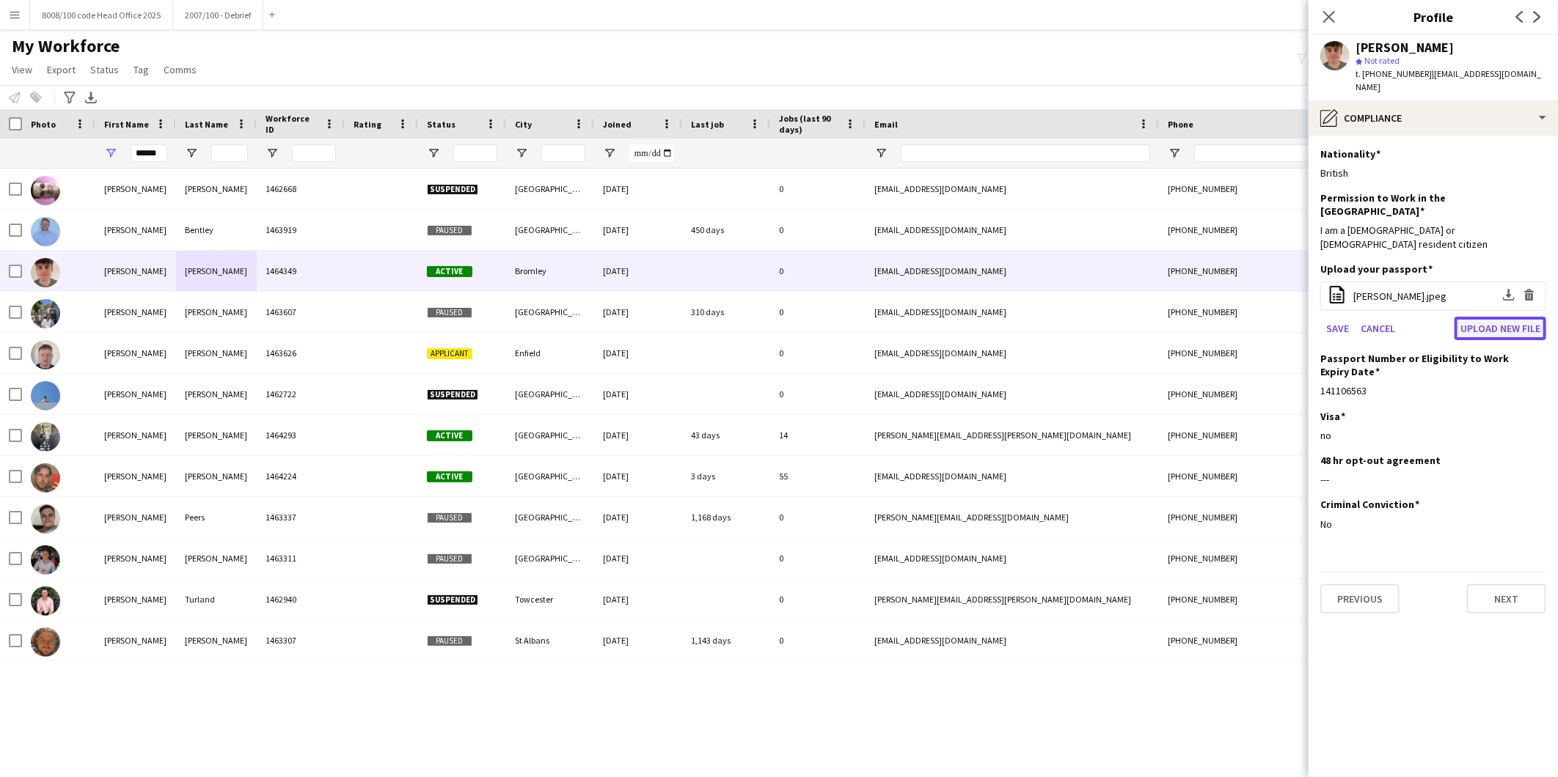
click at [1489, 317] on button "Upload new file" at bounding box center [1500, 328] width 92 height 23
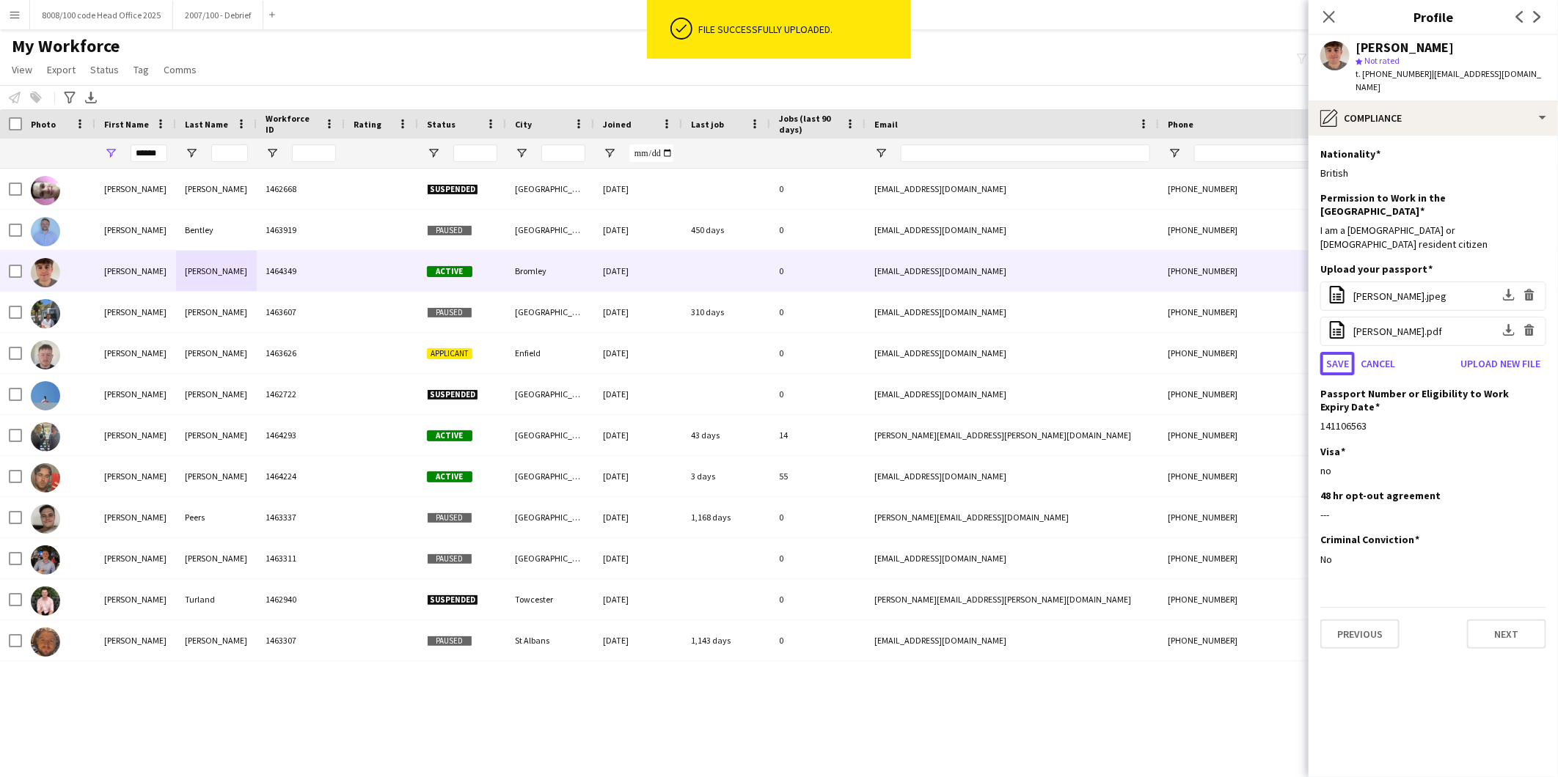
click at [1339, 352] on button "Save" at bounding box center [1337, 363] width 34 height 23
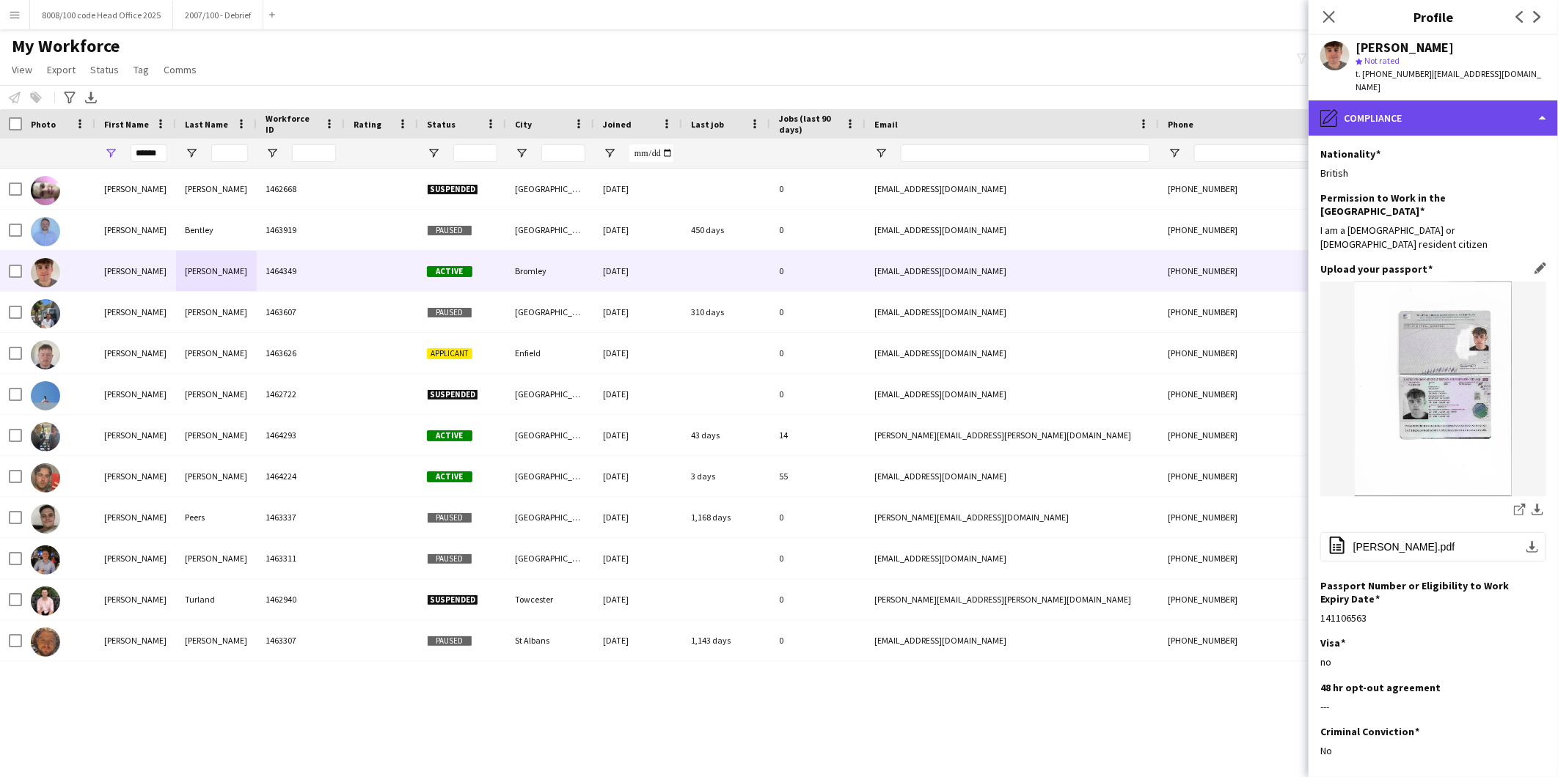
click at [1396, 105] on div "pencil4 Compliance" at bounding box center [1432, 117] width 249 height 35
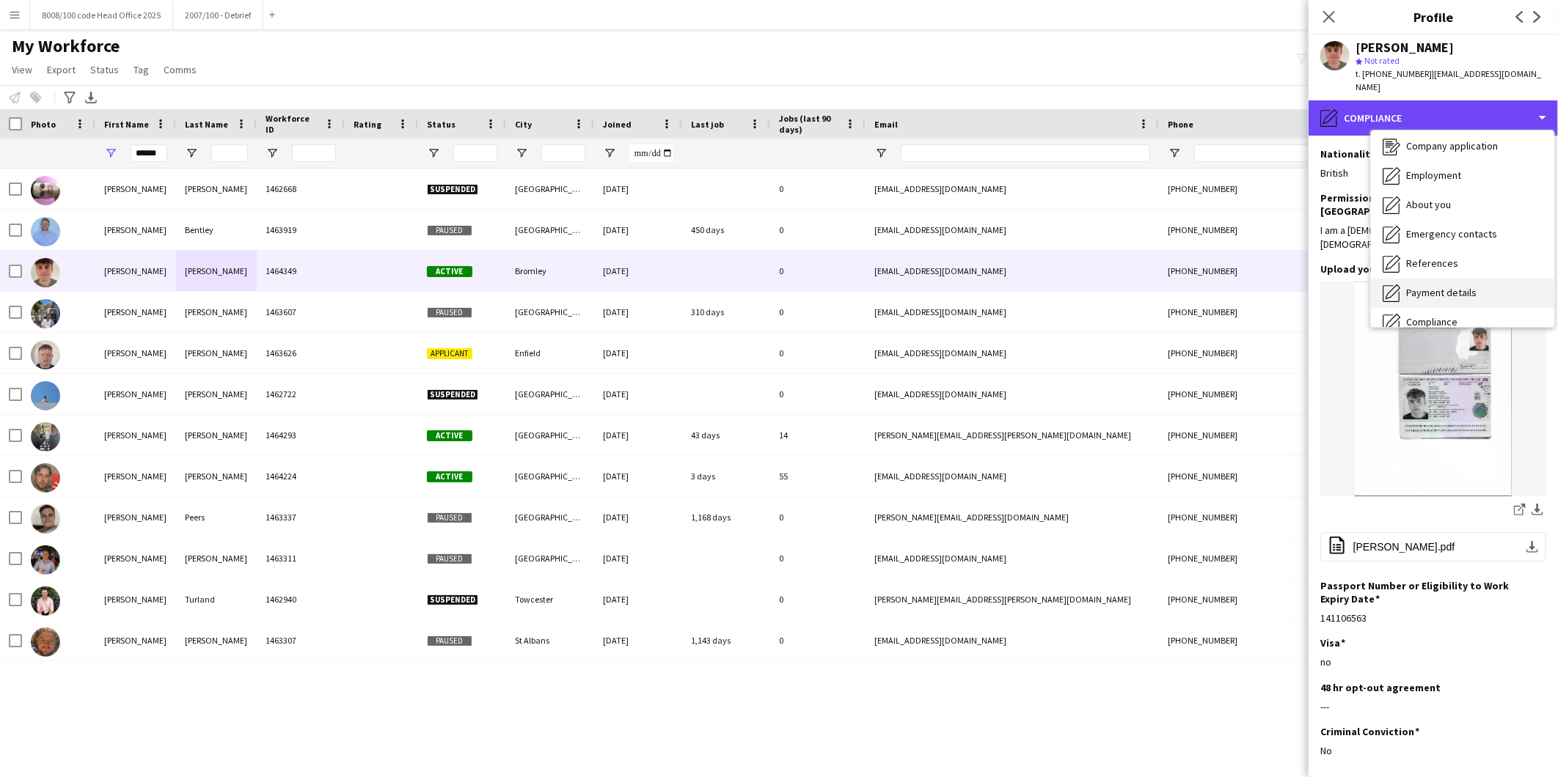
scroll to position [0, 0]
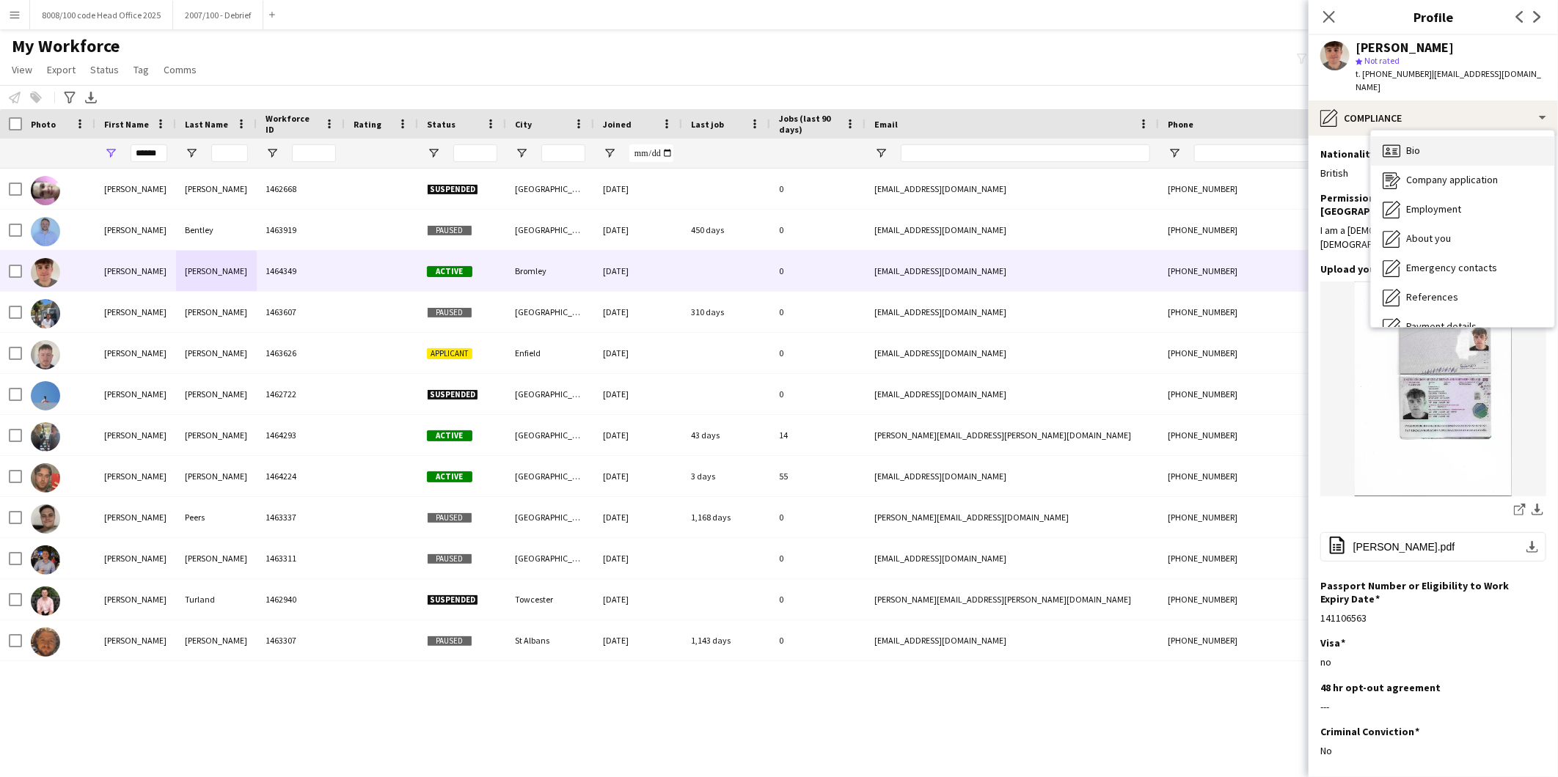
click at [1446, 136] on div "Bio Bio" at bounding box center [1462, 150] width 183 height 29
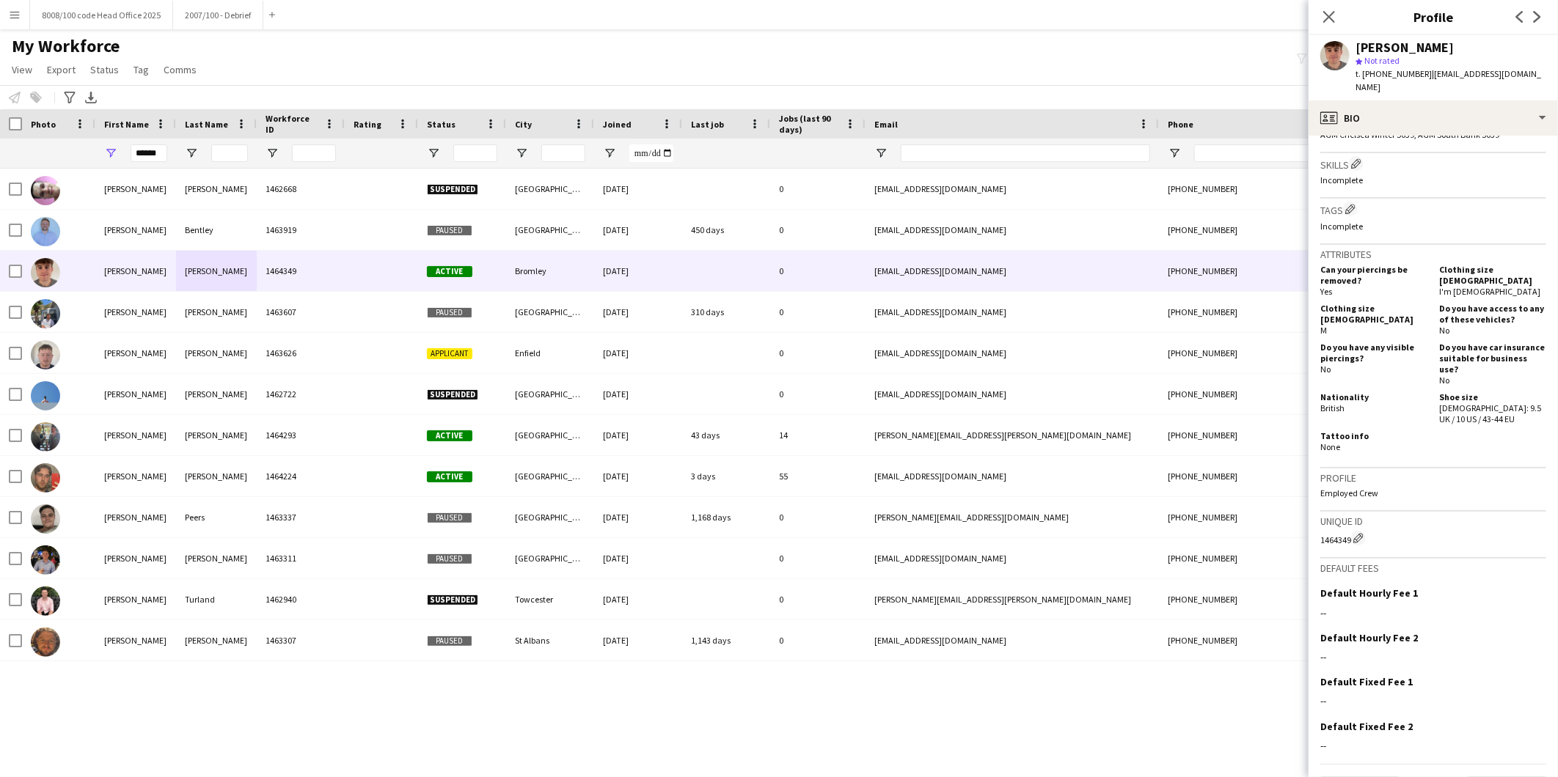
scroll to position [516, 0]
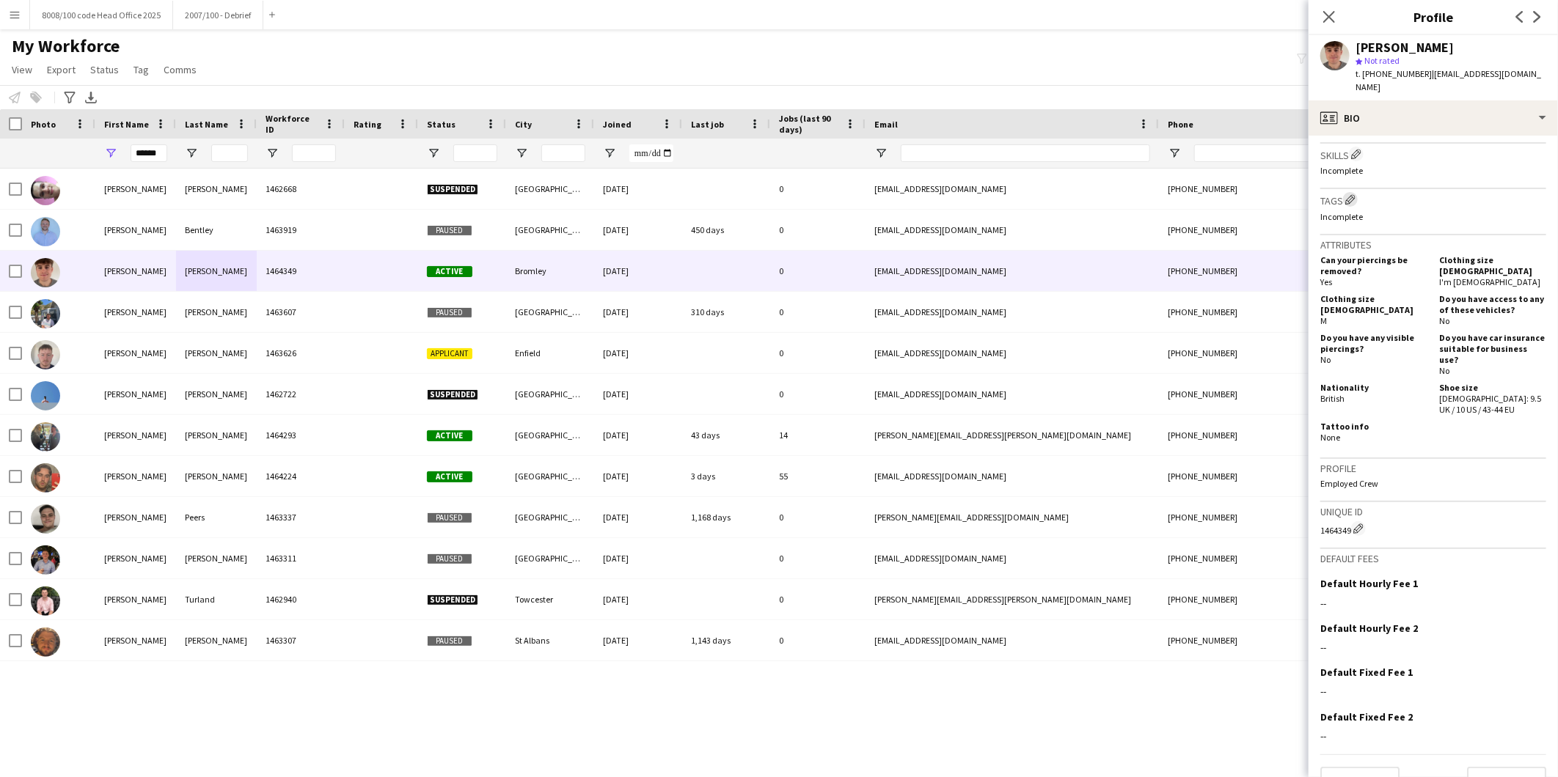
click at [1350, 194] on app-icon "Edit crew company tags" at bounding box center [1350, 199] width 10 height 10
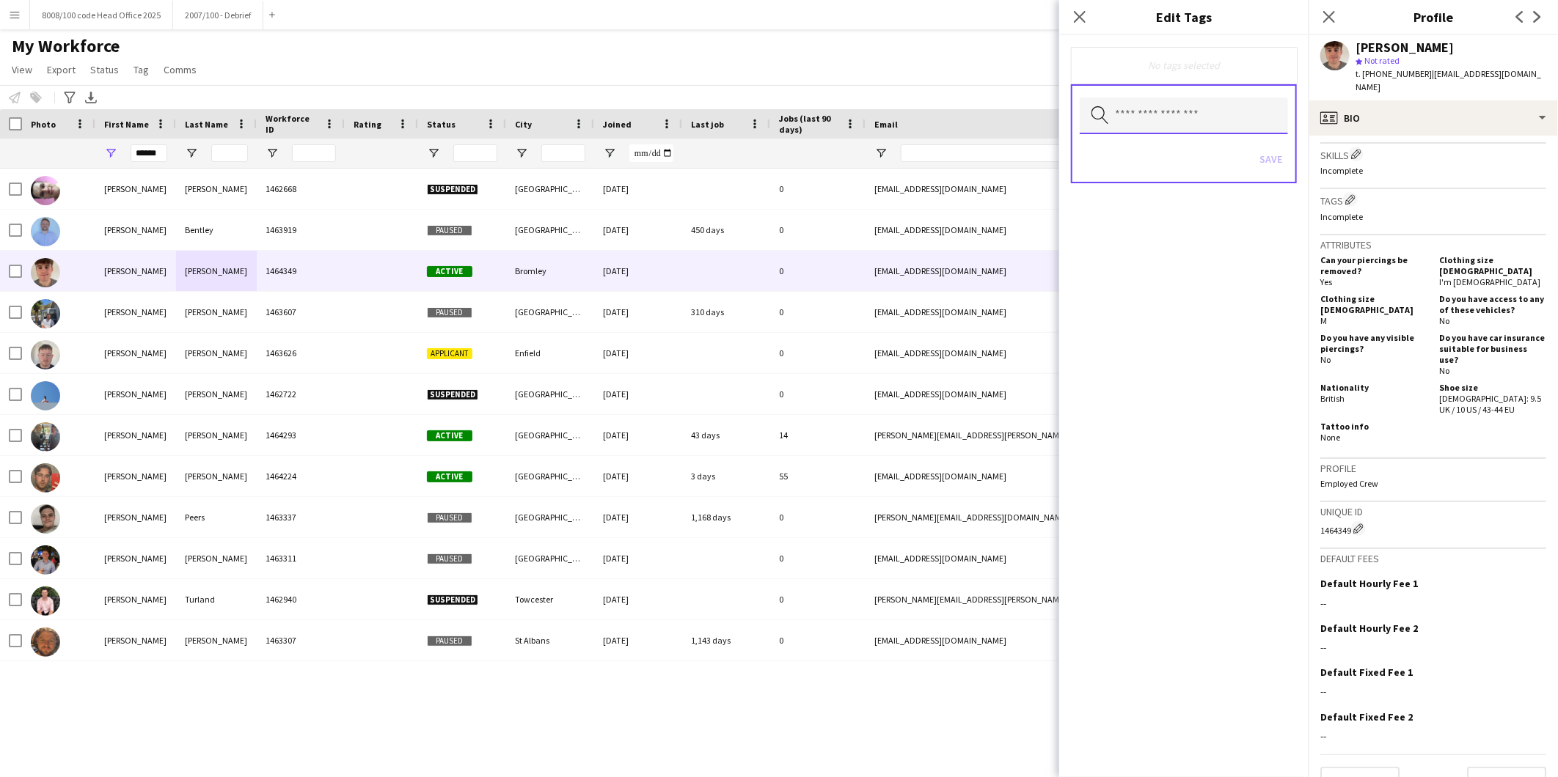
click at [1143, 121] on input "text" at bounding box center [1184, 116] width 208 height 37
type input "***"
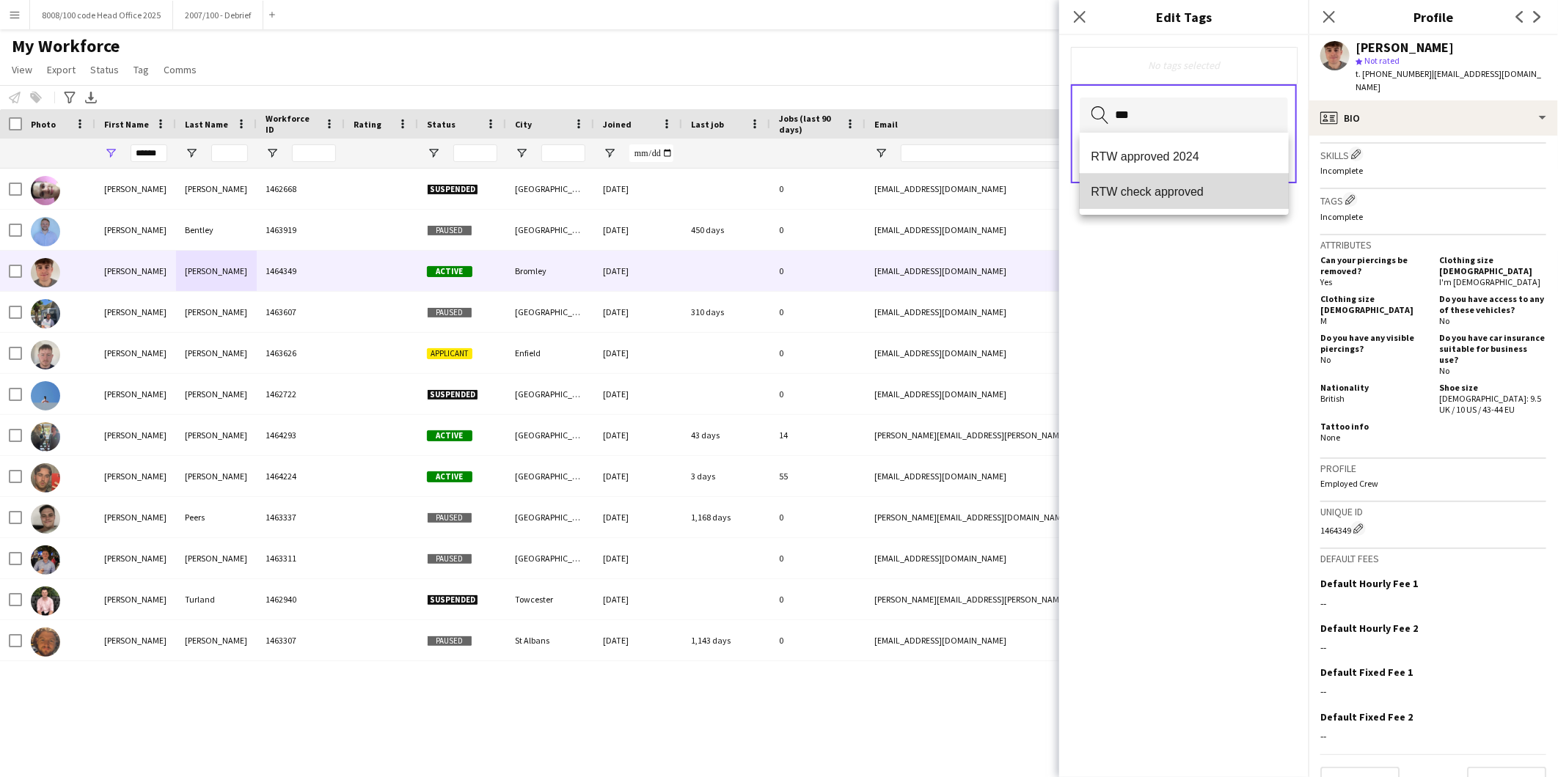
click at [1178, 194] on span "RTW check approved" at bounding box center [1184, 192] width 186 height 14
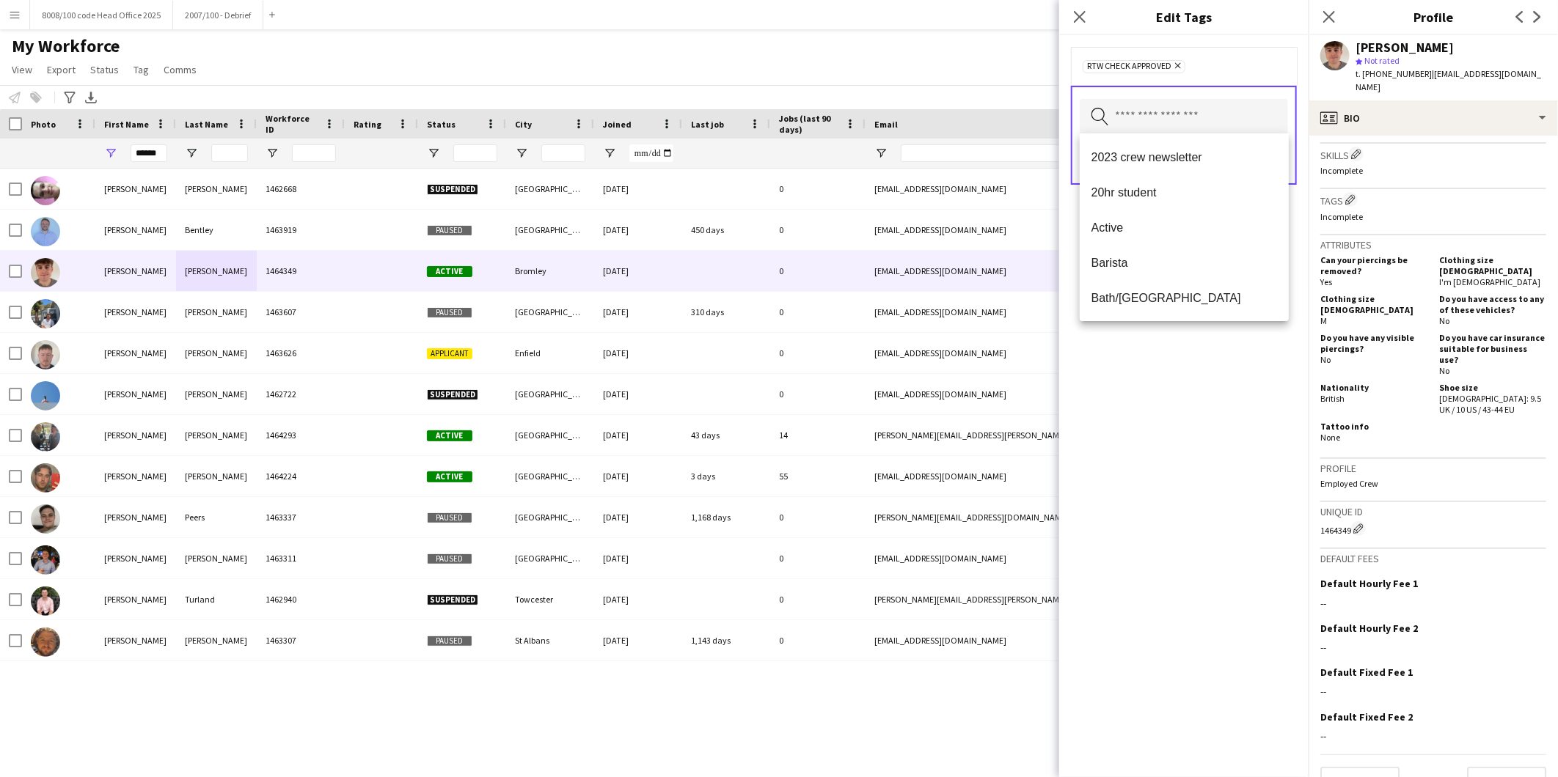
click at [1123, 393] on div "RTW check approved Remove Search by tag name Save" at bounding box center [1183, 406] width 249 height 742
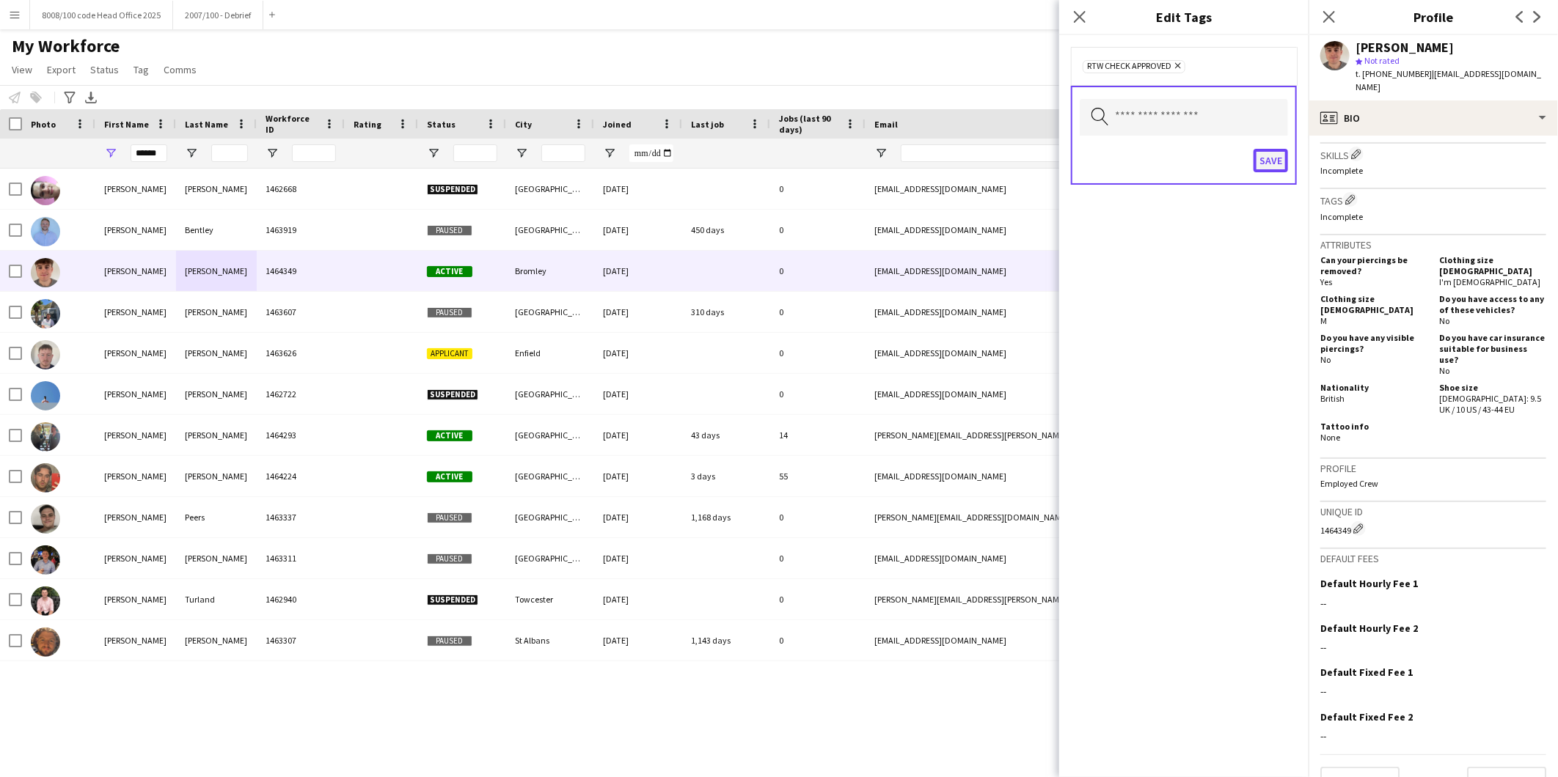
click at [1282, 155] on button "Save" at bounding box center [1270, 160] width 34 height 23
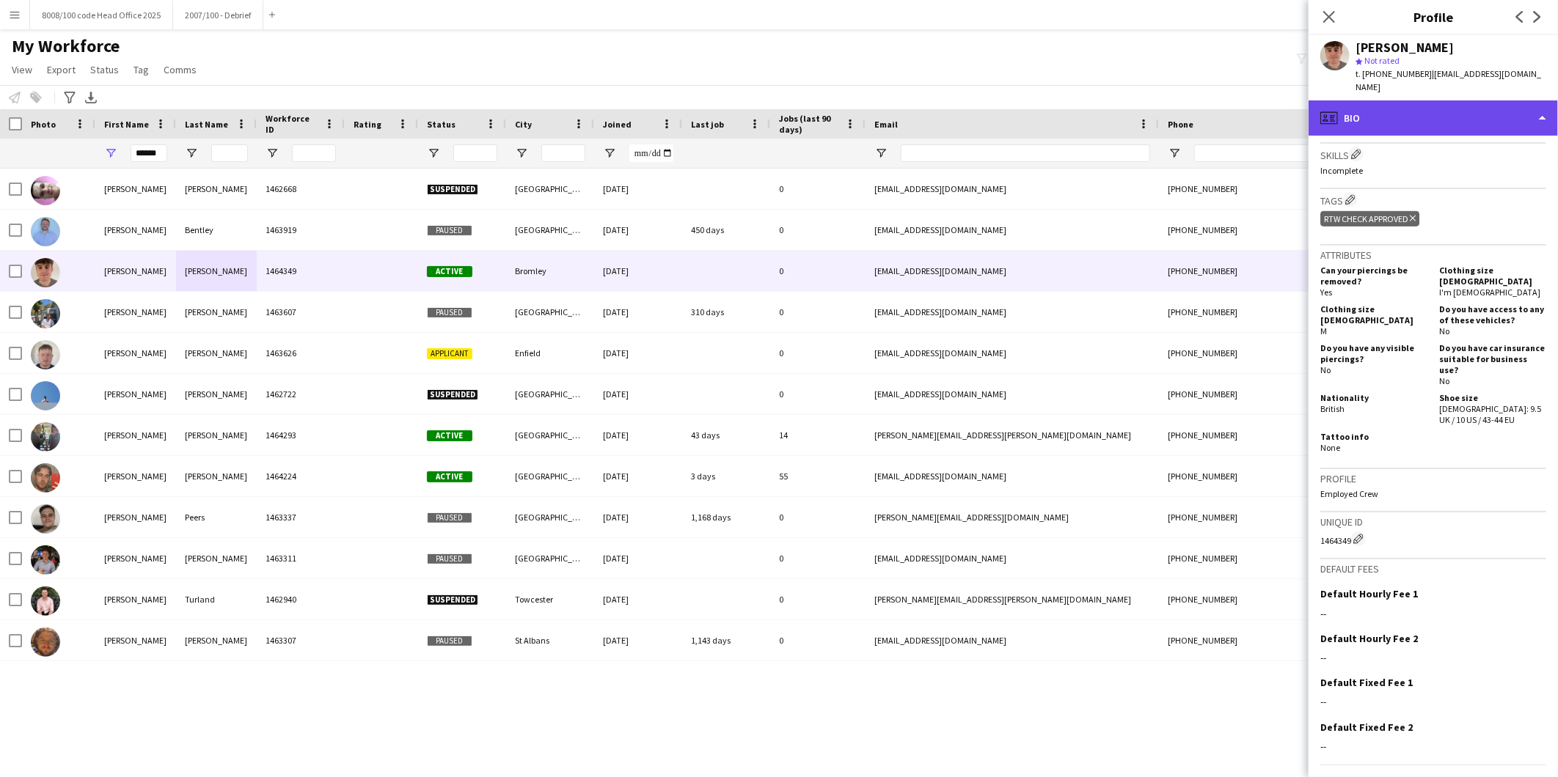
drag, startPoint x: 1386, startPoint y: 107, endPoint x: 1417, endPoint y: 150, distance: 53.1
click at [1388, 107] on div "profile Bio" at bounding box center [1432, 117] width 249 height 35
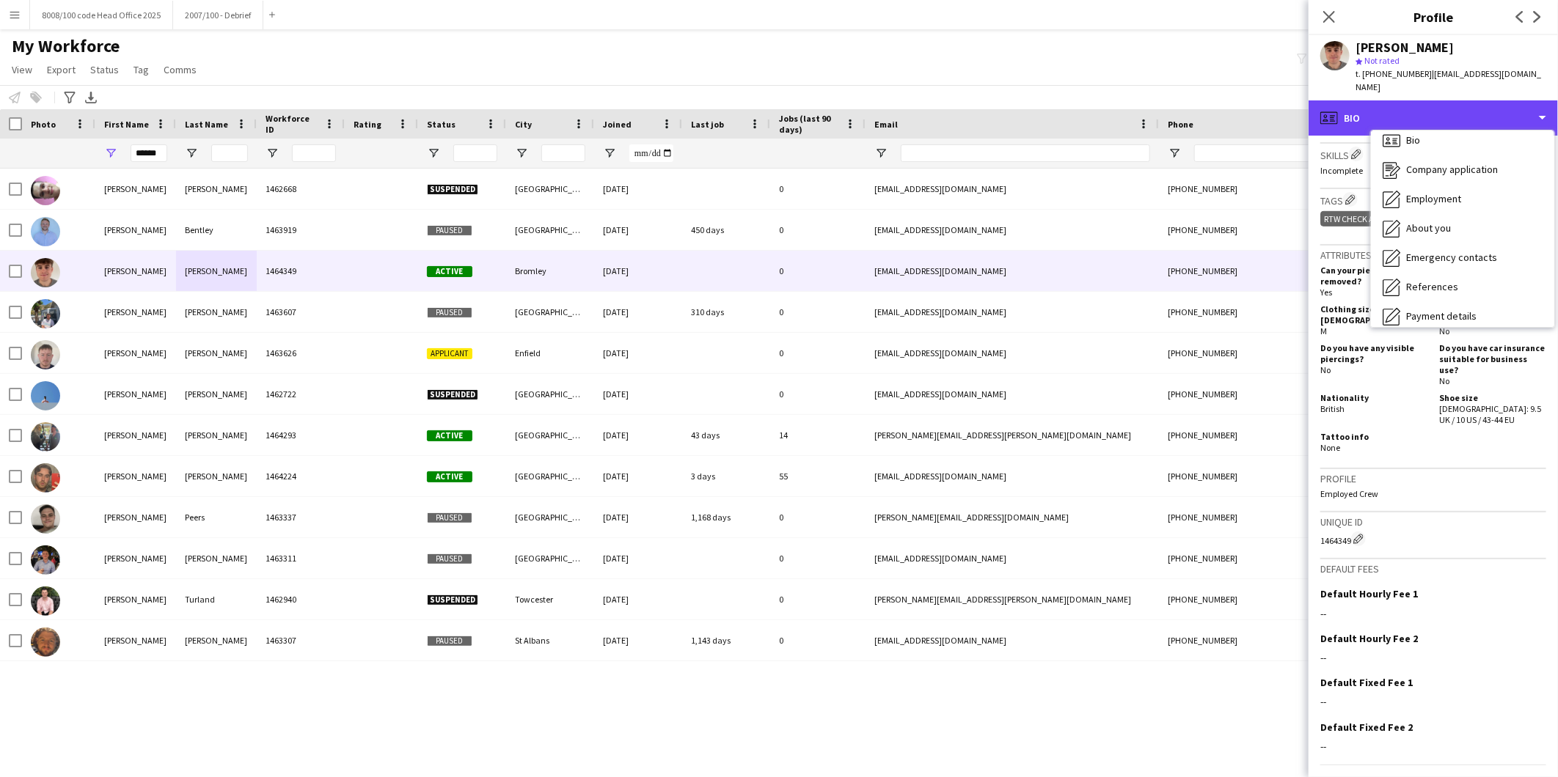
scroll to position [0, 0]
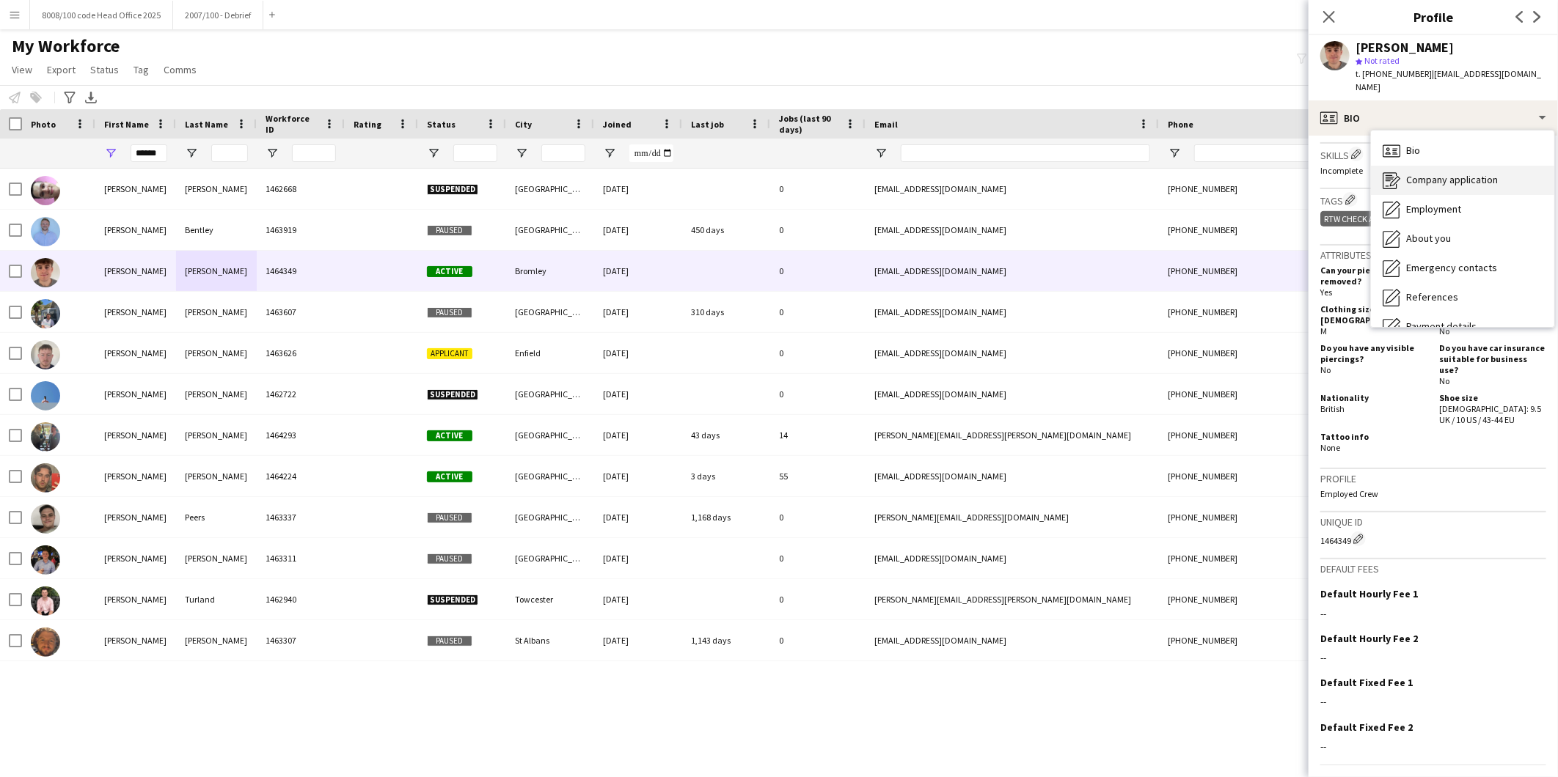
click at [1447, 173] on span "Company application" at bounding box center [1452, 179] width 92 height 13
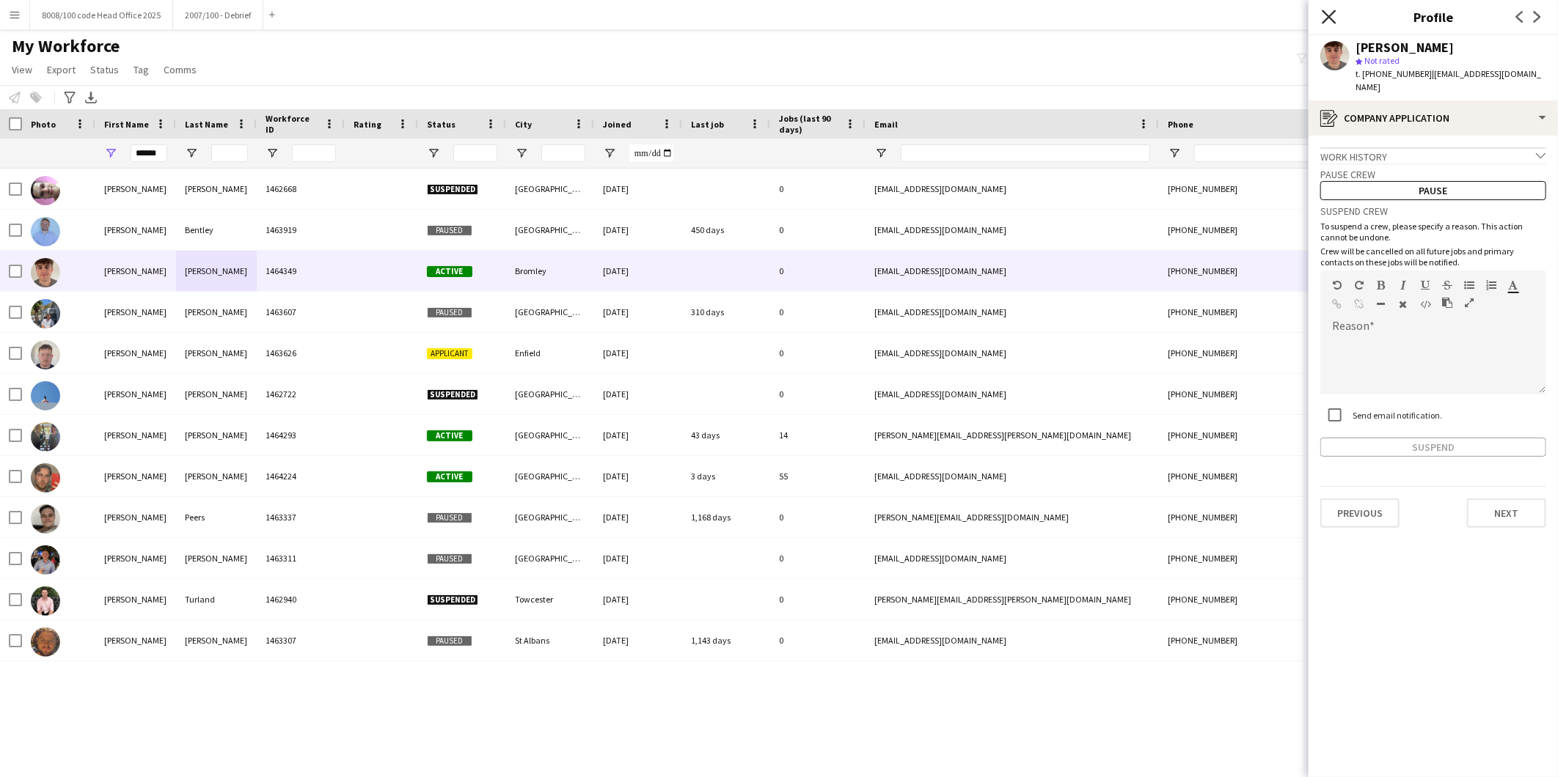
click at [1324, 16] on icon "Close pop-in" at bounding box center [1329, 17] width 14 height 14
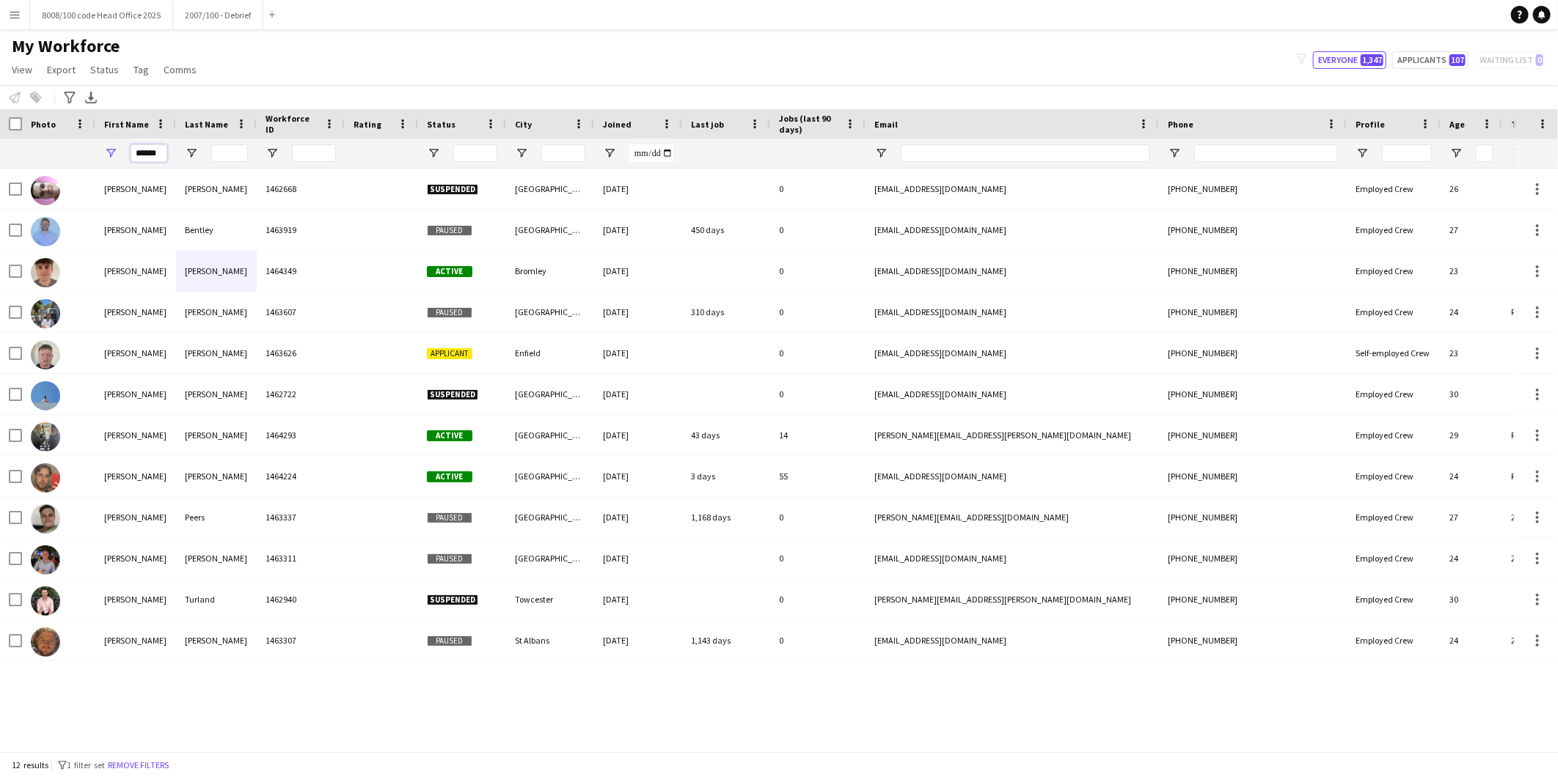
click at [141, 153] on input "******" at bounding box center [149, 153] width 37 height 18
click at [144, 155] on input "******" at bounding box center [149, 153] width 37 height 18
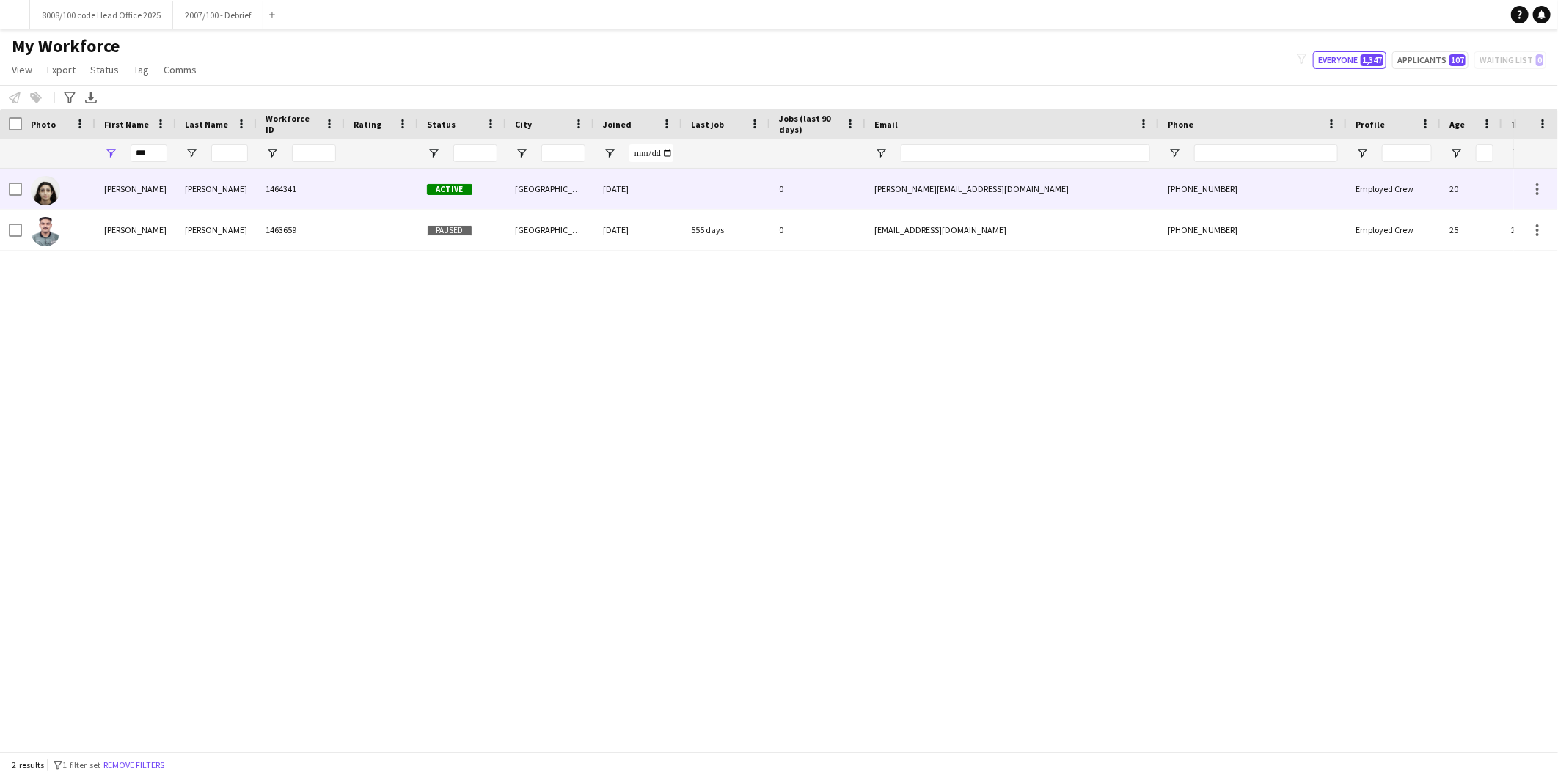
click at [202, 191] on div "Patel" at bounding box center [216, 189] width 81 height 40
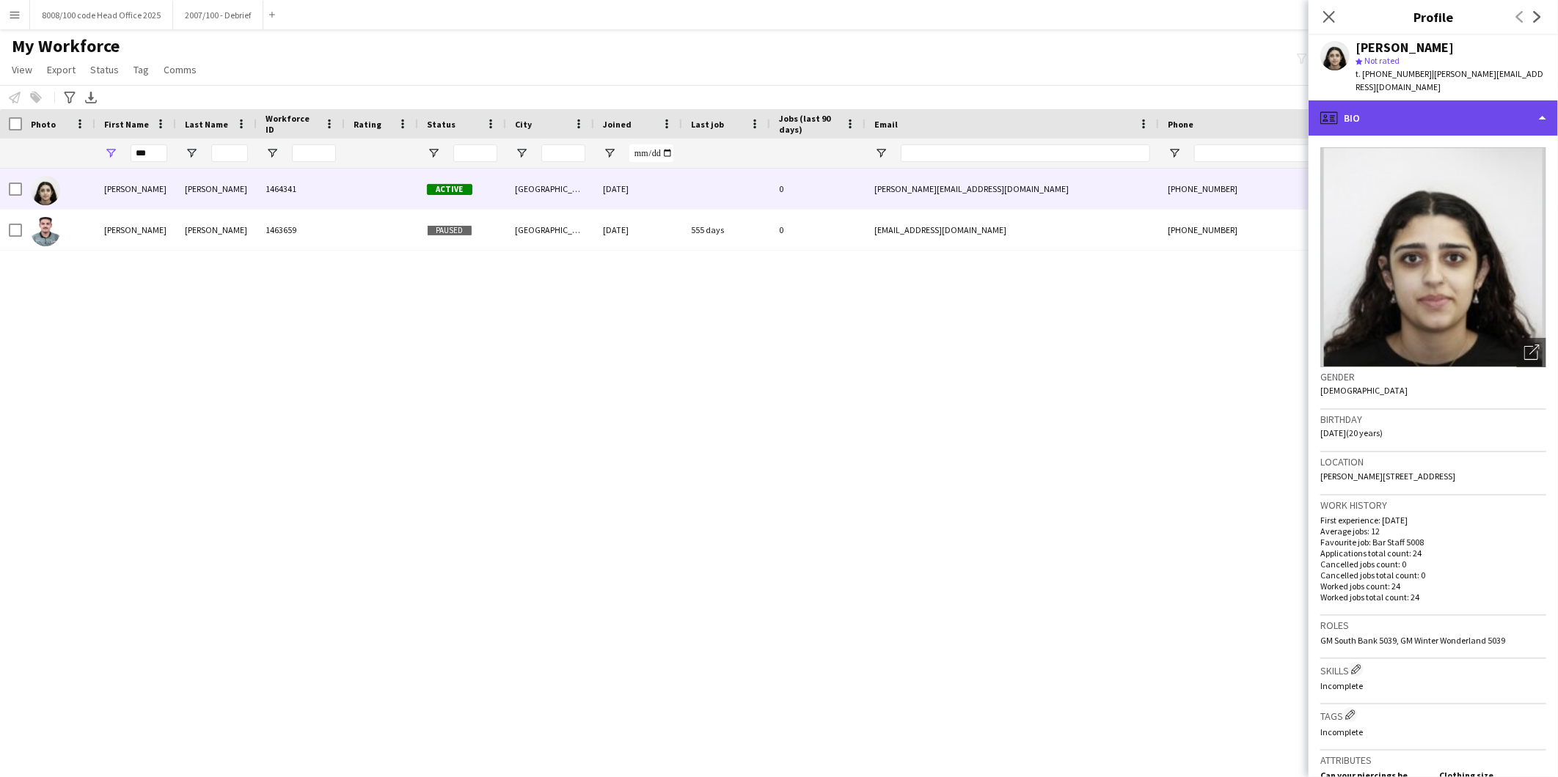
click at [1398, 106] on div "profile Bio" at bounding box center [1432, 117] width 249 height 35
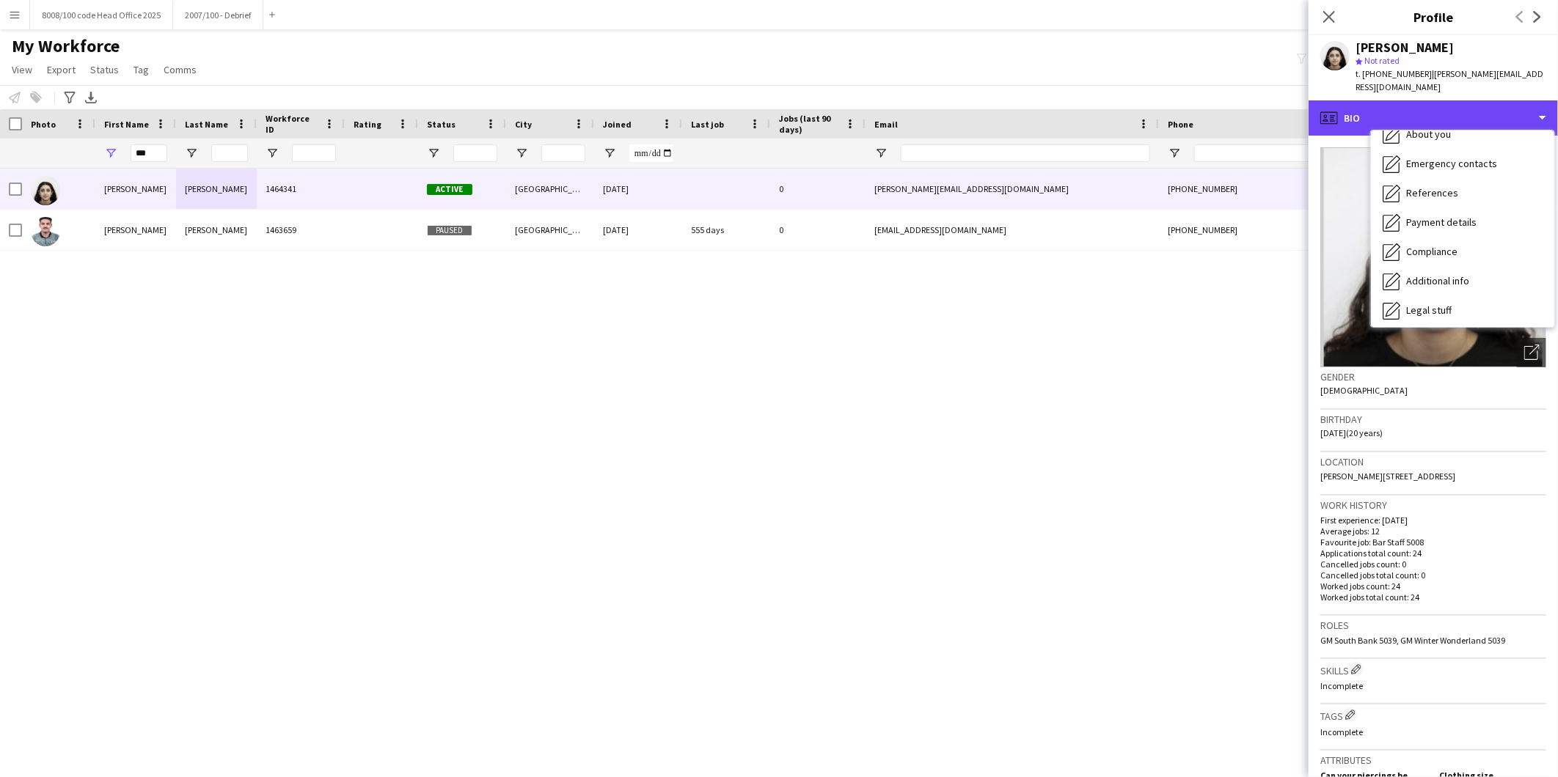
scroll to position [195, 0]
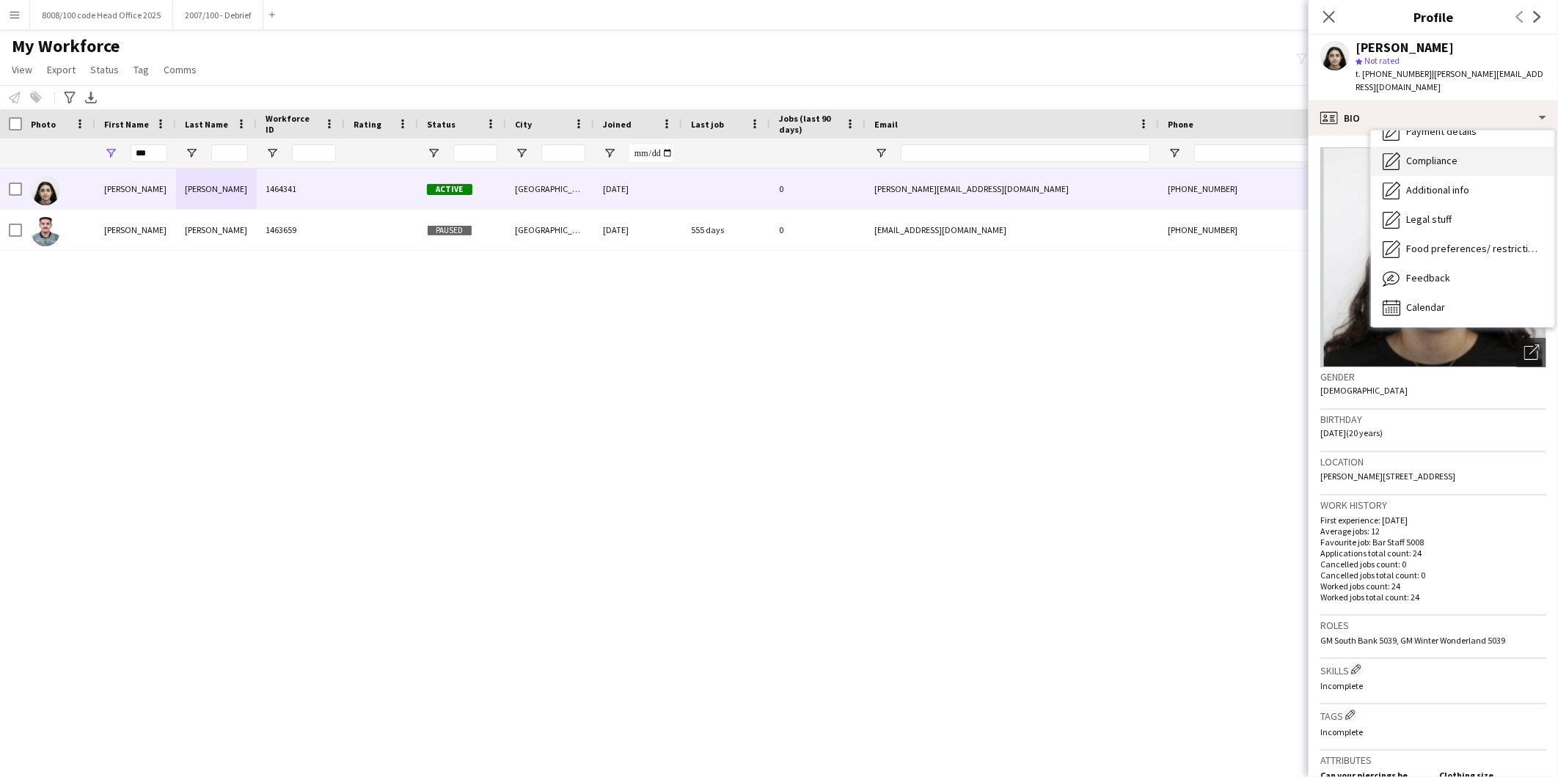
click at [1440, 154] on span "Compliance" at bounding box center [1431, 160] width 51 height 13
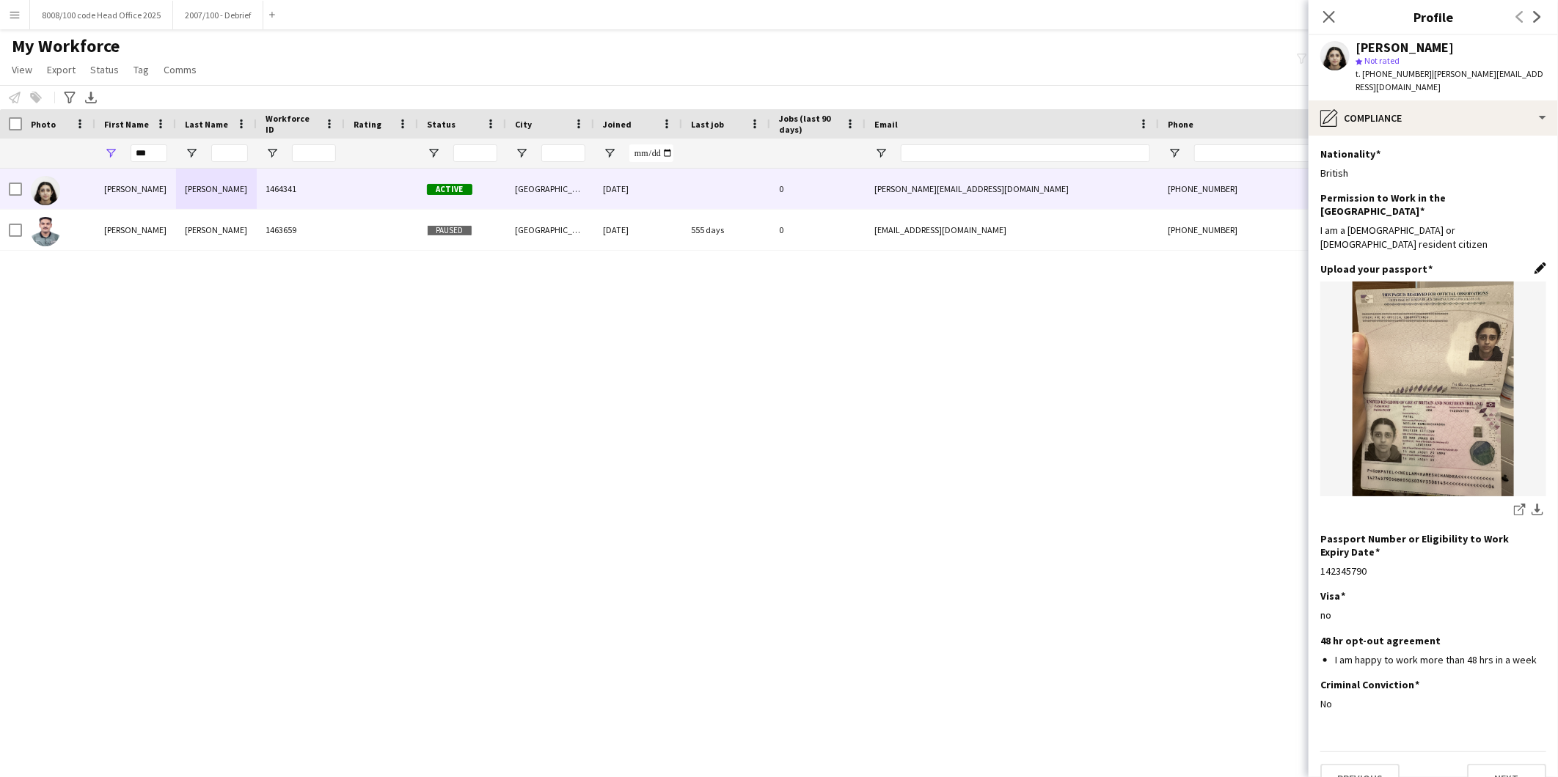
click at [1541, 263] on app-icon "Edit this field" at bounding box center [1540, 269] width 12 height 12
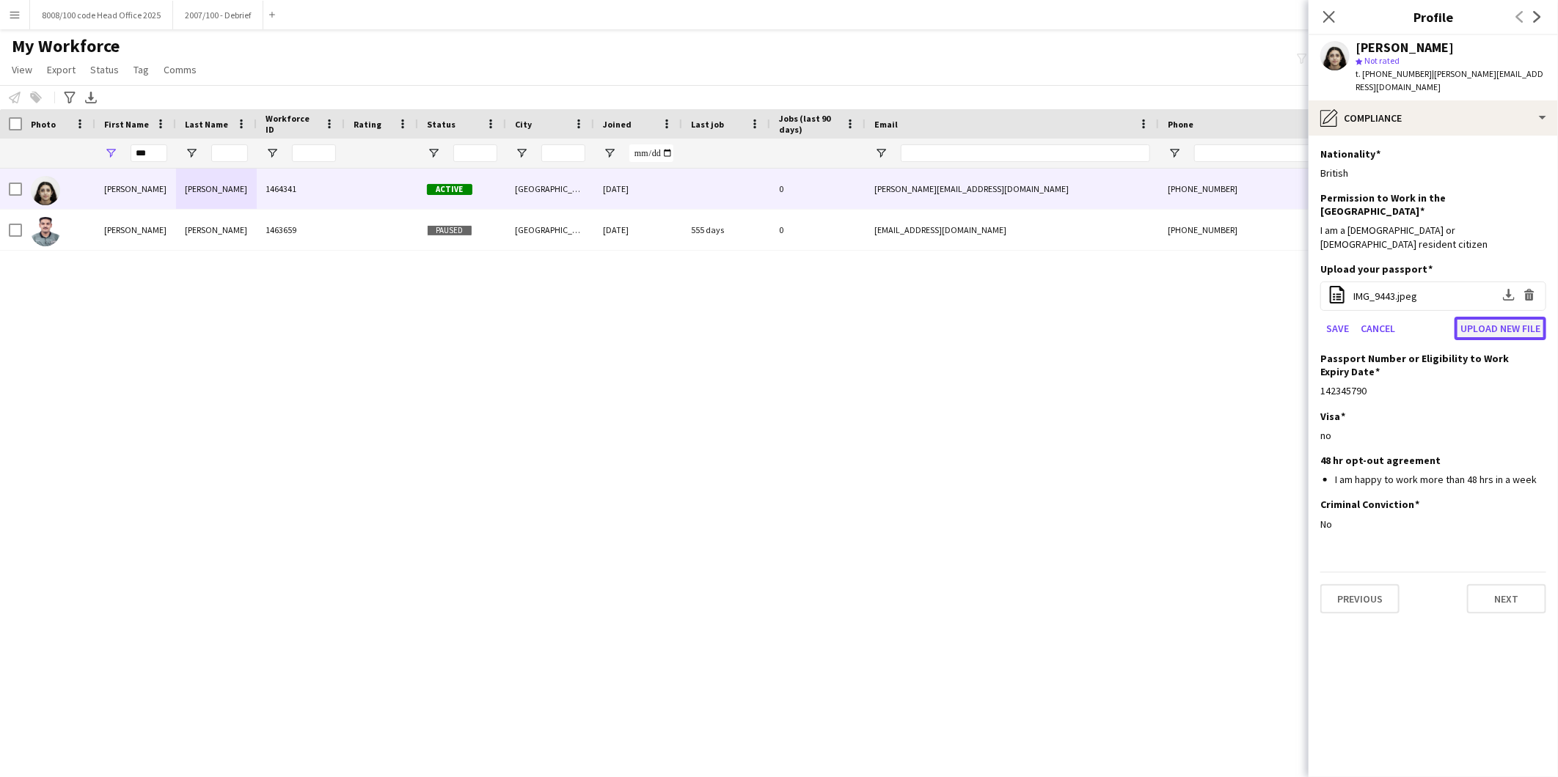
click at [1487, 317] on button "Upload new file" at bounding box center [1500, 328] width 92 height 23
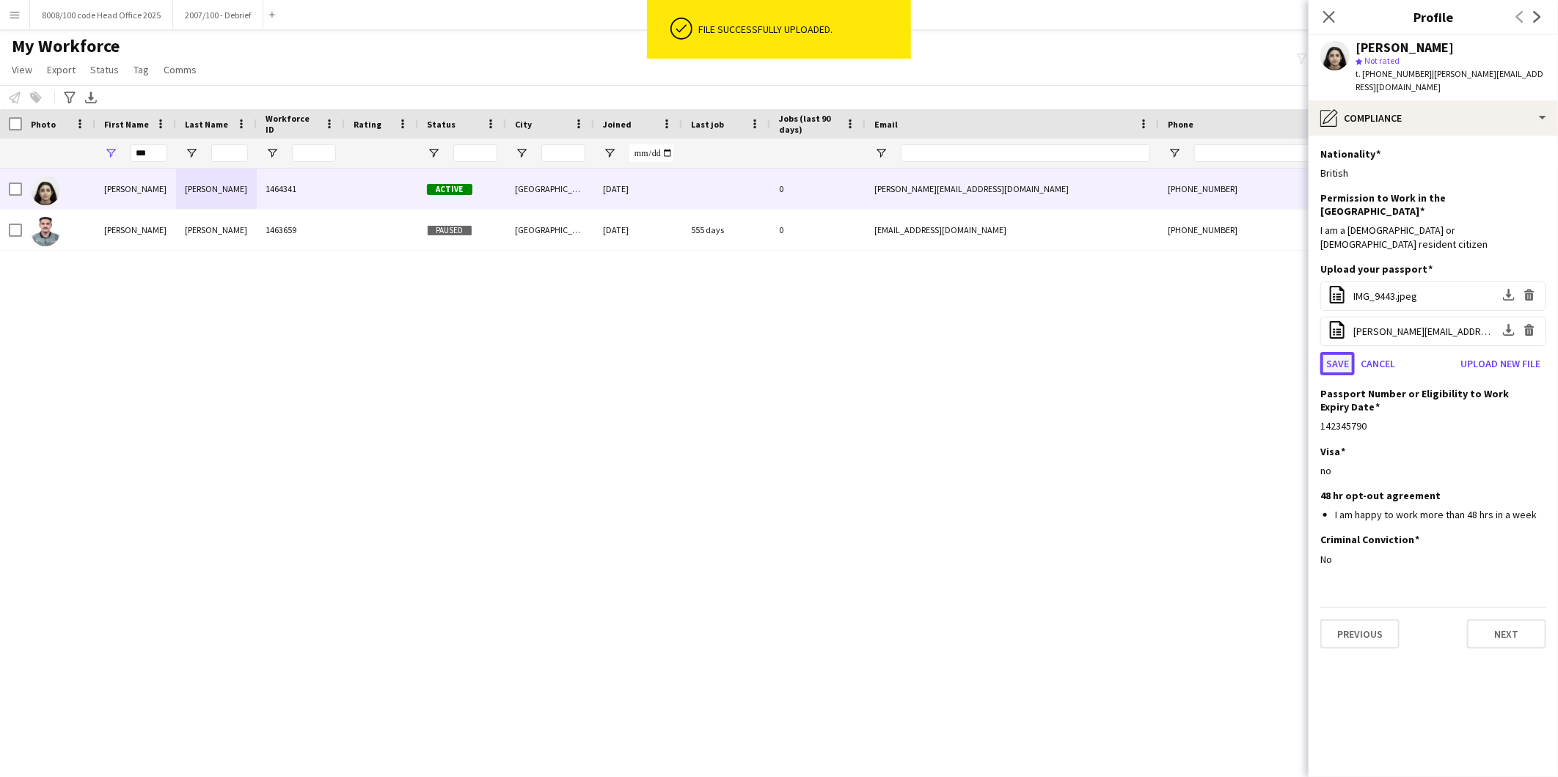
click at [1325, 352] on button "Save" at bounding box center [1337, 363] width 34 height 23
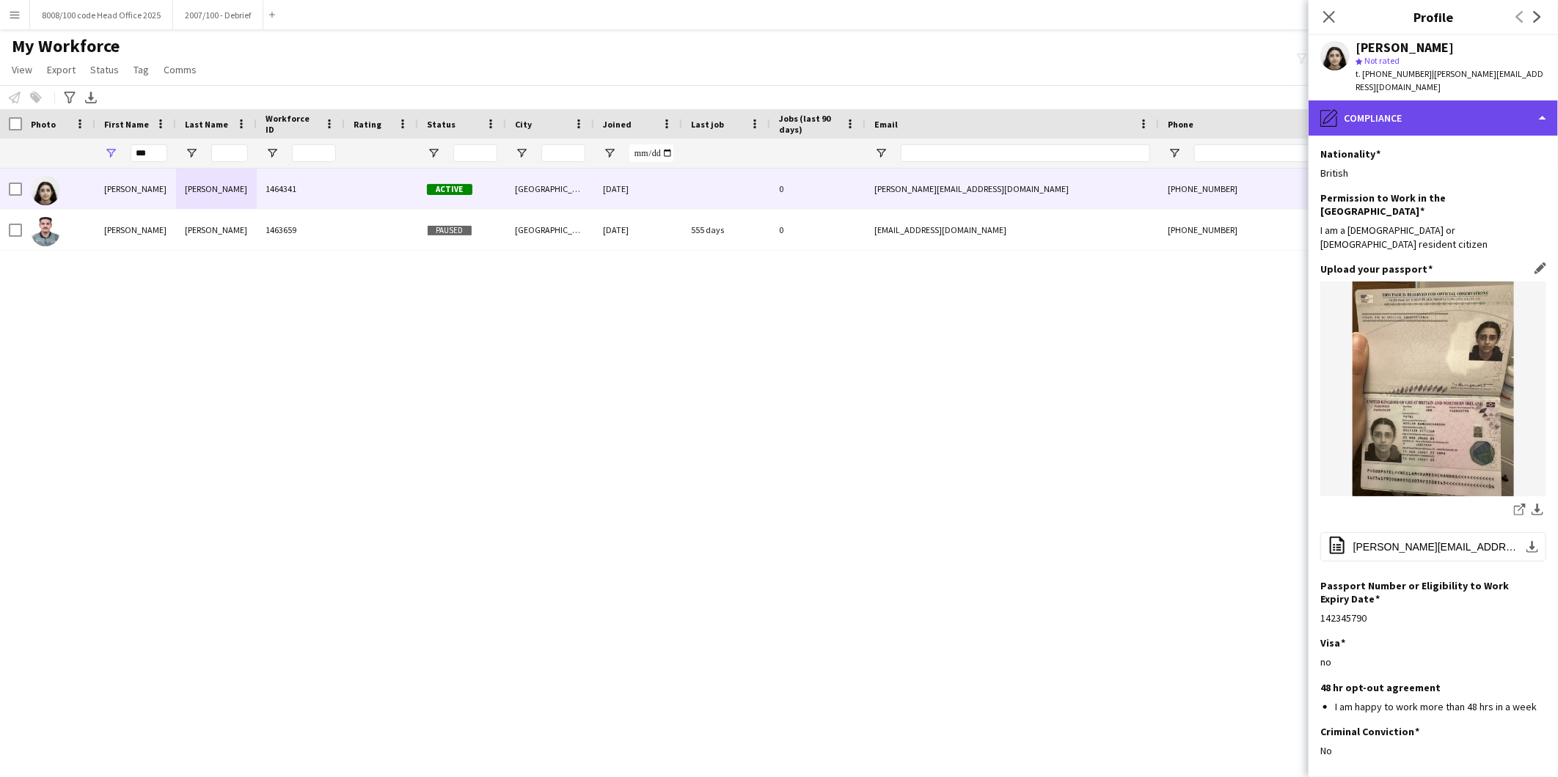
click at [1445, 111] on div "pencil4 Compliance" at bounding box center [1432, 117] width 249 height 35
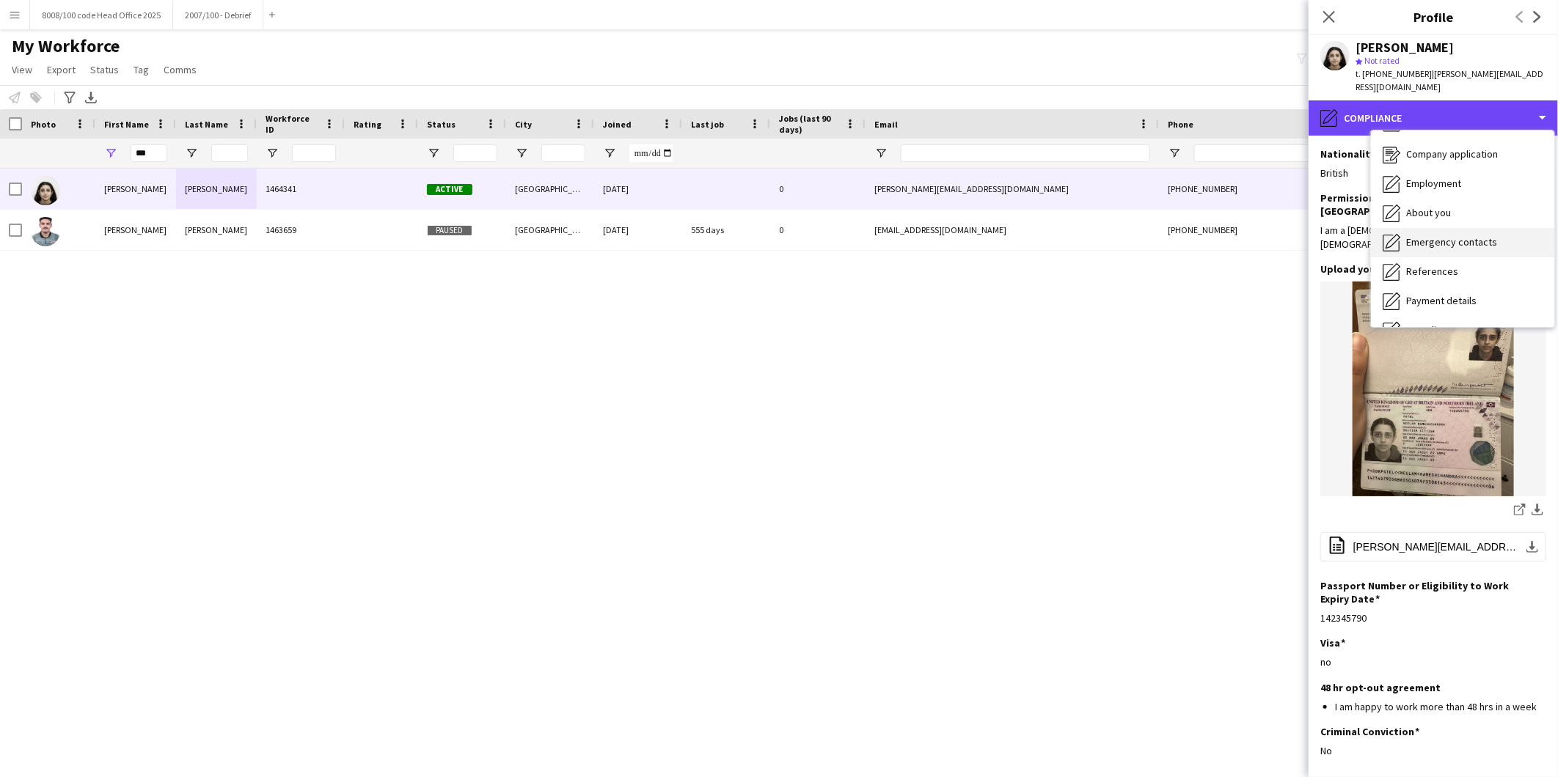
scroll to position [0, 0]
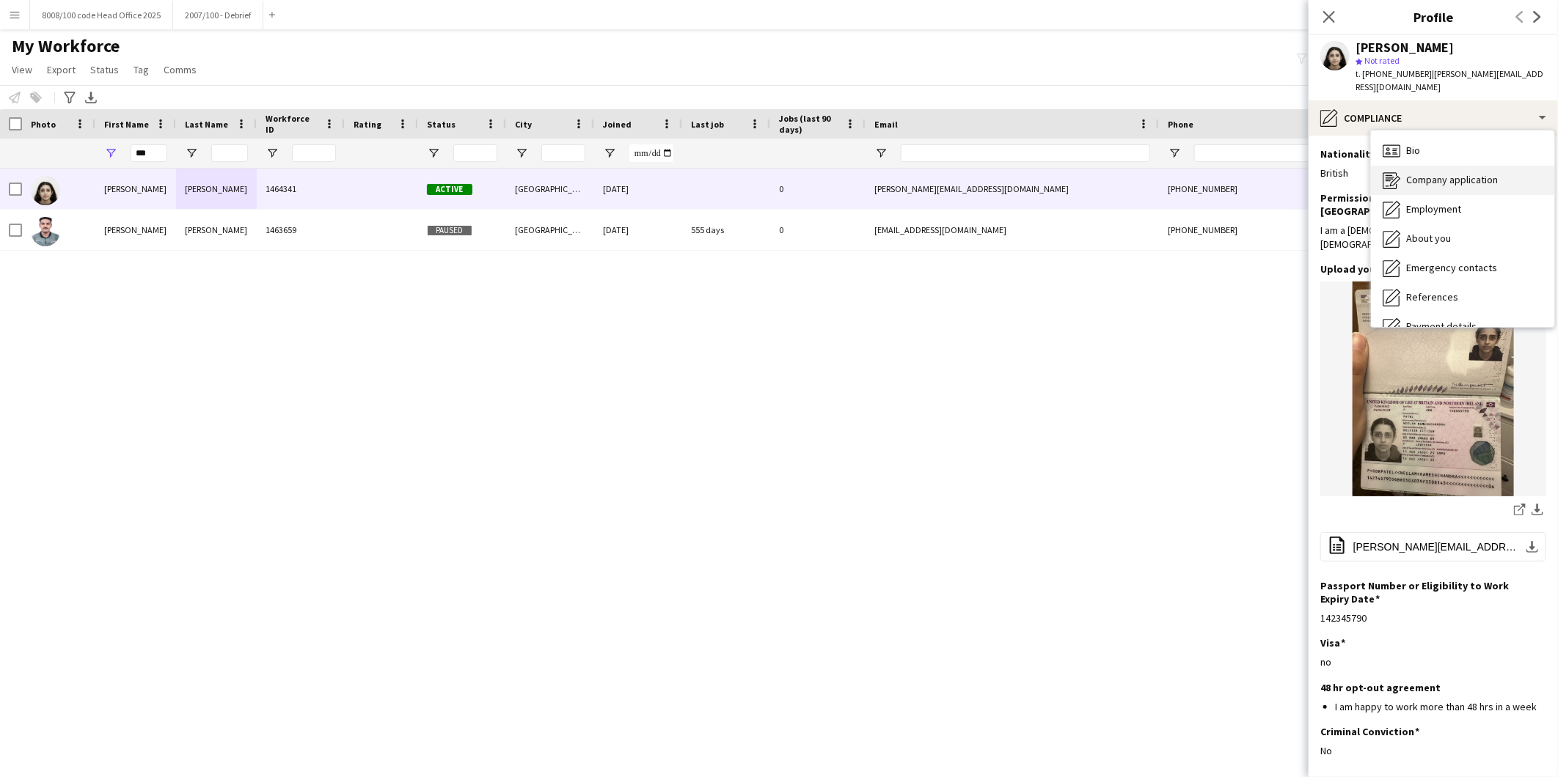
click at [1454, 166] on div "Company application Company application" at bounding box center [1462, 180] width 183 height 29
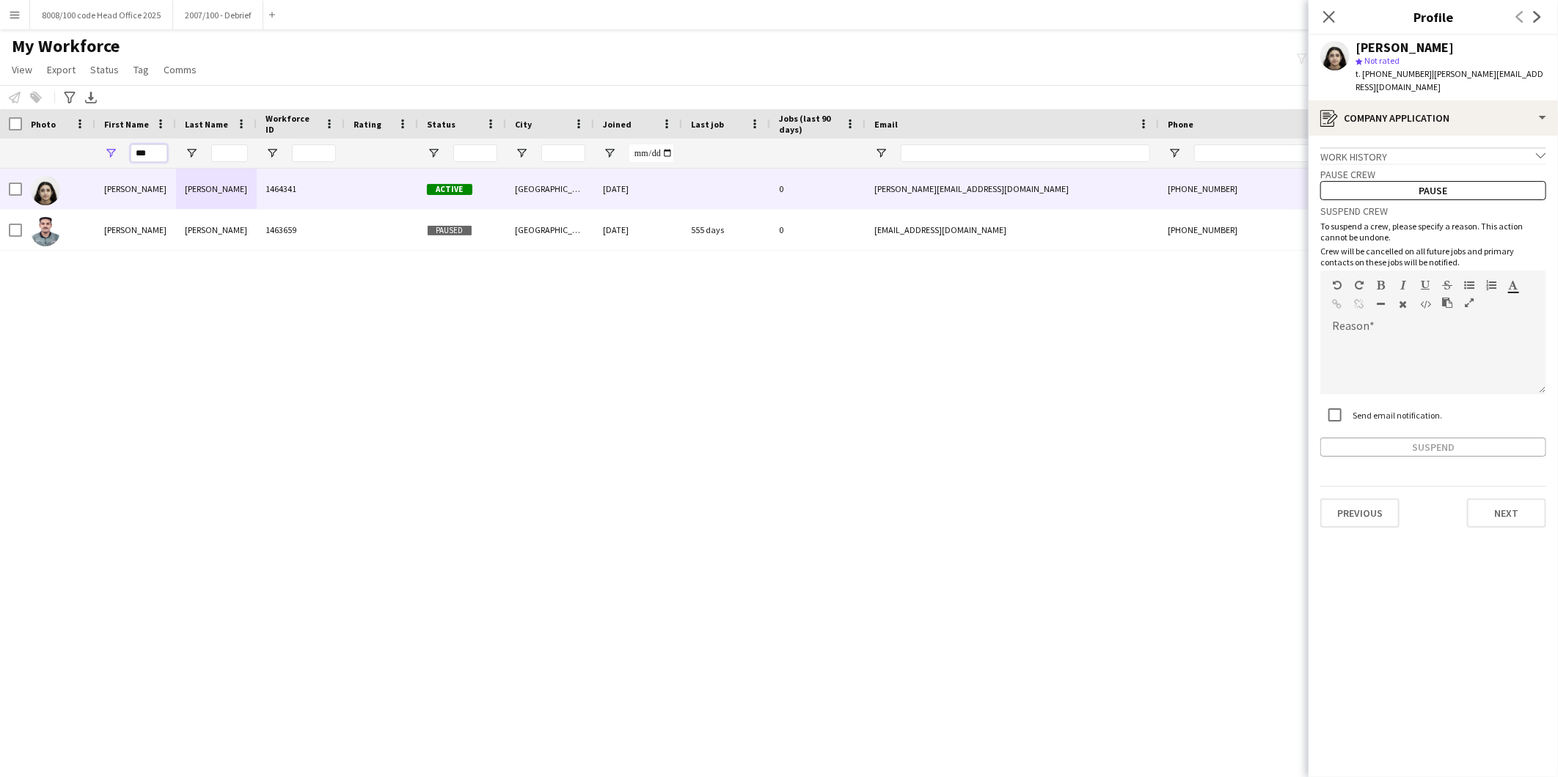
click at [164, 157] on input "***" at bounding box center [149, 153] width 37 height 18
drag, startPoint x: 163, startPoint y: 157, endPoint x: 123, endPoint y: 154, distance: 39.7
click at [123, 154] on div "***" at bounding box center [135, 153] width 81 height 29
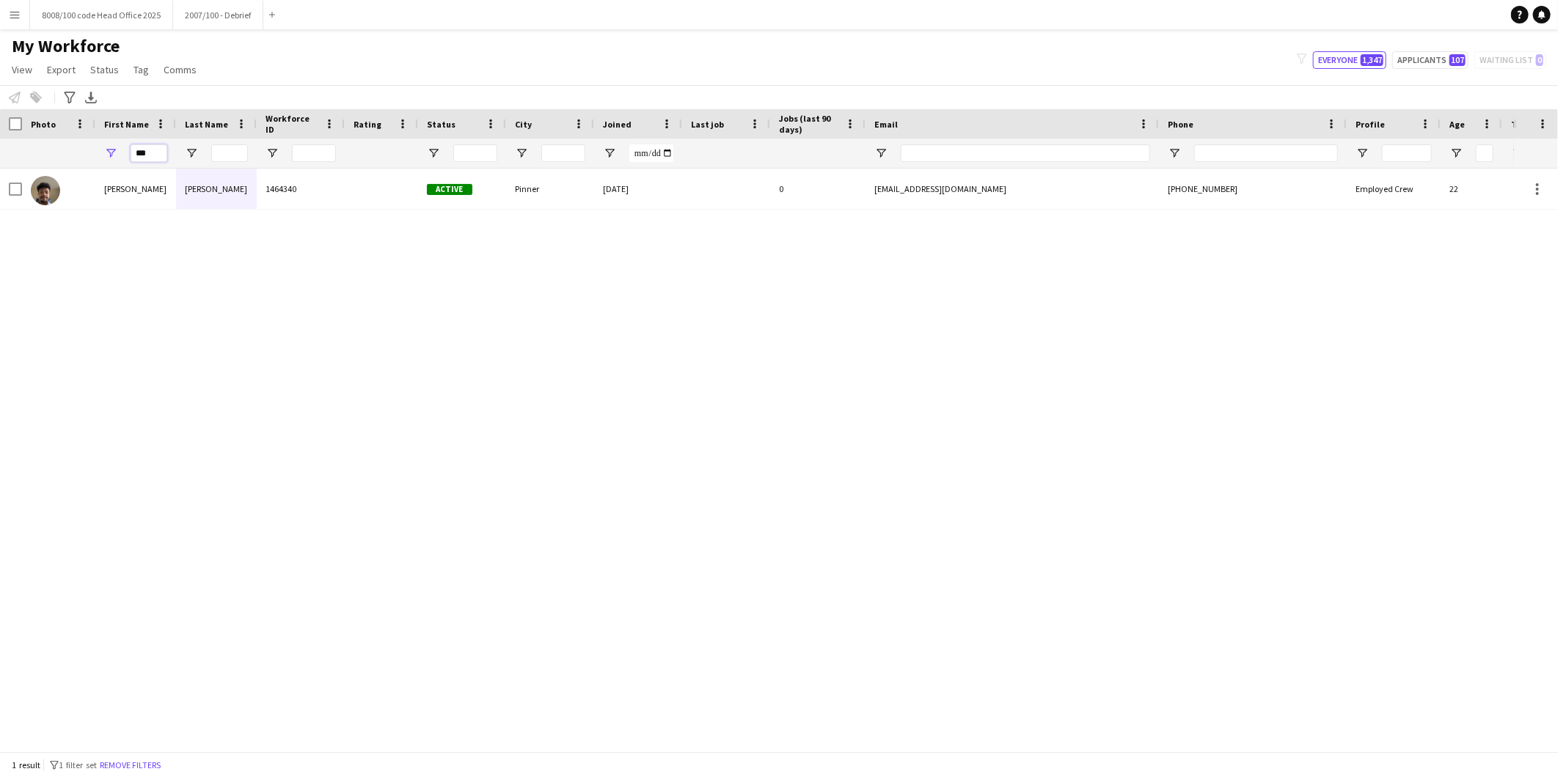
type input "***"
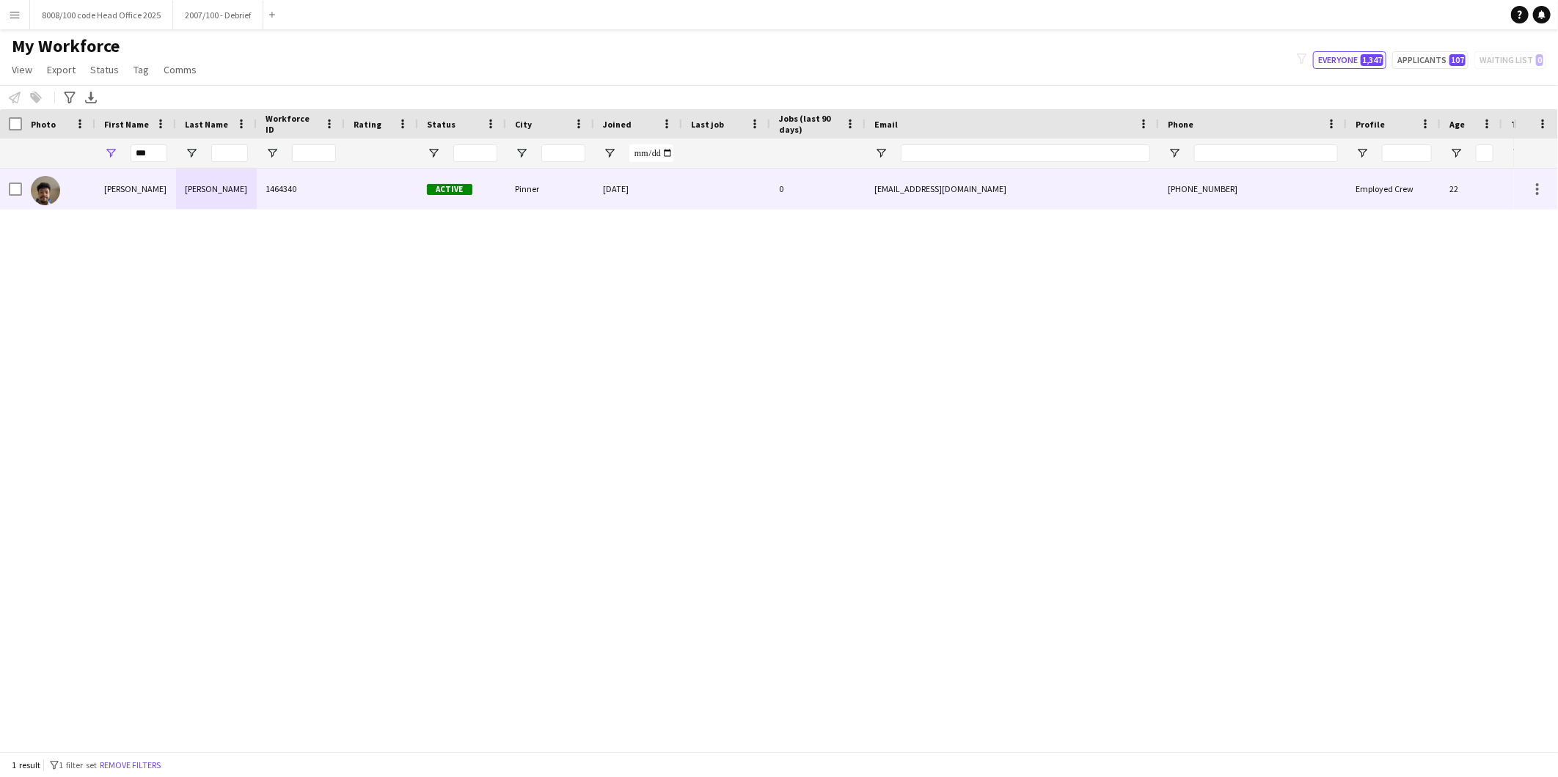
click at [148, 197] on div "Malachy" at bounding box center [135, 189] width 81 height 40
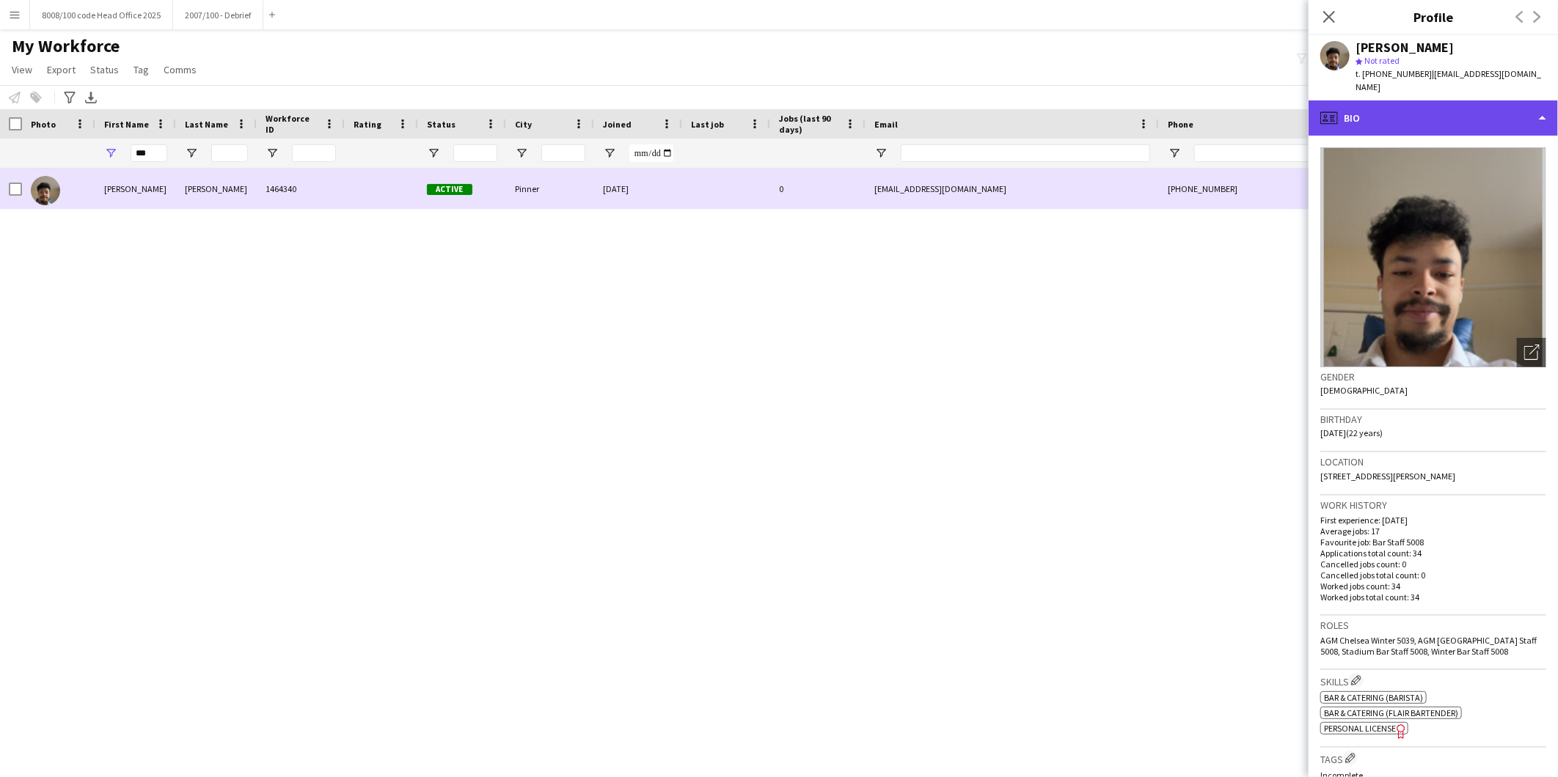
click at [1401, 111] on div "profile Bio" at bounding box center [1432, 117] width 249 height 35
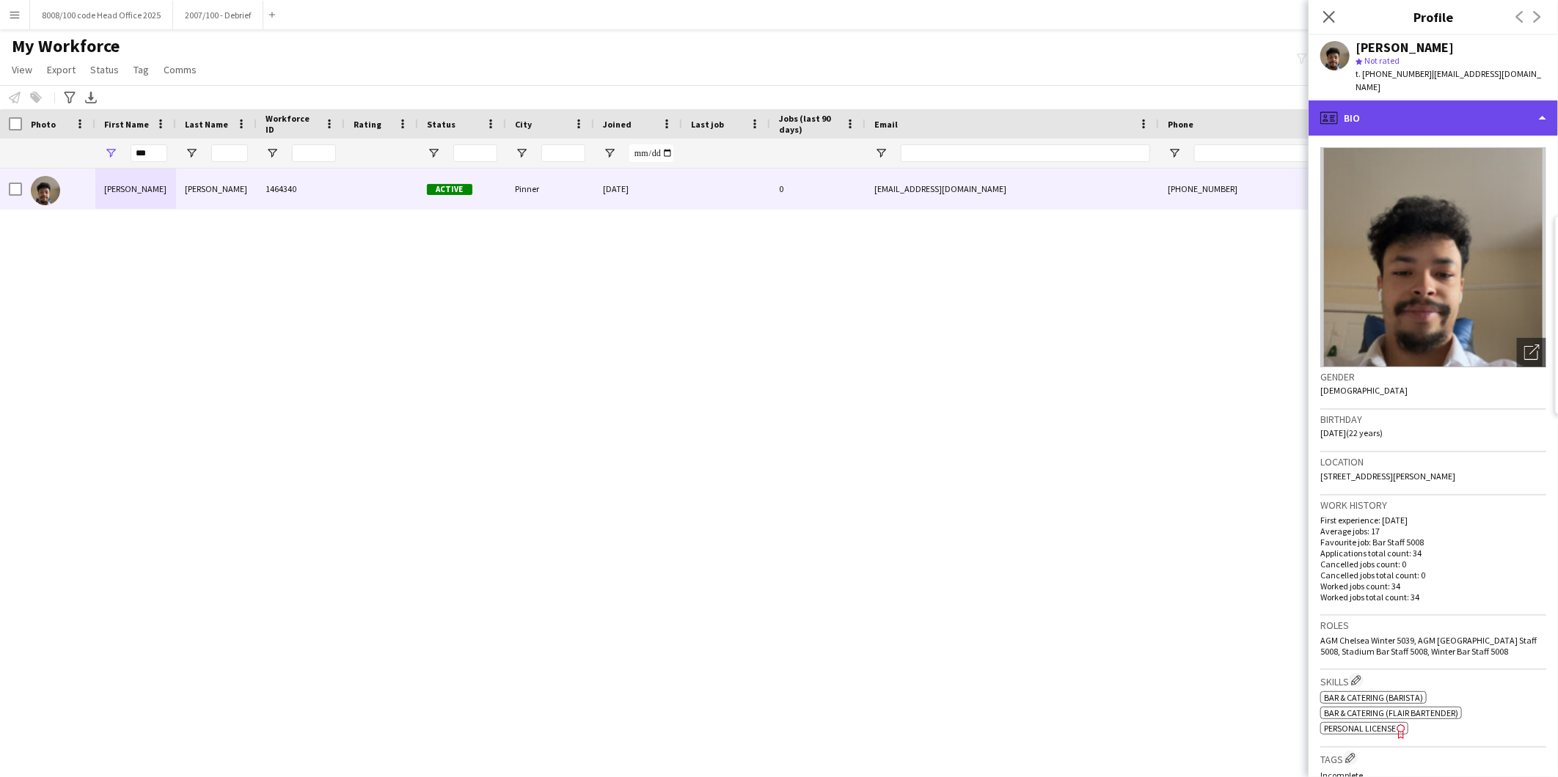
click at [1491, 101] on div "profile Bio" at bounding box center [1432, 117] width 249 height 35
click at [1377, 116] on div "profile Bio" at bounding box center [1432, 117] width 249 height 35
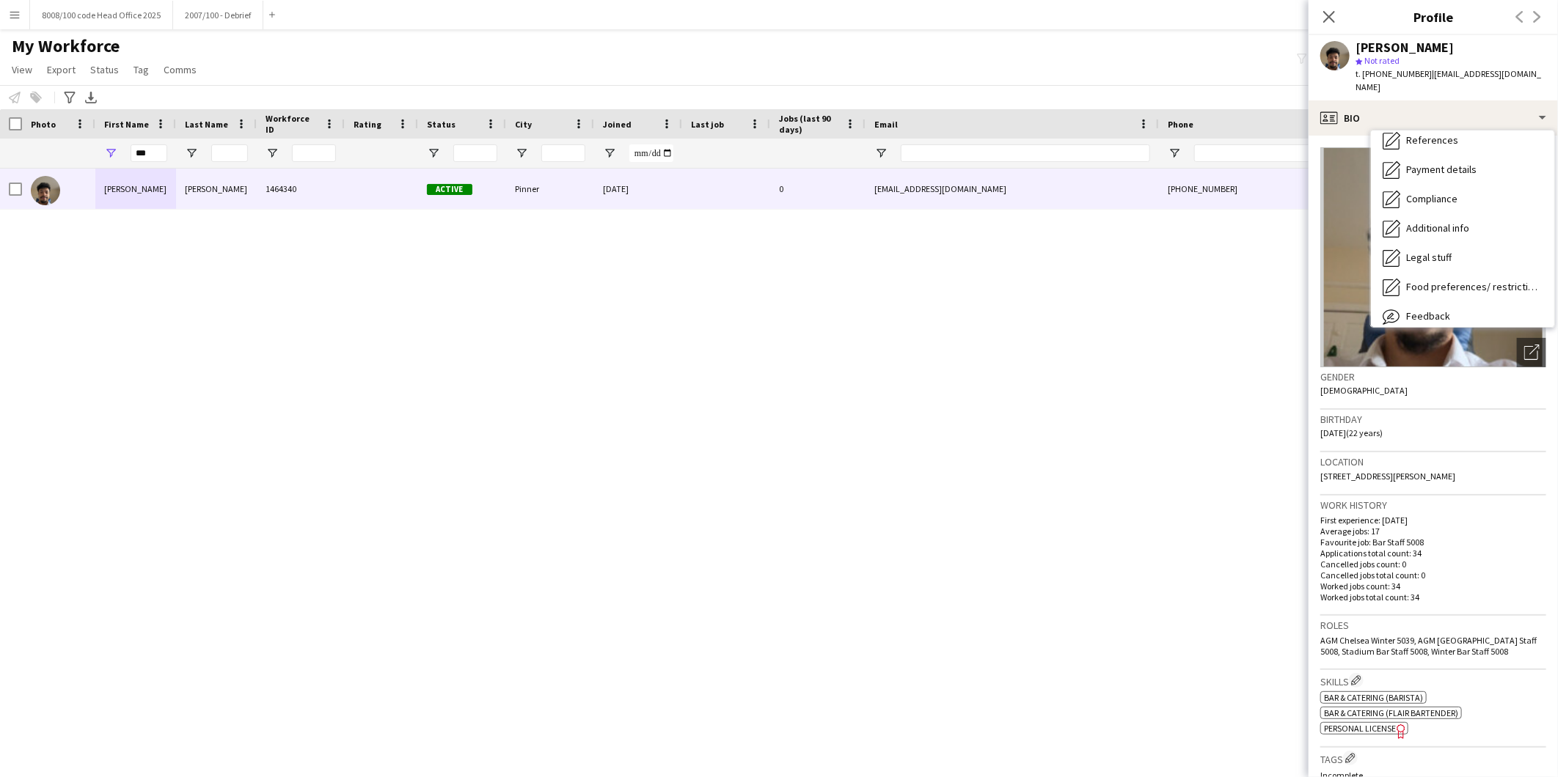
scroll to position [163, 0]
click at [1482, 186] on div "Compliance Compliance" at bounding box center [1462, 193] width 183 height 29
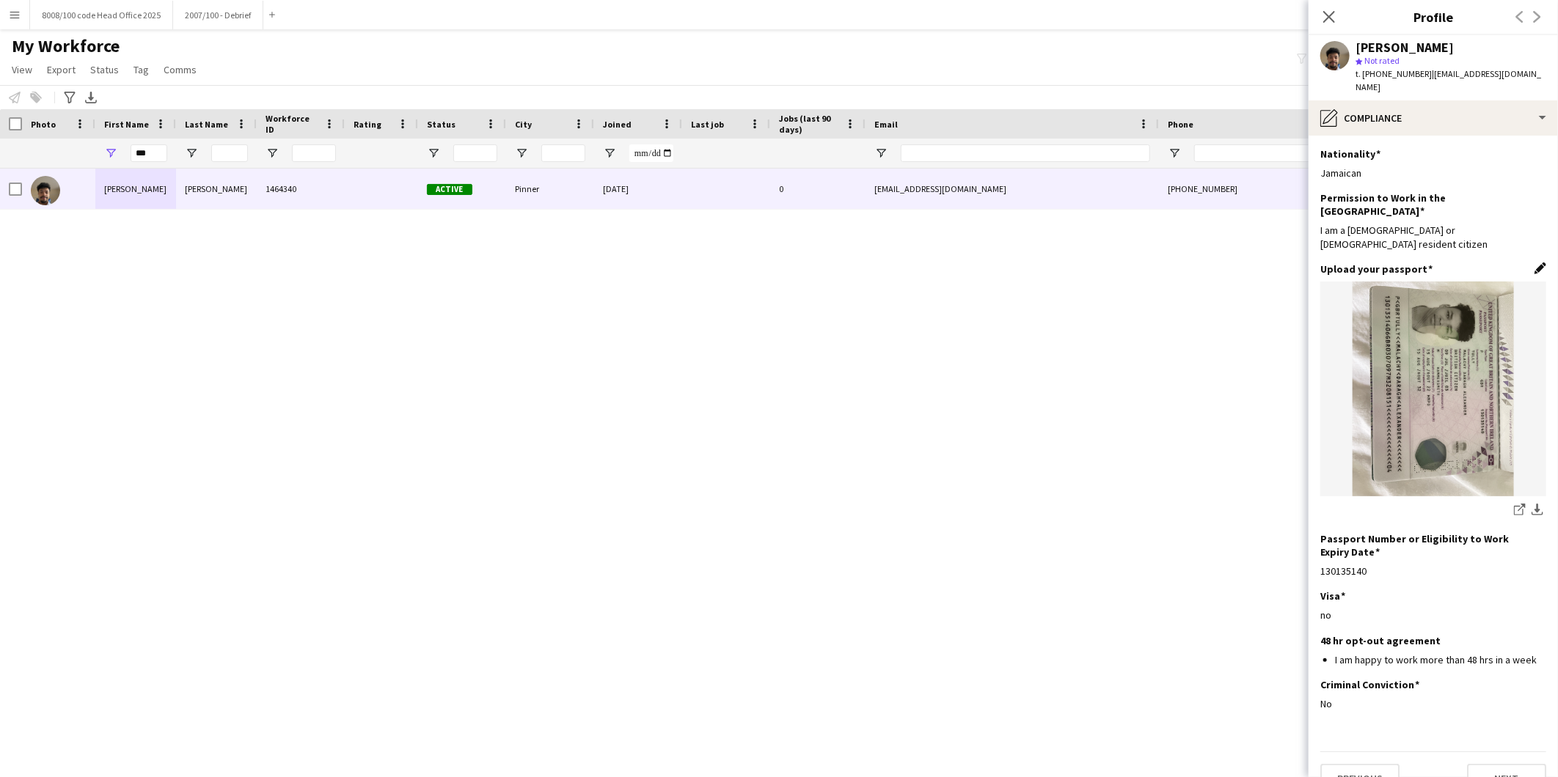
click at [1537, 263] on app-icon "Edit this field" at bounding box center [1540, 269] width 12 height 12
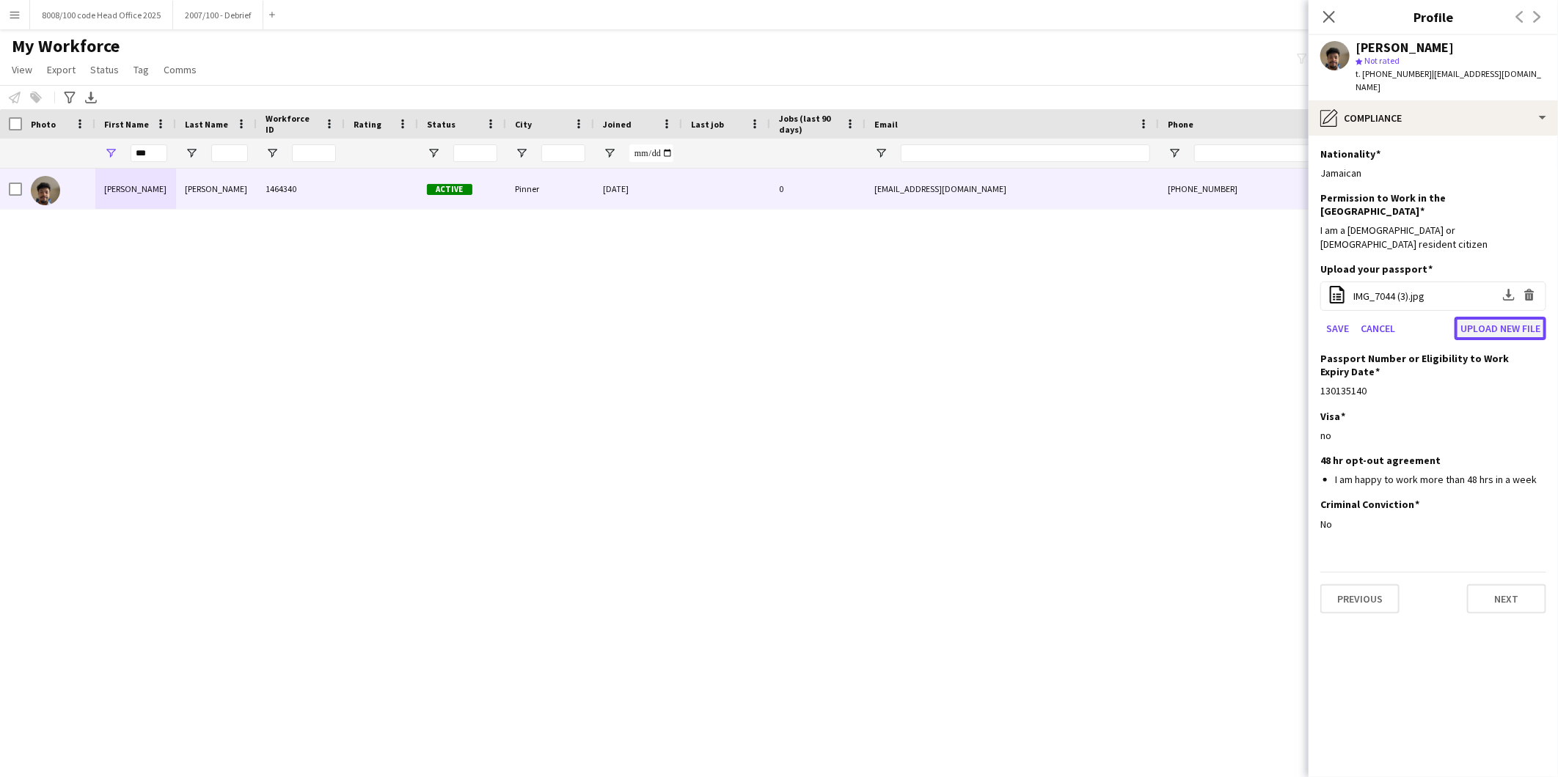
click at [1504, 317] on button "Upload new file" at bounding box center [1500, 328] width 92 height 23
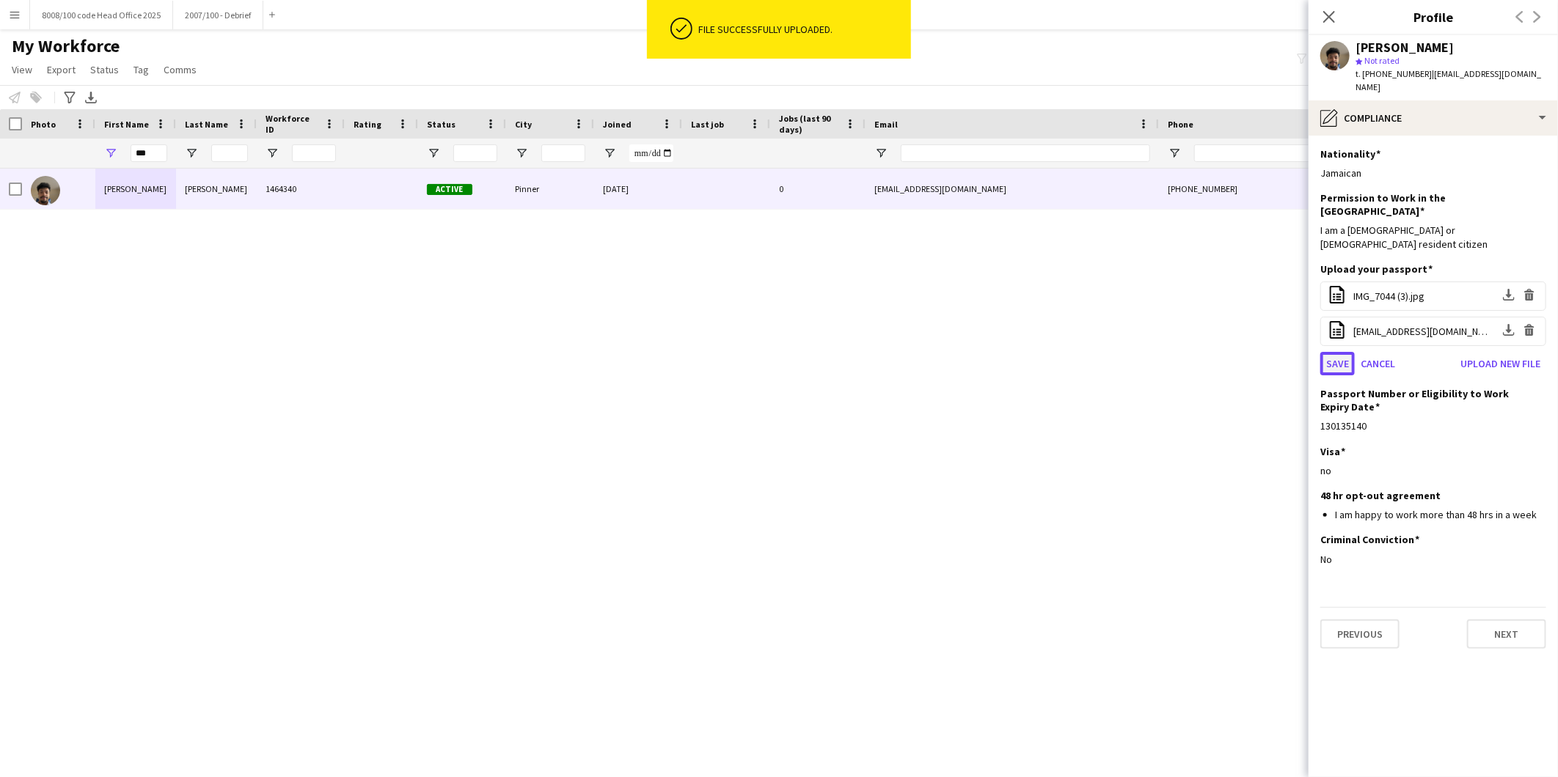
click at [1342, 352] on button "Save" at bounding box center [1337, 363] width 34 height 23
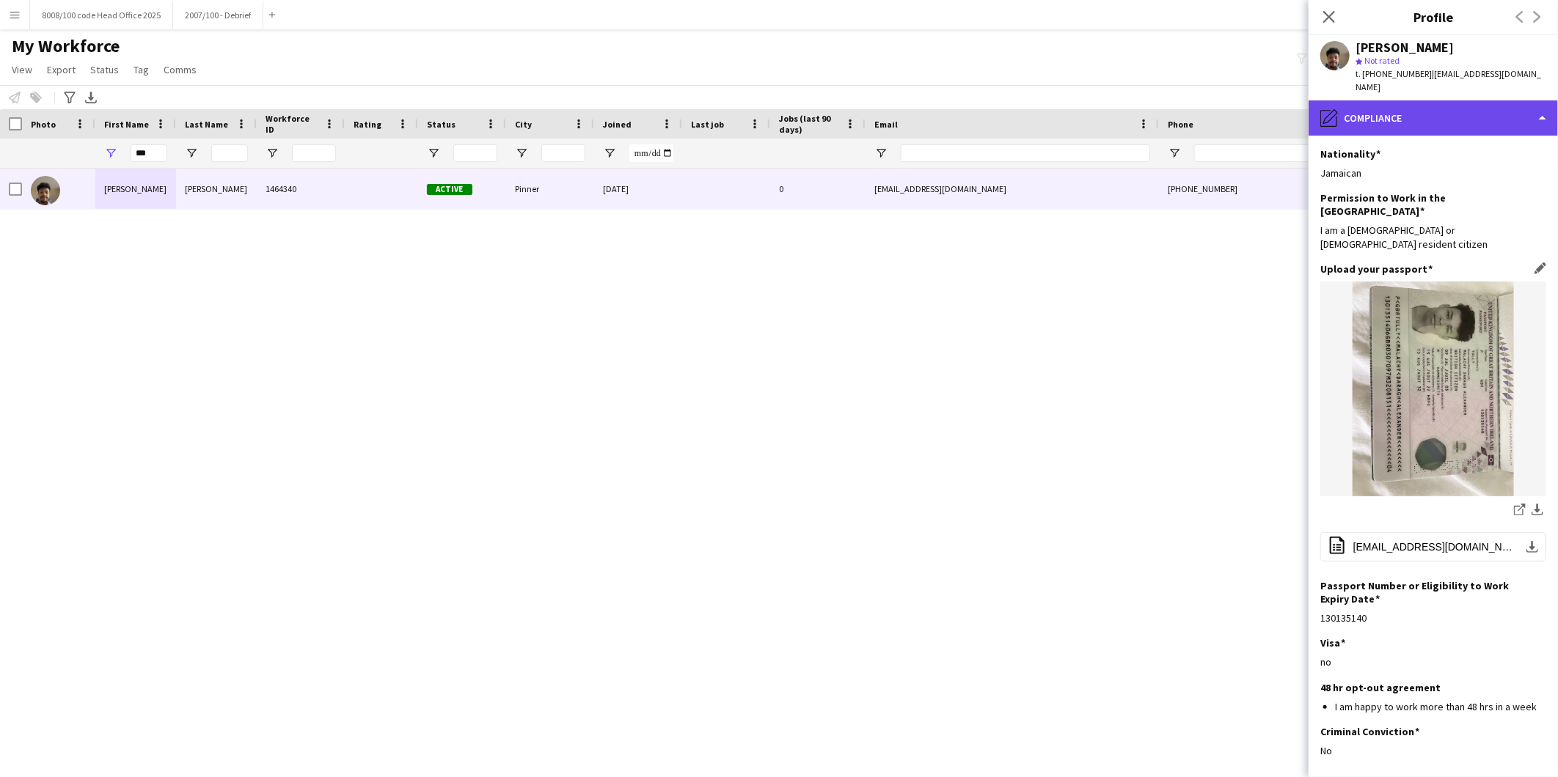
click at [1412, 105] on div "pencil4 Compliance" at bounding box center [1432, 117] width 249 height 35
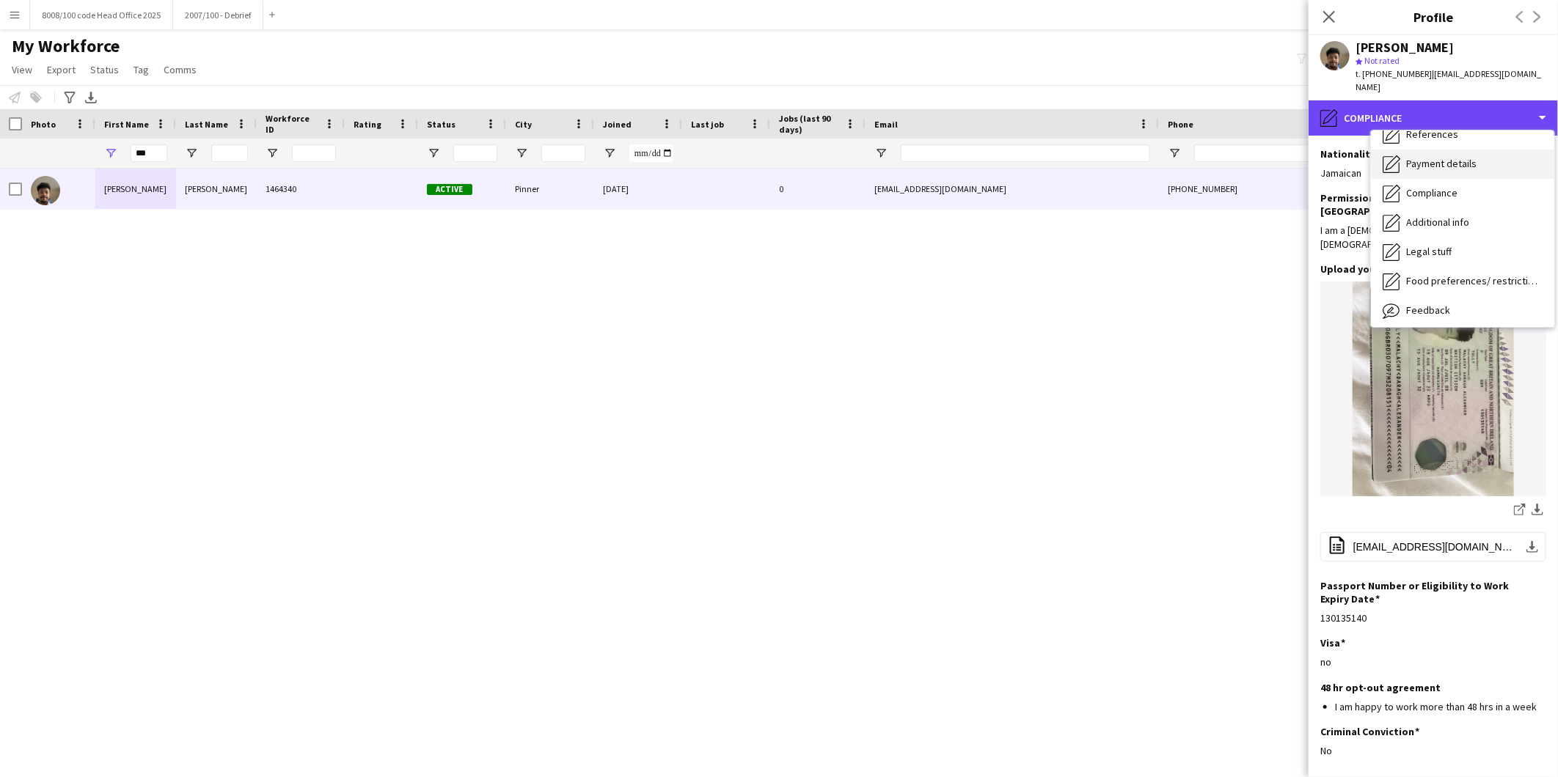
scroll to position [0, 0]
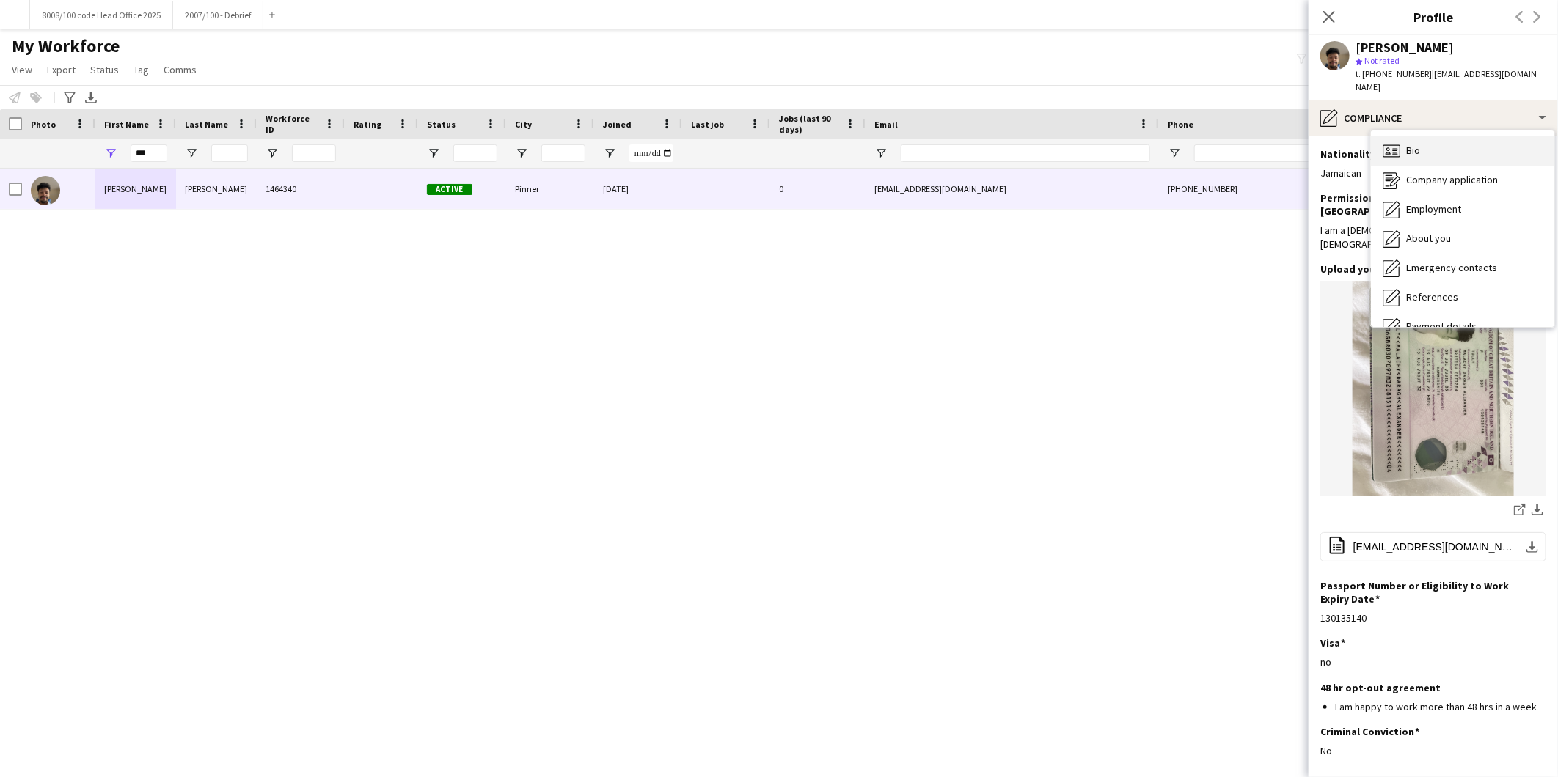
click at [1417, 144] on span "Bio" at bounding box center [1413, 150] width 14 height 13
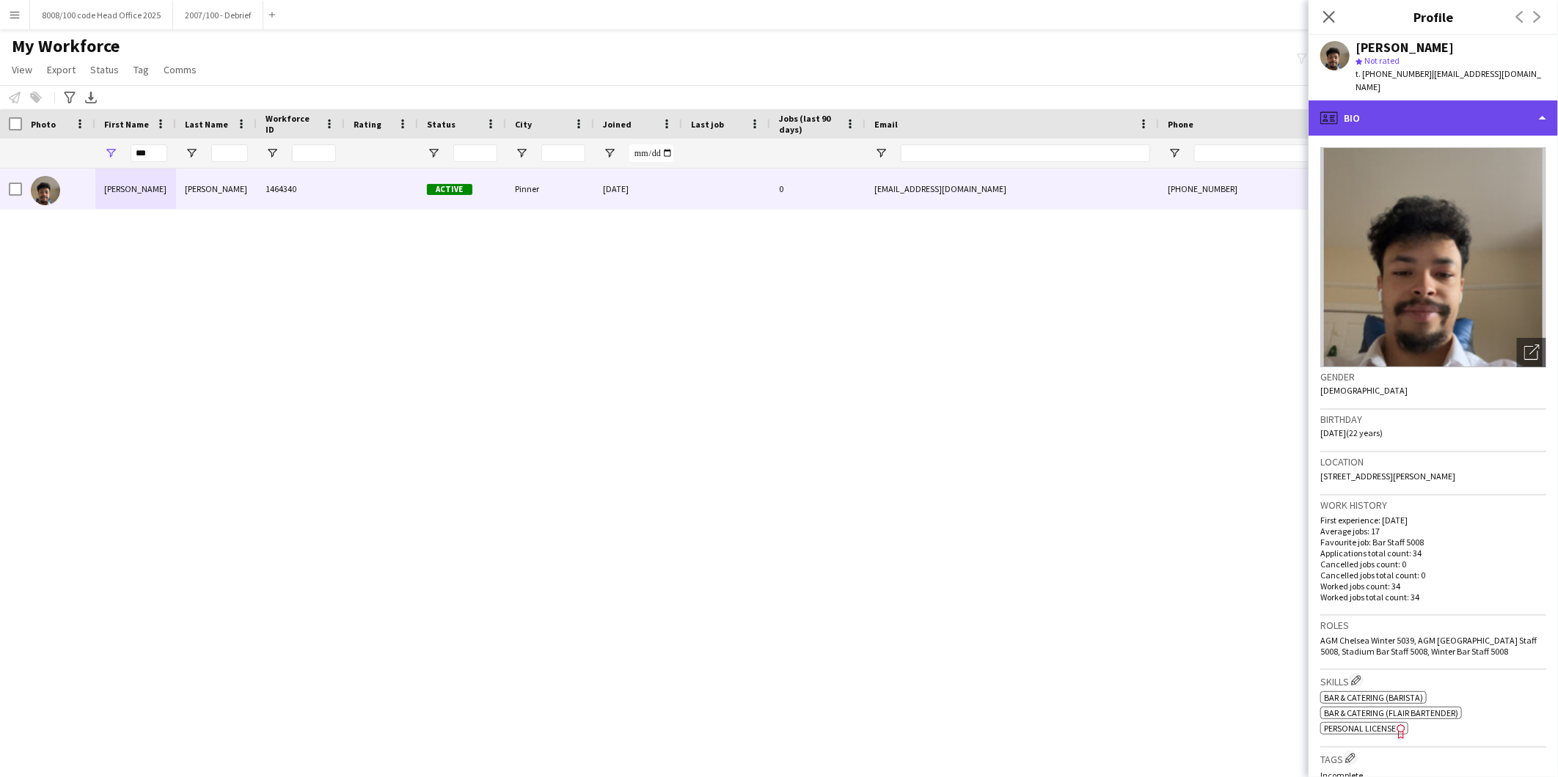
click at [1396, 106] on div "profile Bio" at bounding box center [1432, 117] width 249 height 35
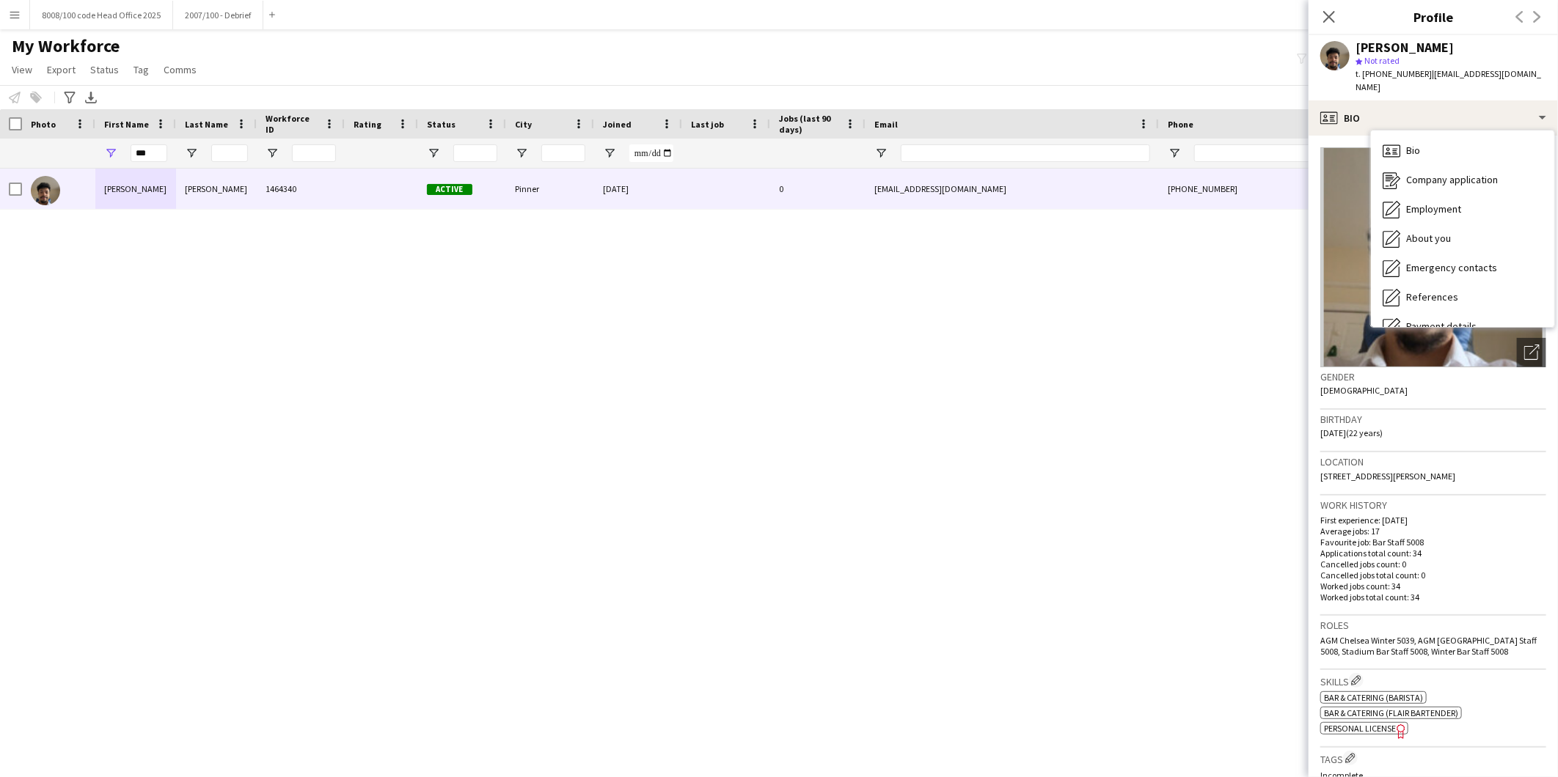
click at [1468, 704] on div "ok-circled2 background Layer 1 cross-circle-red background Layer 1 Bar & Cateri…" at bounding box center [1433, 712] width 226 height 46
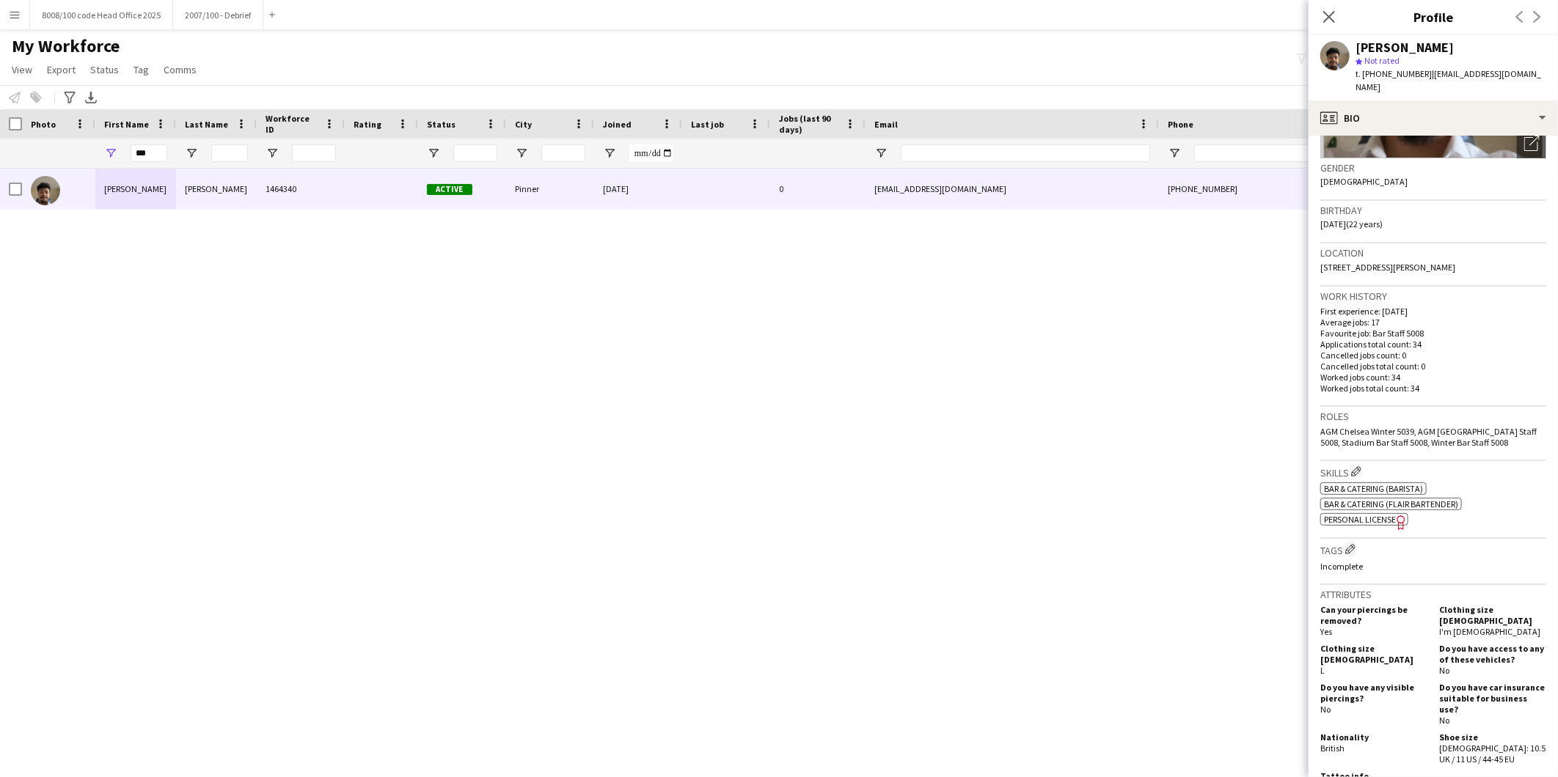
scroll to position [244, 0]
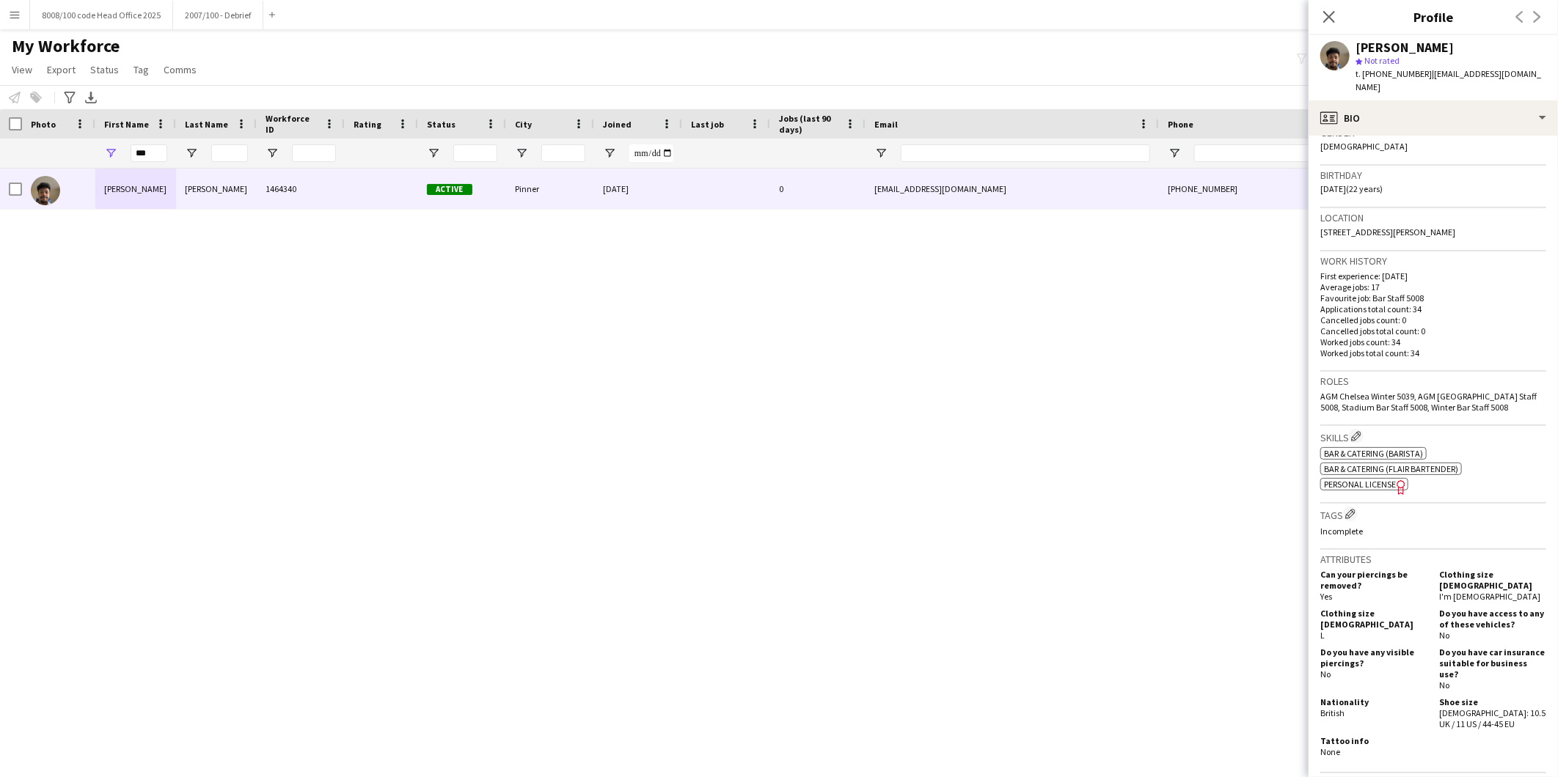
click at [1336, 526] on p "Incomplete" at bounding box center [1433, 531] width 226 height 11
click at [1354, 509] on app-icon "Edit crew company tags" at bounding box center [1350, 514] width 10 height 10
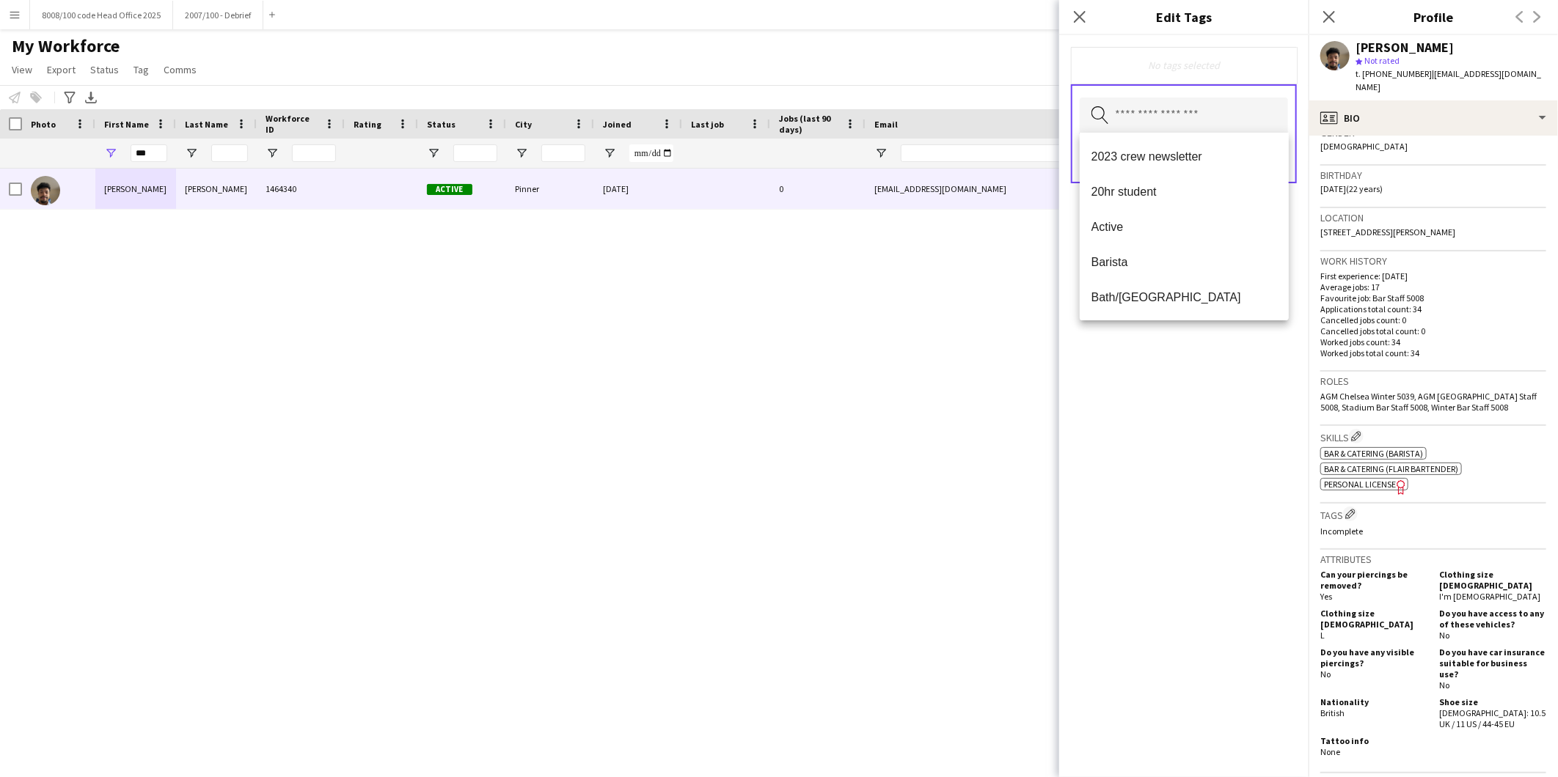
click at [1149, 120] on input "text" at bounding box center [1184, 116] width 208 height 37
type input "**"
drag, startPoint x: 1206, startPoint y: 378, endPoint x: 1201, endPoint y: 354, distance: 23.9
click at [1206, 377] on div "RTW check approved Remove Search by tag name Save" at bounding box center [1183, 406] width 249 height 742
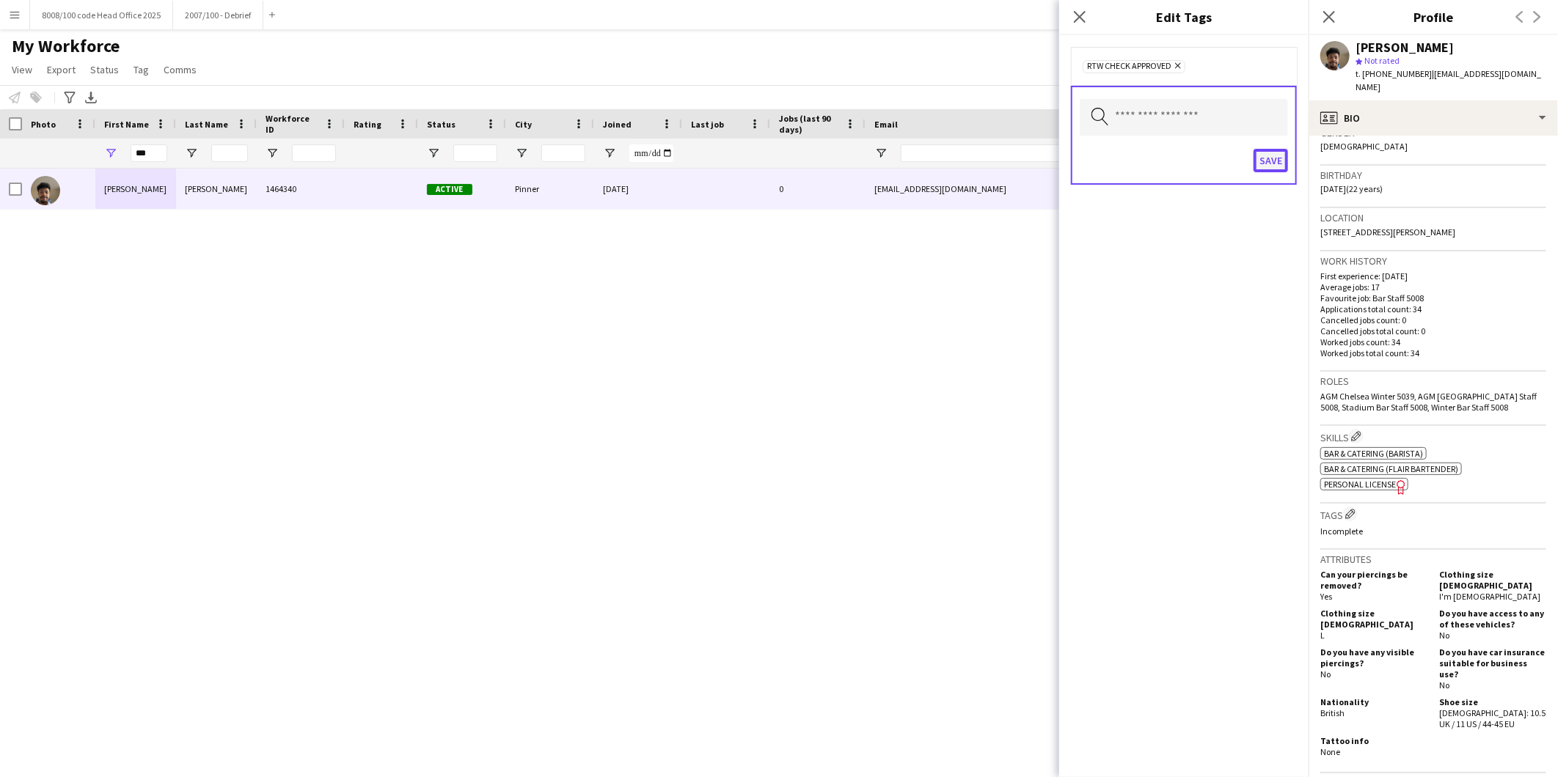
click at [1265, 163] on button "Save" at bounding box center [1270, 160] width 34 height 23
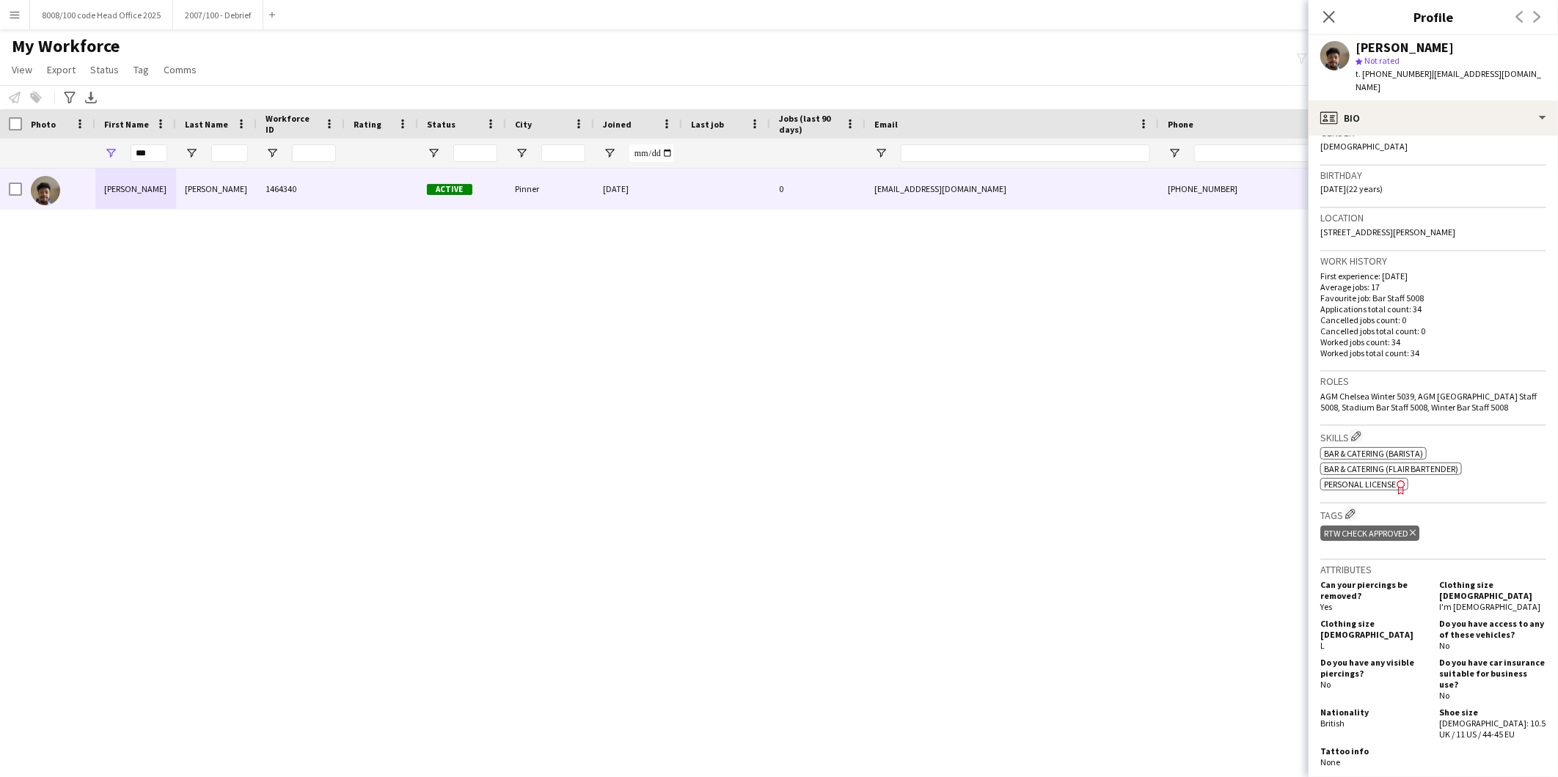
drag, startPoint x: 513, startPoint y: 413, endPoint x: 639, endPoint y: 378, distance: 130.1
click at [513, 412] on div "Malachy Tully 1464340 Active Pinner 07-10-2025 0 mdt199968@gmail.com +447393340…" at bounding box center [757, 454] width 1514 height 571
